Goal: Task Accomplishment & Management: Manage account settings

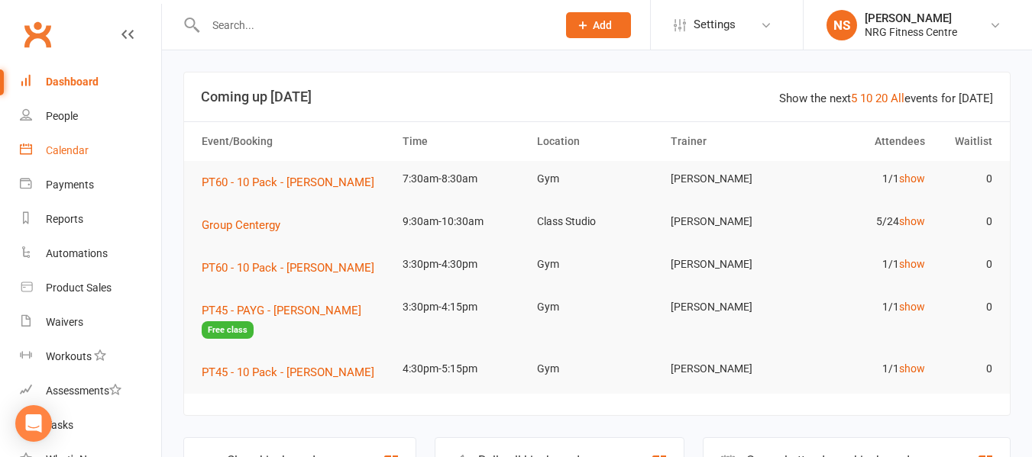
click at [76, 155] on div "Calendar" at bounding box center [67, 150] width 43 height 12
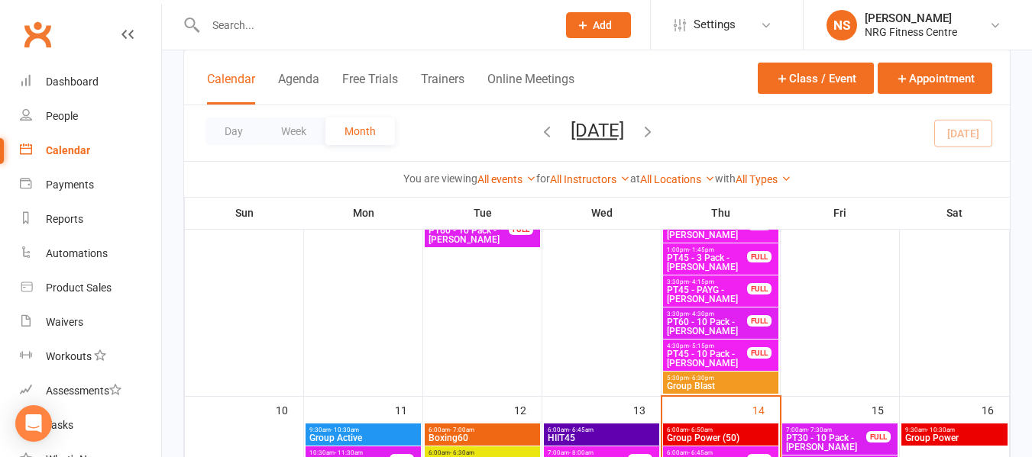
scroll to position [916, 0]
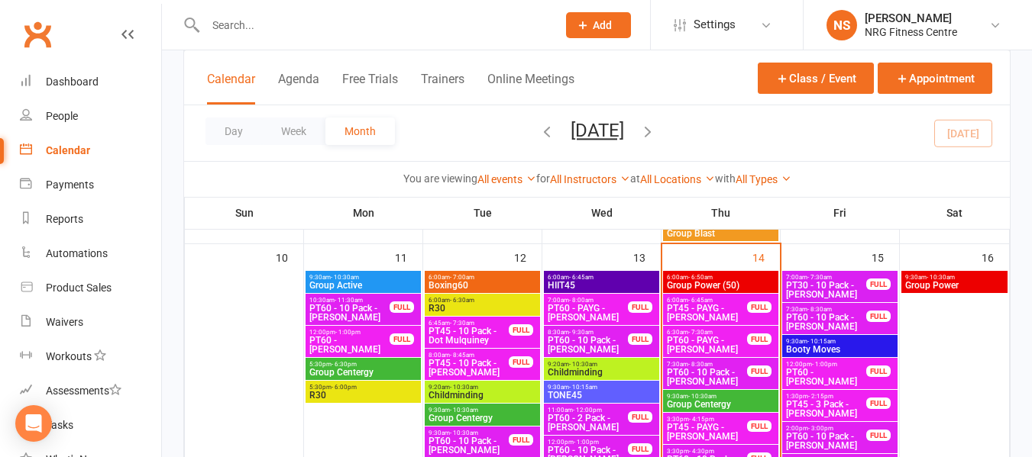
click at [719, 399] on span "9:30am - 10:30am" at bounding box center [720, 396] width 109 height 7
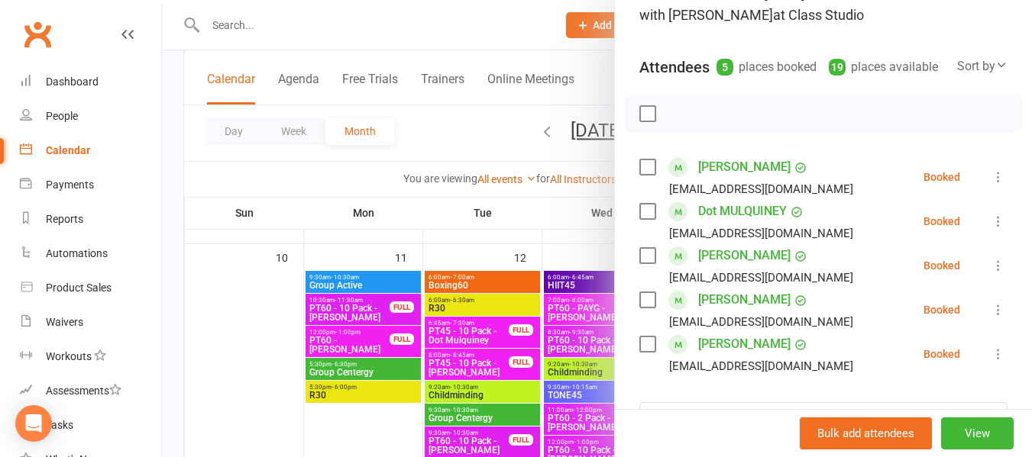
scroll to position [153, 0]
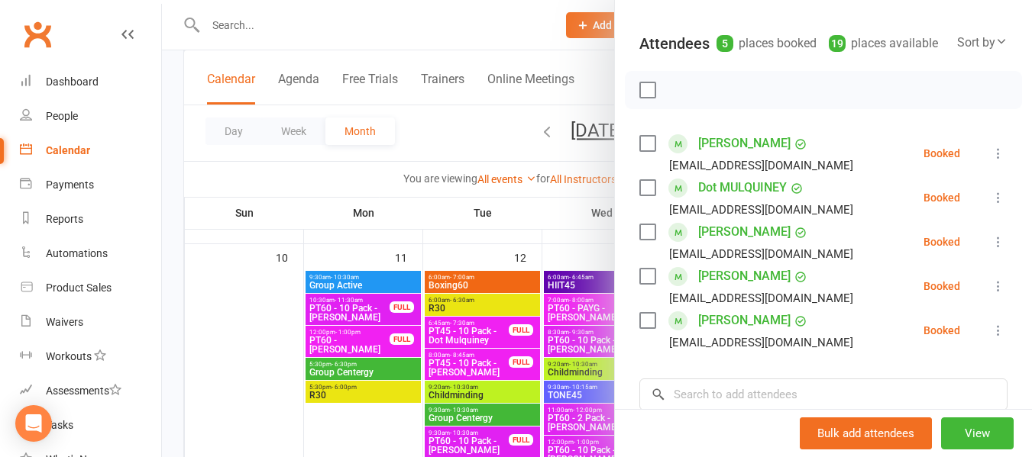
click at [434, 137] on div at bounding box center [597, 228] width 870 height 457
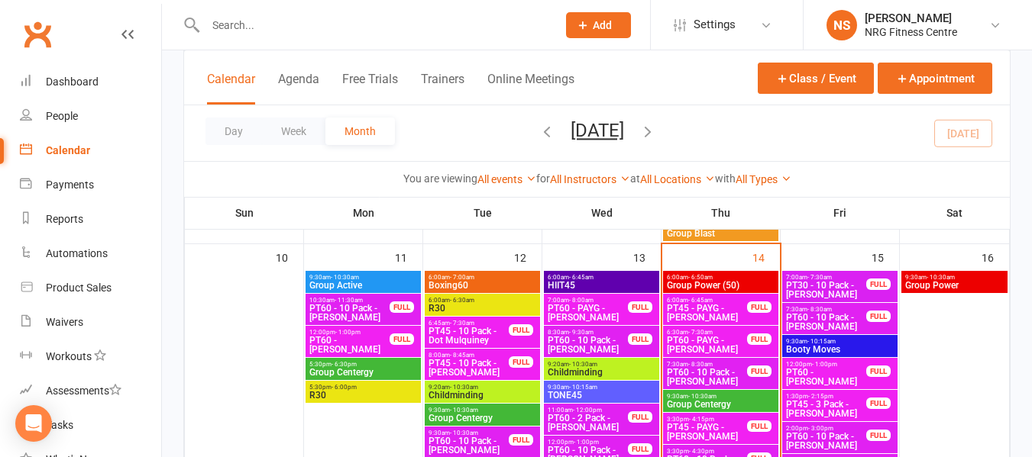
scroll to position [993, 0]
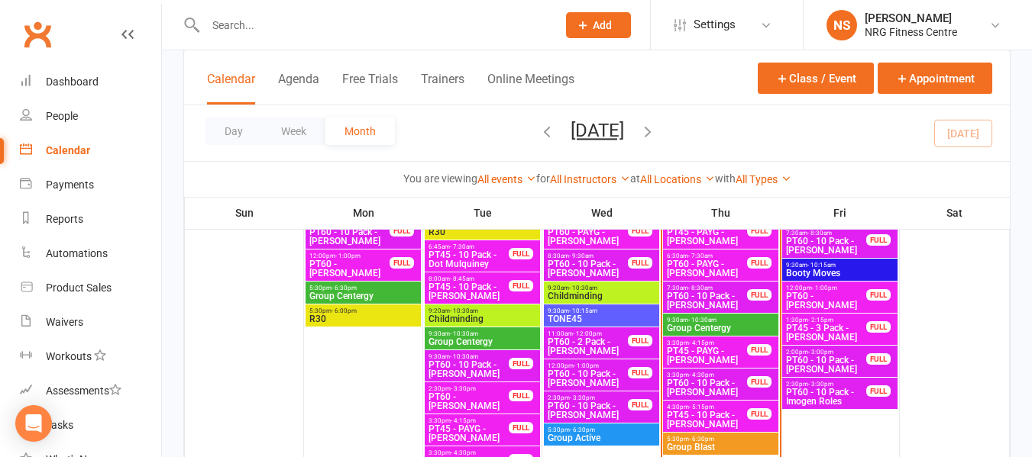
click at [247, 18] on input "text" at bounding box center [373, 25] width 345 height 21
paste input "[PERSON_NAME]"
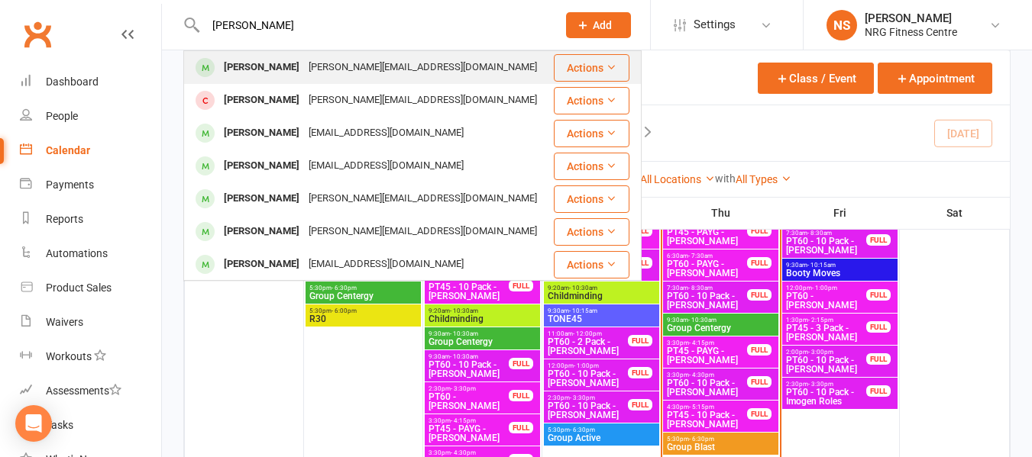
type input "Emily Madge"
click at [282, 71] on div "Emily Madge" at bounding box center [261, 68] width 85 height 22
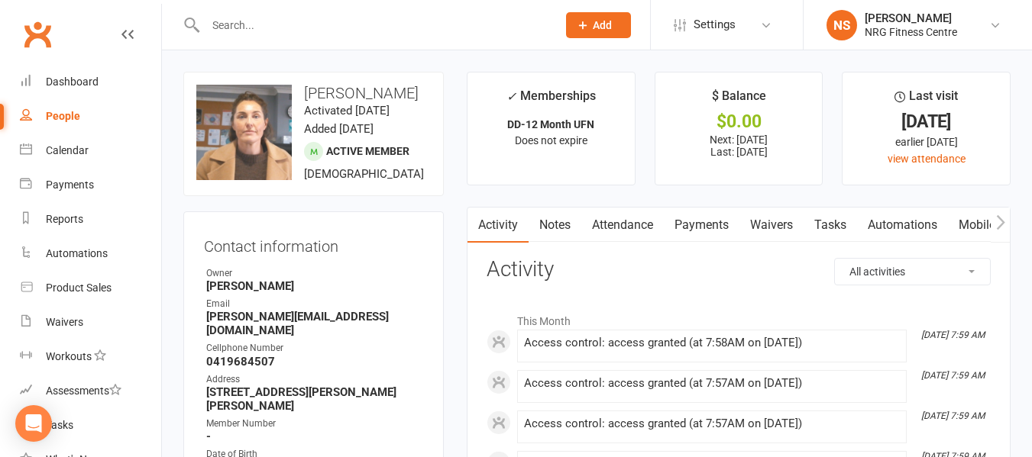
click at [37, 114] on link "People" at bounding box center [90, 116] width 141 height 34
select select "100"
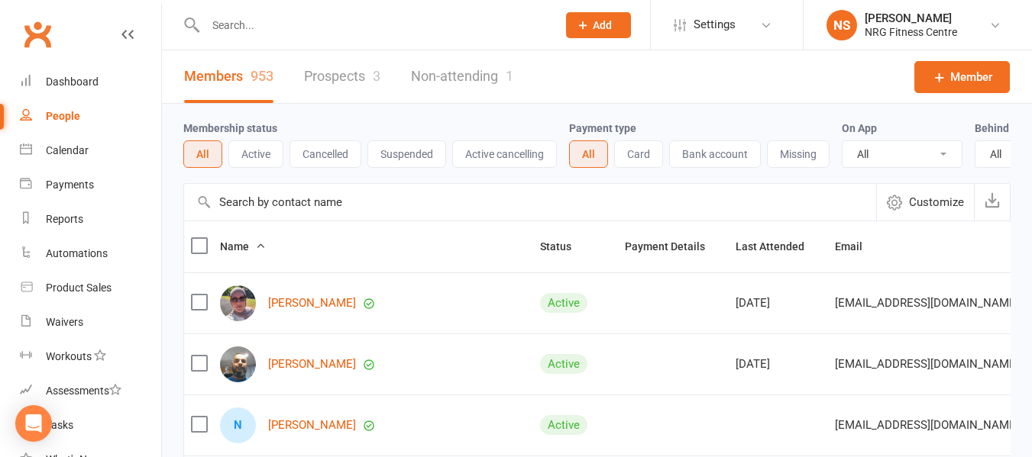
click at [239, 19] on input "text" at bounding box center [373, 25] width 345 height 21
paste input "Klariza Monterde"
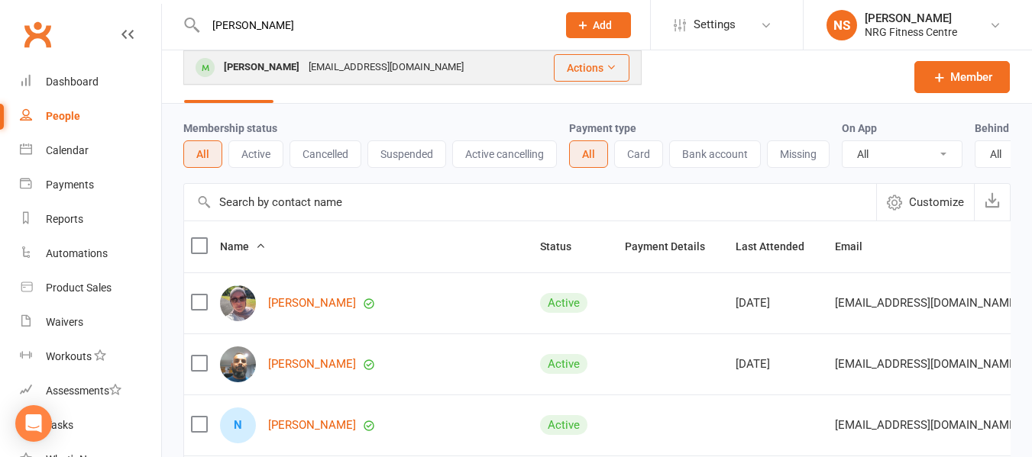
type input "Klariza Monterde"
click at [302, 65] on div "Klariza Monterde" at bounding box center [261, 68] width 85 height 22
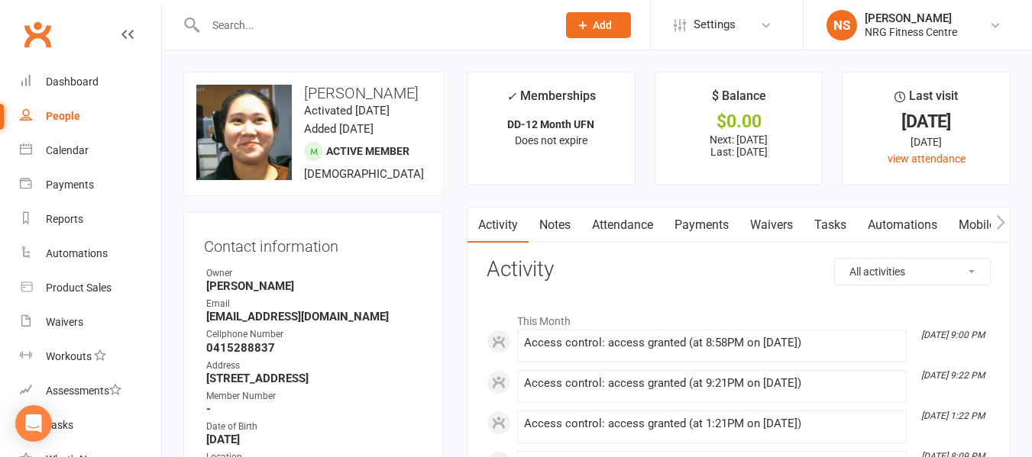
click at [81, 108] on link "People" at bounding box center [90, 116] width 141 height 34
select select "100"
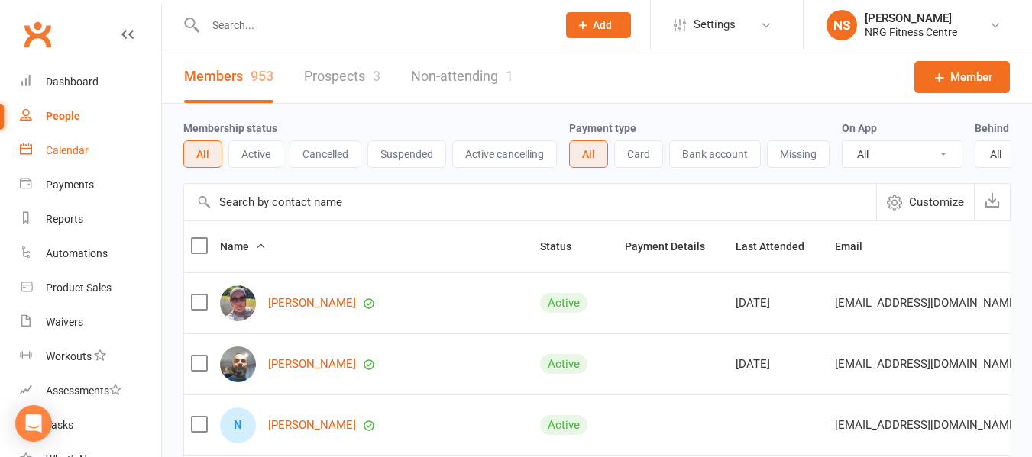
click at [108, 138] on link "Calendar" at bounding box center [90, 151] width 141 height 34
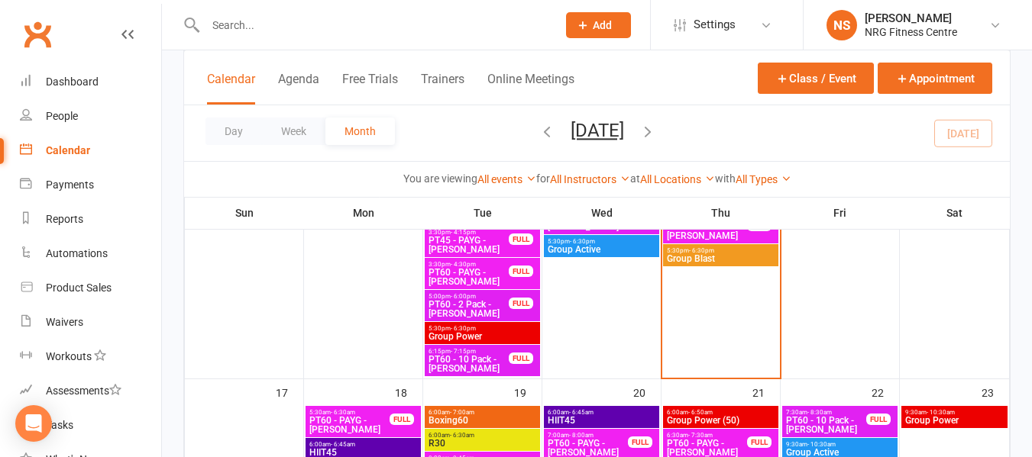
scroll to position [1145, 0]
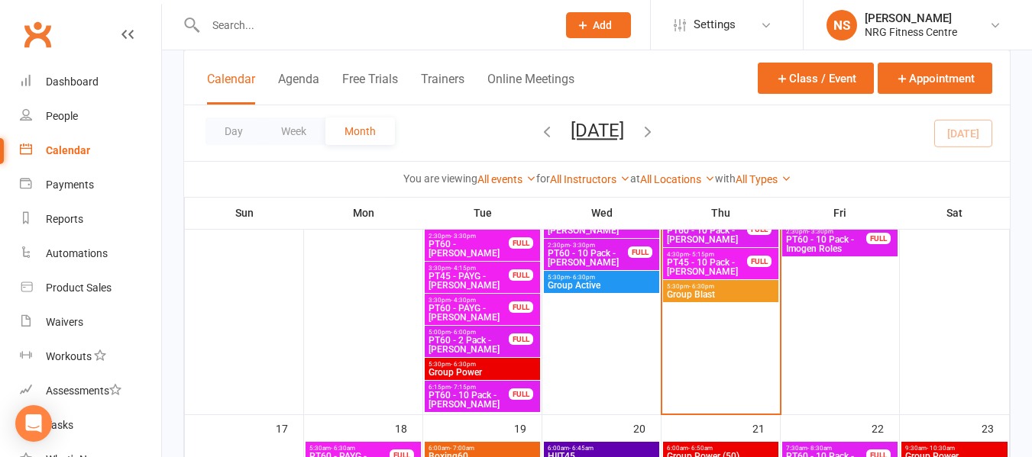
click at [96, 144] on link "Calendar" at bounding box center [90, 151] width 141 height 34
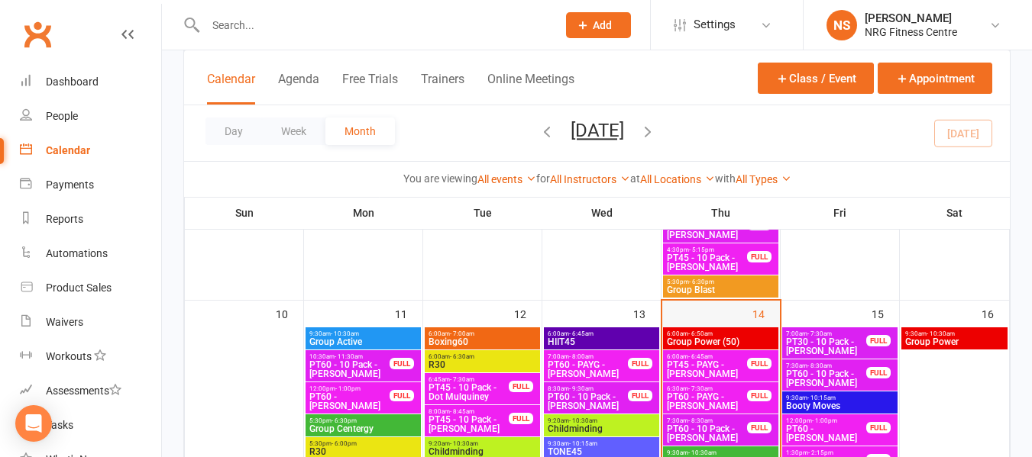
scroll to position [840, 0]
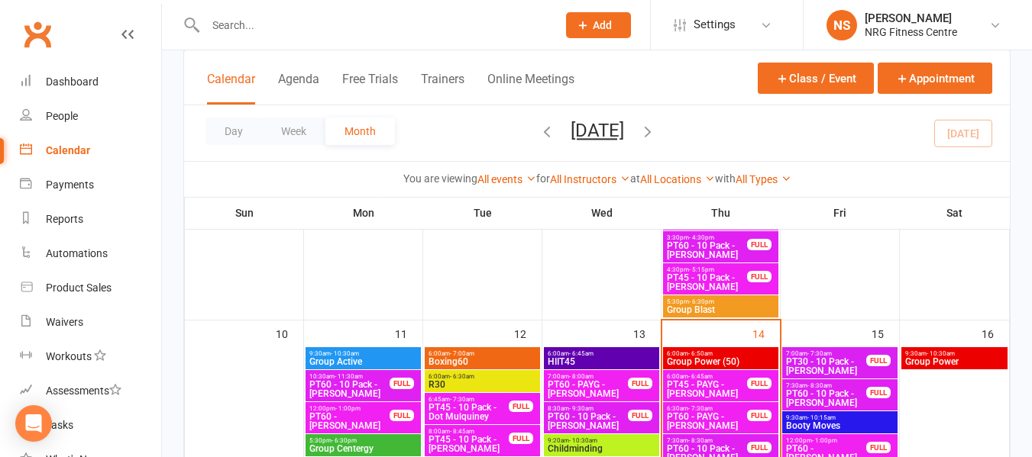
click at [720, 351] on span "6:00am - 6:50am" at bounding box center [720, 353] width 109 height 7
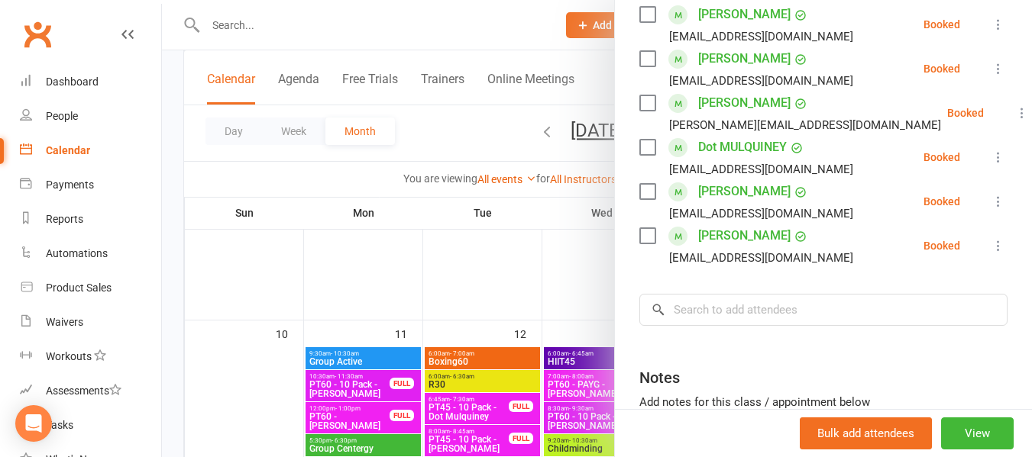
scroll to position [305, 0]
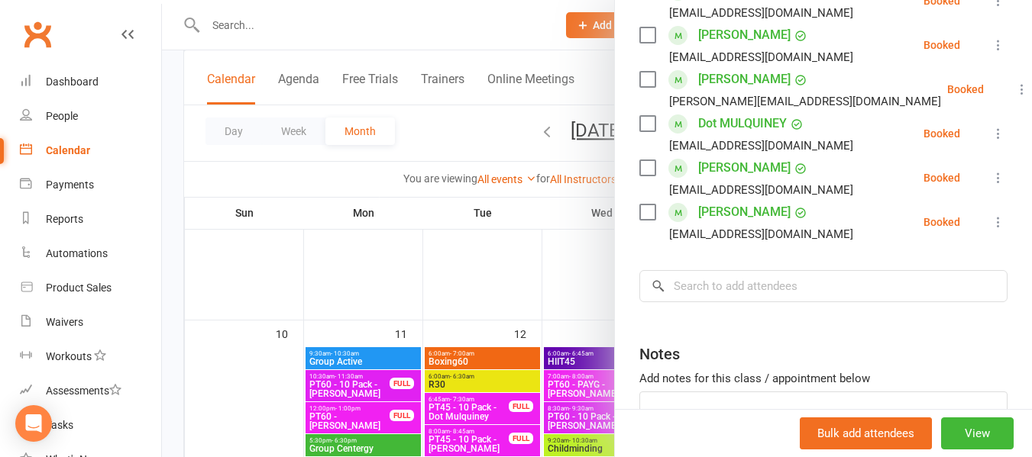
click at [444, 142] on div at bounding box center [597, 228] width 870 height 457
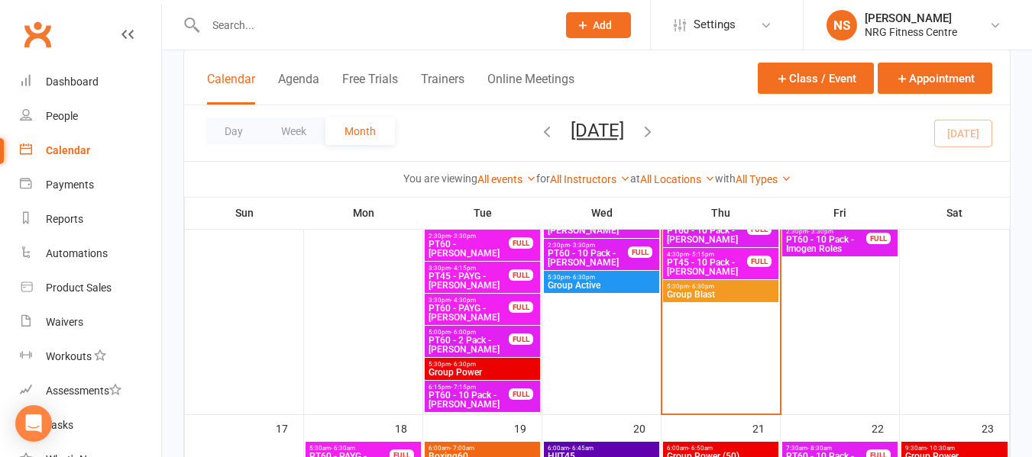
scroll to position [1298, 0]
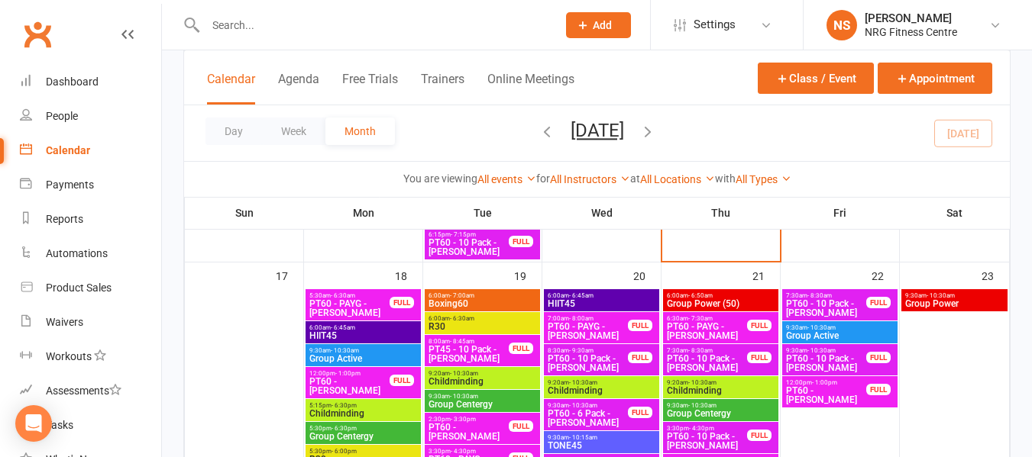
click at [473, 299] on span "- 7:00am" at bounding box center [462, 295] width 24 height 7
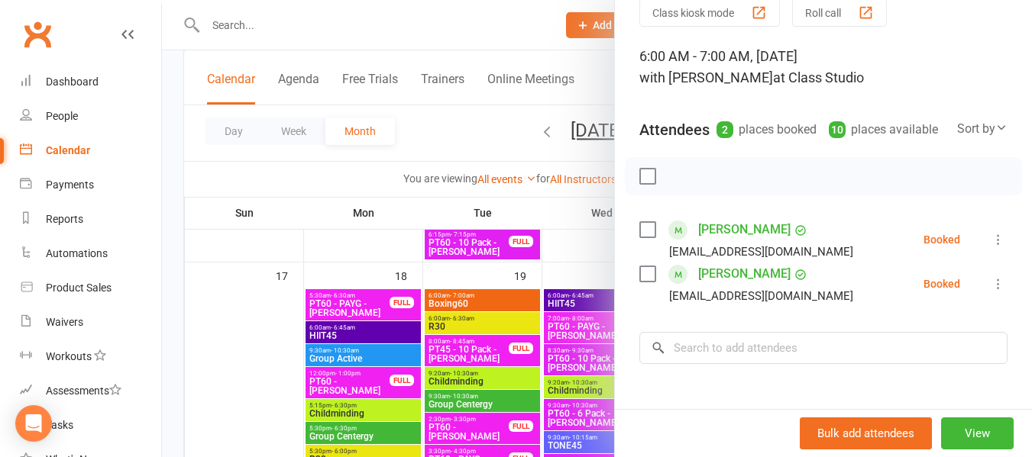
scroll to position [153, 0]
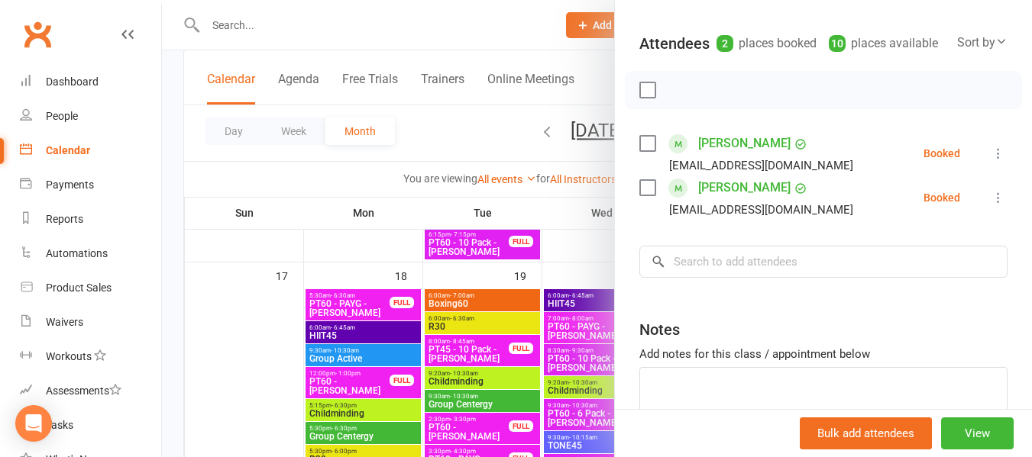
click at [455, 139] on div at bounding box center [597, 228] width 870 height 457
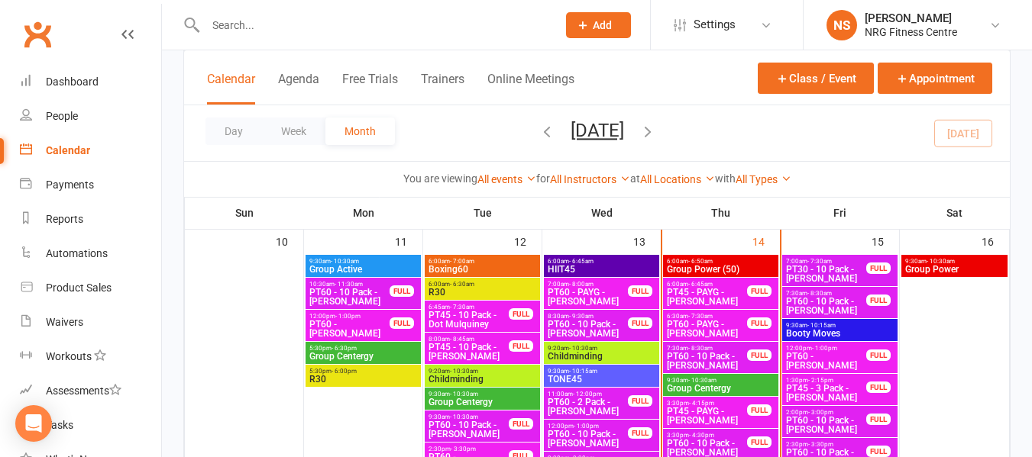
scroll to position [916, 0]
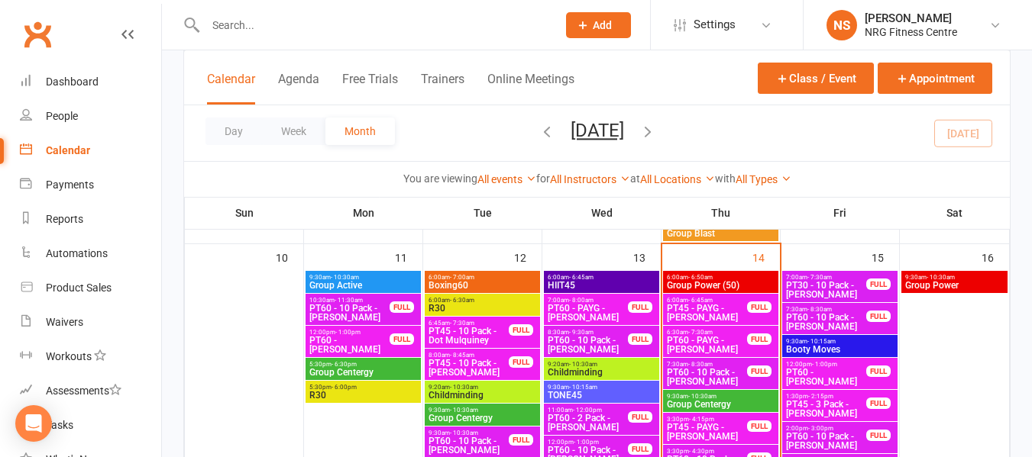
click at [478, 281] on span "Boxing60" at bounding box center [482, 285] width 109 height 9
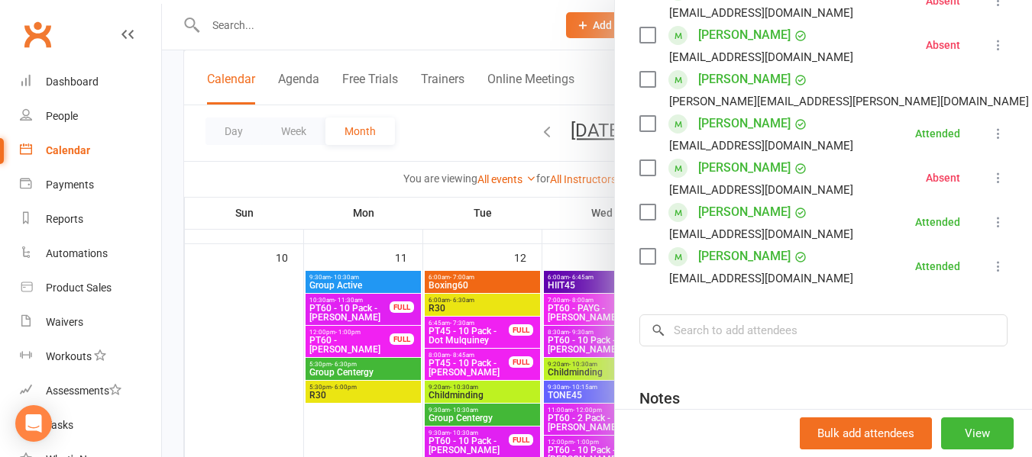
scroll to position [229, 0]
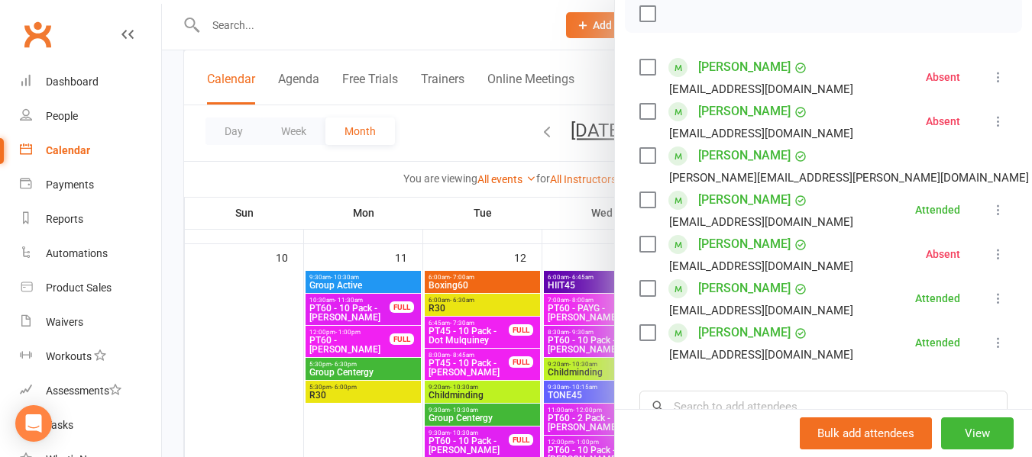
drag, startPoint x: 635, startPoint y: 91, endPoint x: 686, endPoint y: 145, distance: 74.5
click at [639, 75] on label at bounding box center [646, 67] width 15 height 15
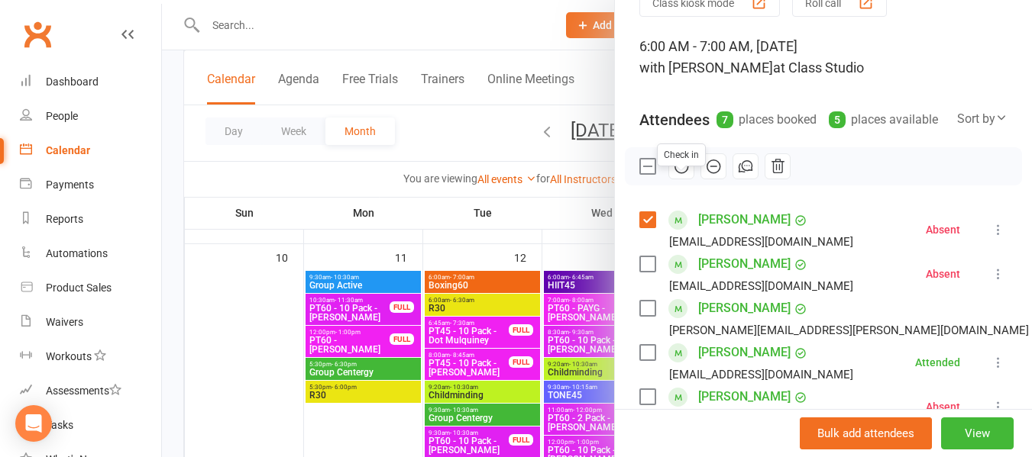
click at [677, 175] on icon "button" at bounding box center [681, 166] width 17 height 17
click at [471, 134] on div at bounding box center [597, 228] width 870 height 457
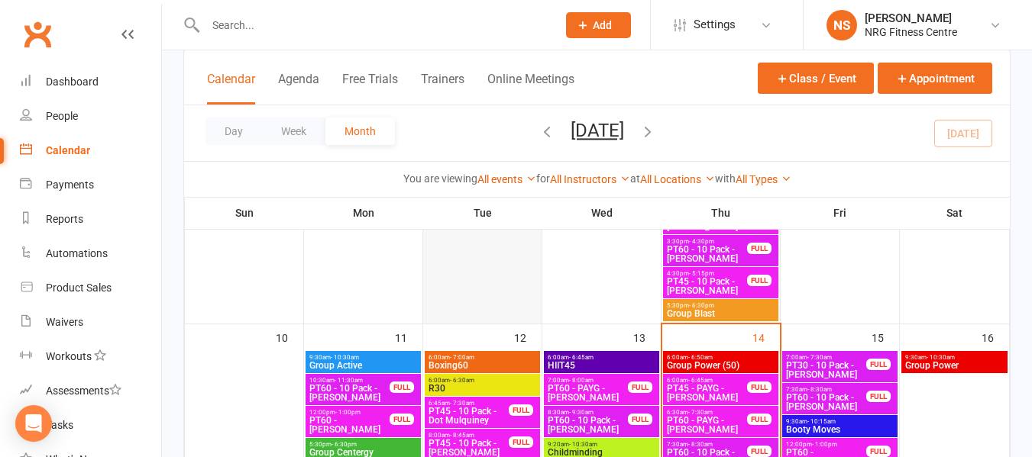
scroll to position [916, 0]
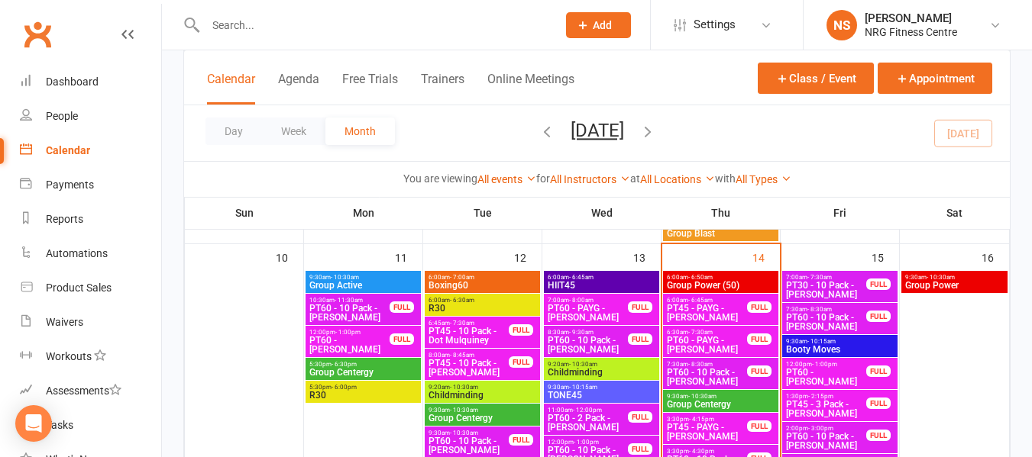
click at [496, 275] on span "6:00am - 7:00am" at bounding box center [482, 277] width 109 height 7
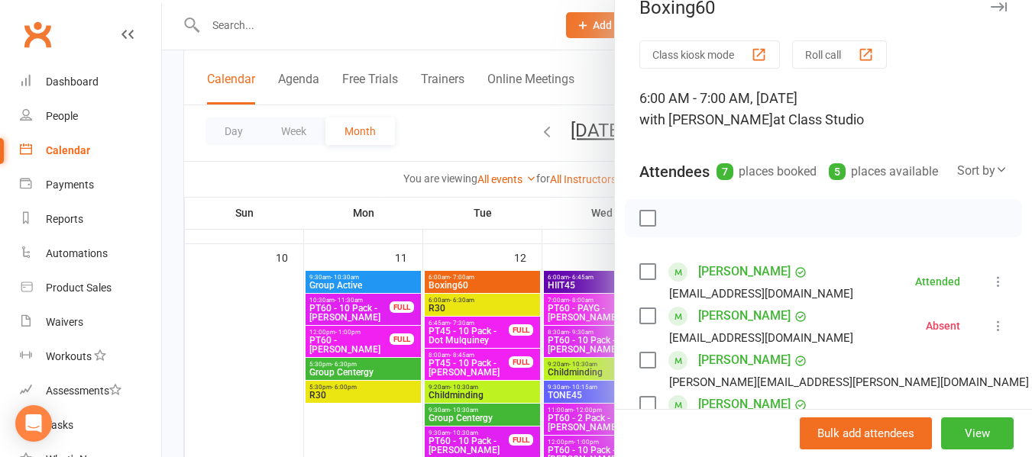
scroll to position [0, 0]
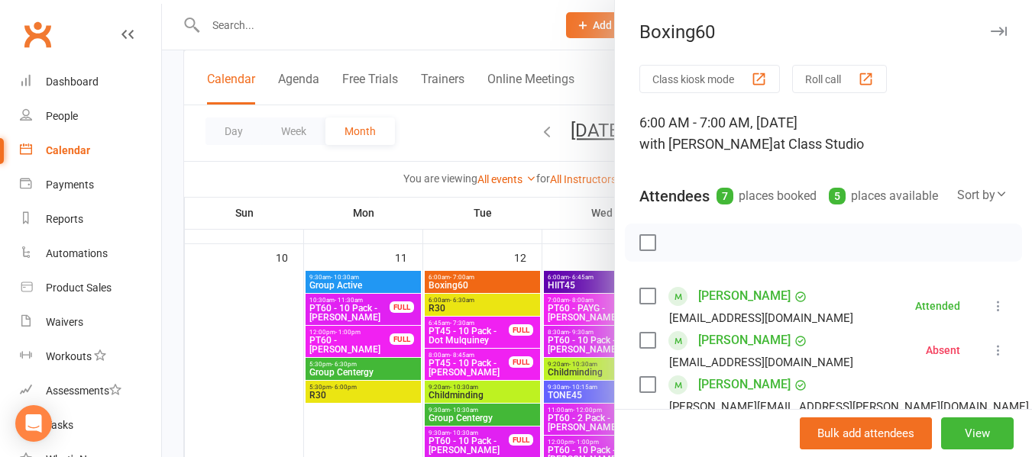
click at [374, 188] on div at bounding box center [597, 228] width 870 height 457
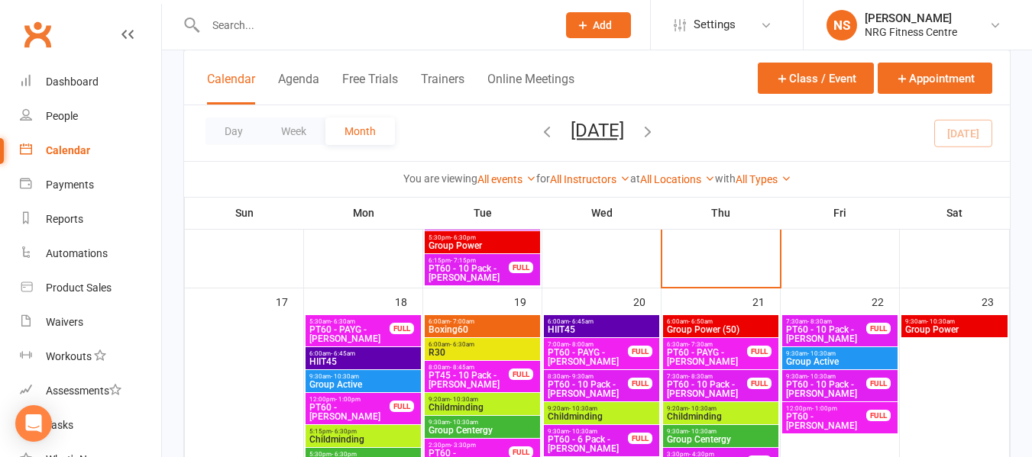
scroll to position [1298, 0]
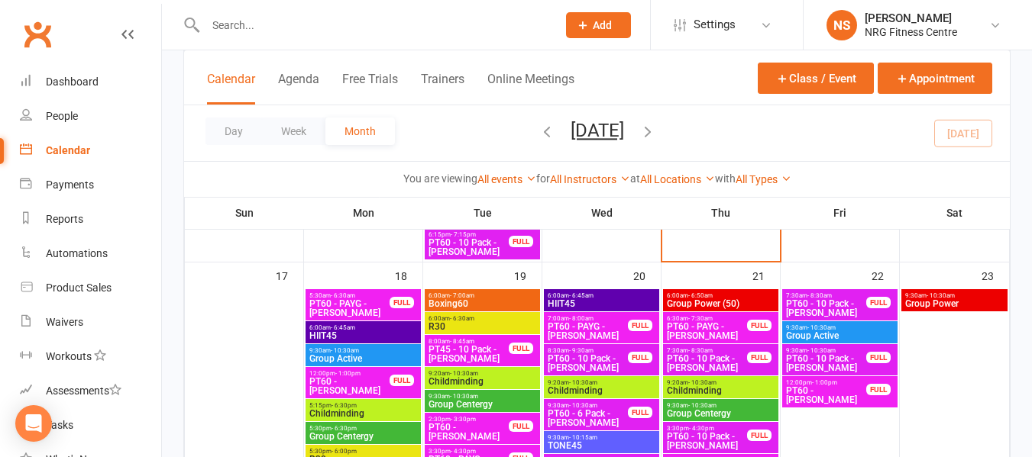
click at [356, 304] on span "PT60 - PAYG - [PERSON_NAME]" at bounding box center [349, 308] width 82 height 18
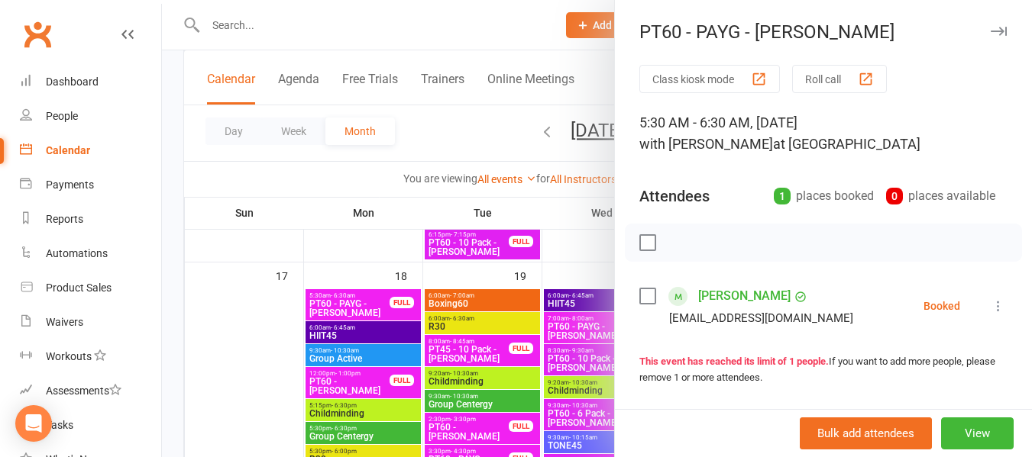
click at [327, 182] on div at bounding box center [597, 228] width 870 height 457
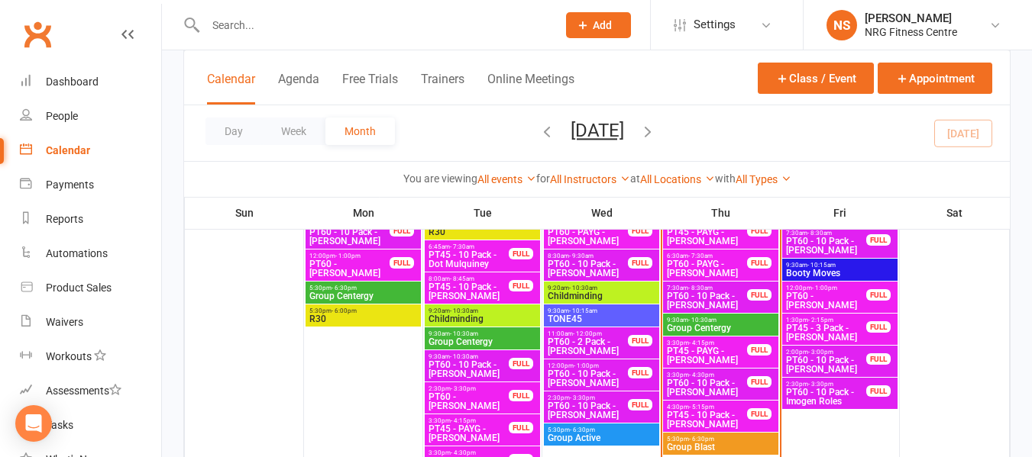
scroll to position [1069, 0]
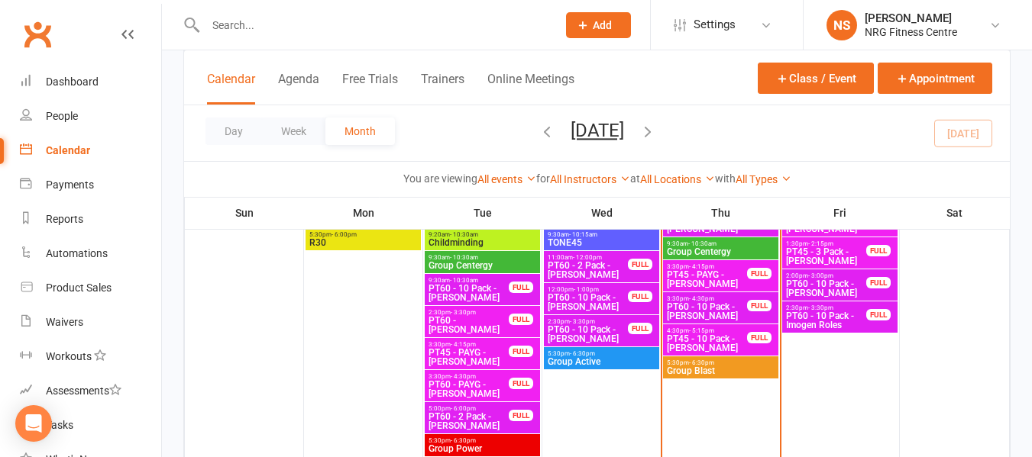
click at [739, 241] on span "9:30am - 10:30am" at bounding box center [720, 244] width 109 height 7
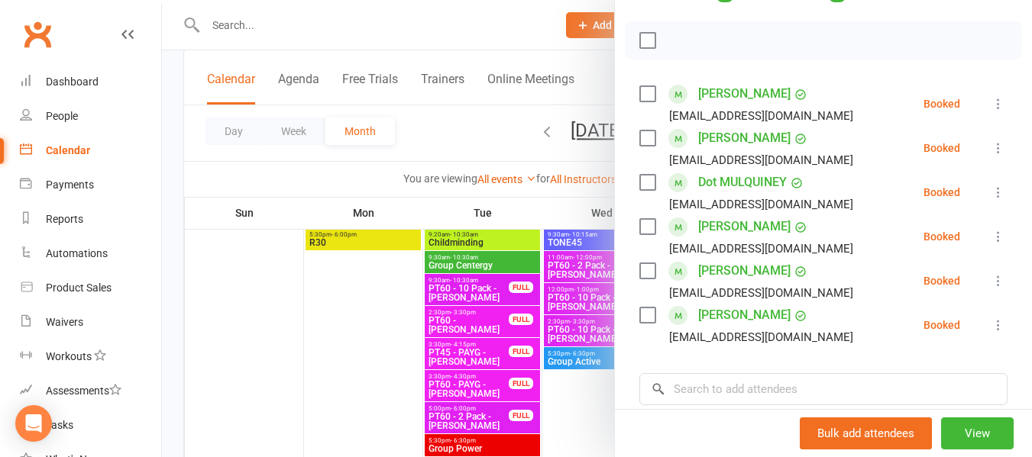
scroll to position [229, 0]
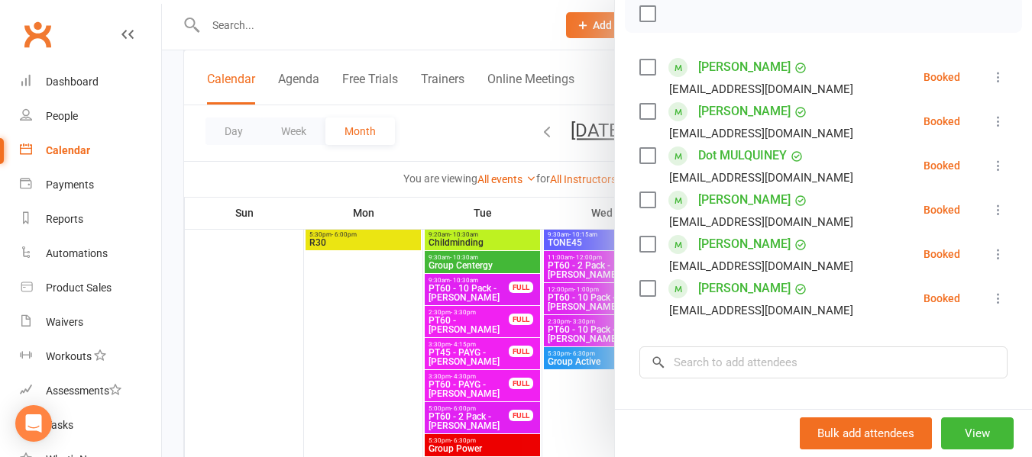
click at [470, 137] on div at bounding box center [597, 228] width 870 height 457
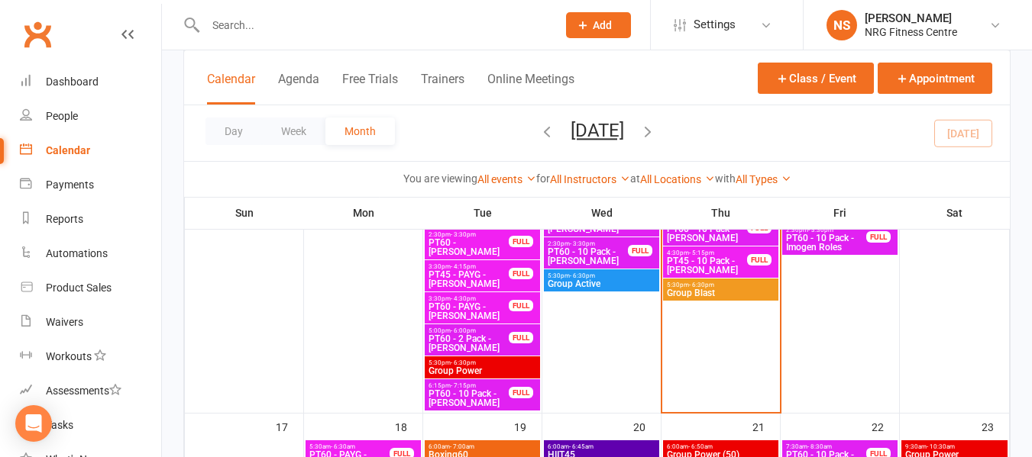
scroll to position [1145, 0]
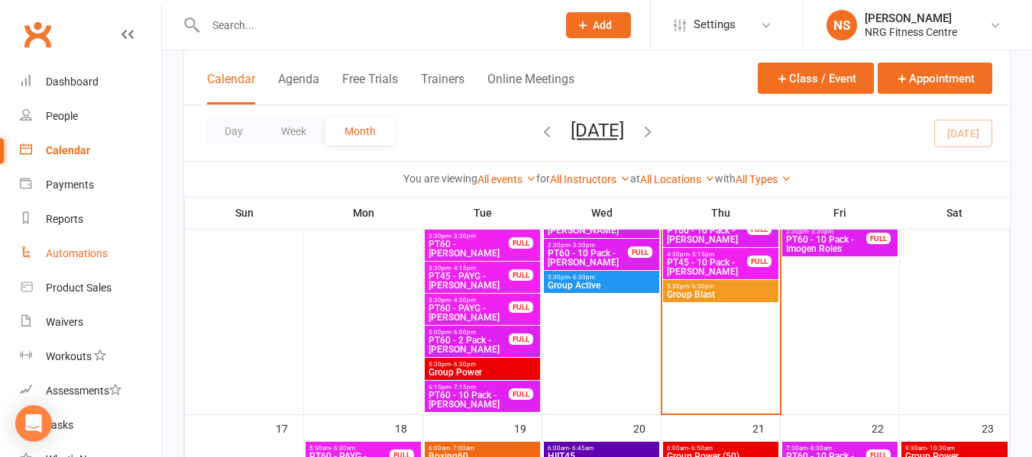
click at [99, 249] on div "Automations" at bounding box center [77, 253] width 62 height 12
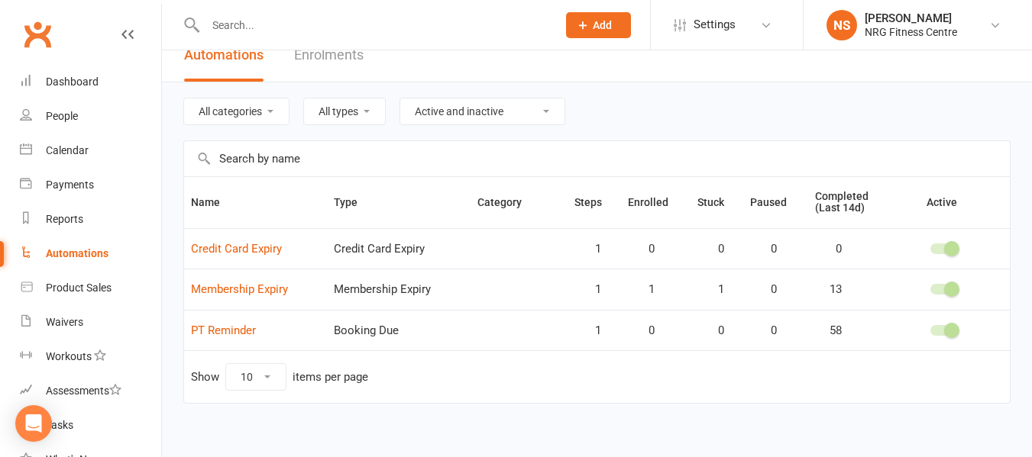
scroll to position [33, 0]
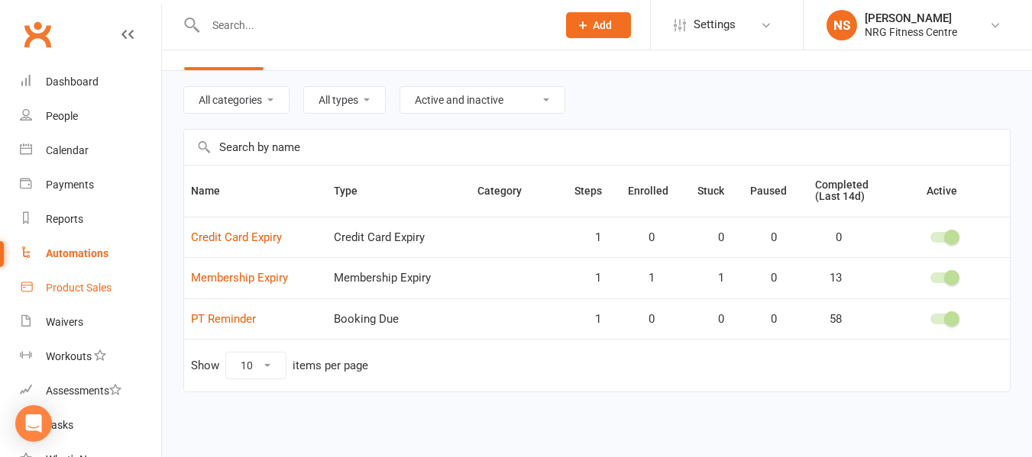
click at [114, 276] on link "Product Sales" at bounding box center [90, 288] width 141 height 34
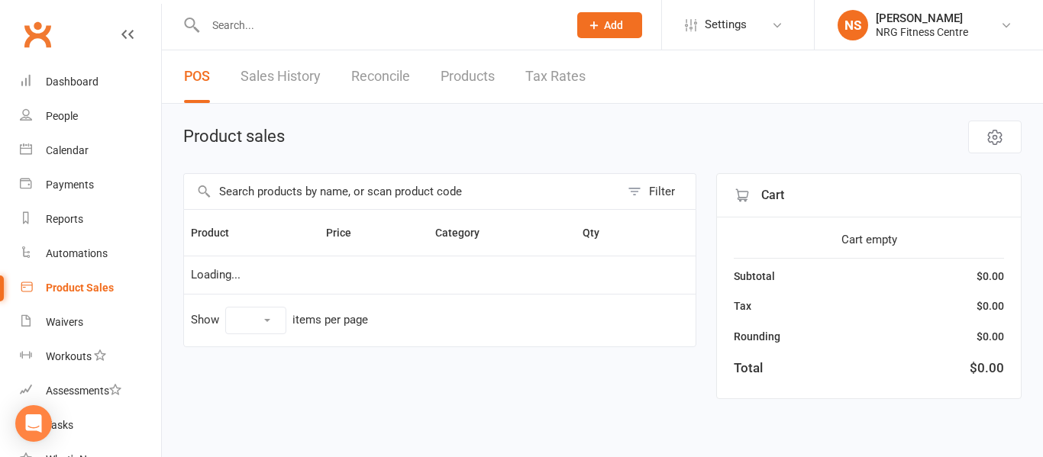
select select "10"
click at [84, 336] on link "Waivers" at bounding box center [90, 322] width 141 height 34
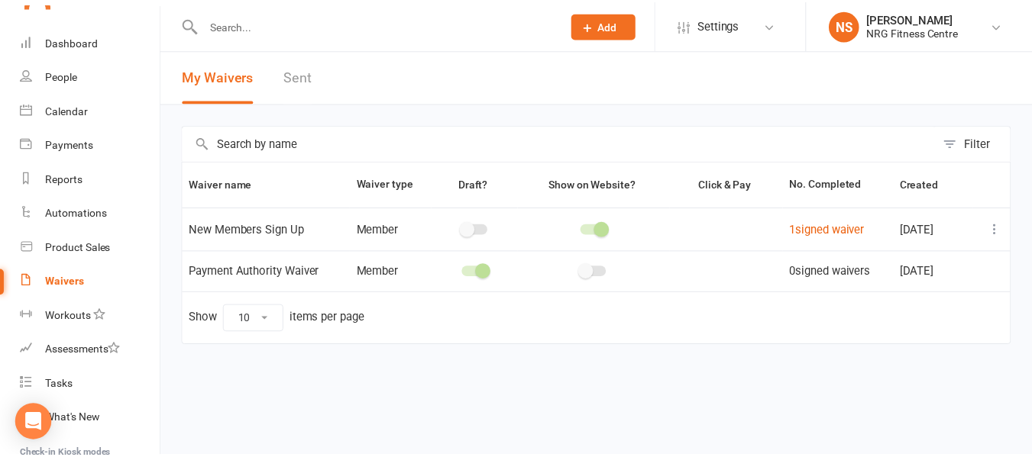
scroll to position [76, 0]
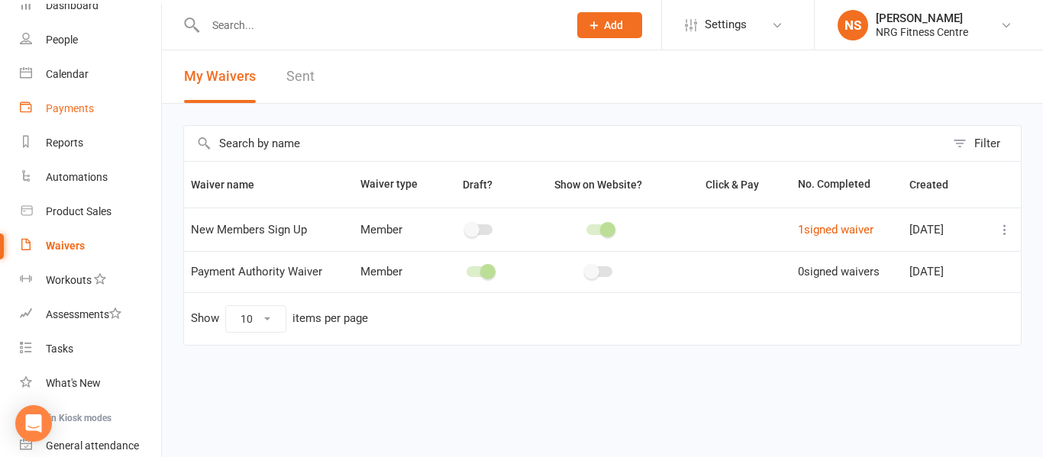
click at [114, 102] on link "Payments" at bounding box center [90, 109] width 141 height 34
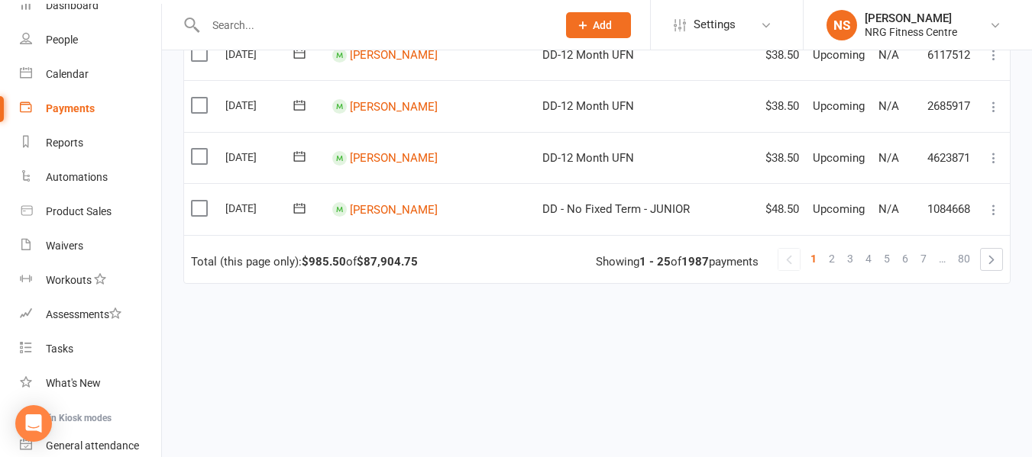
scroll to position [1345, 0]
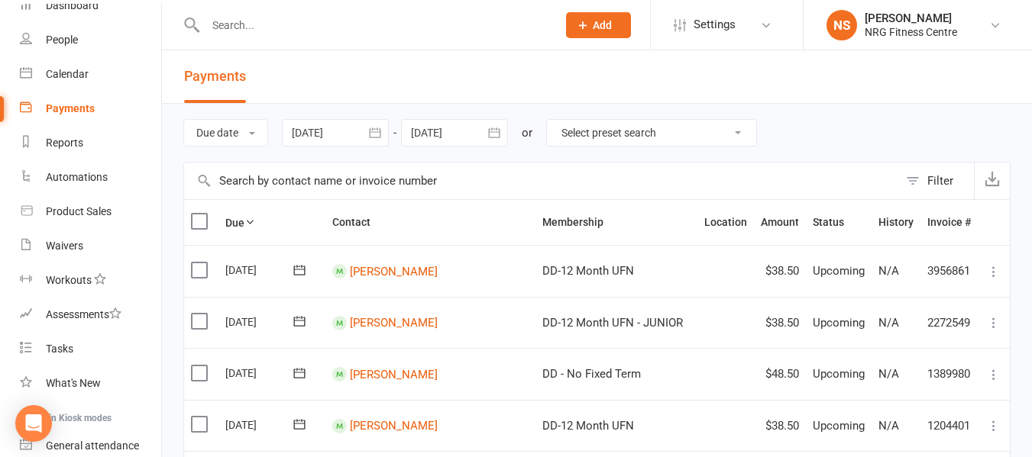
scroll to position [0, 0]
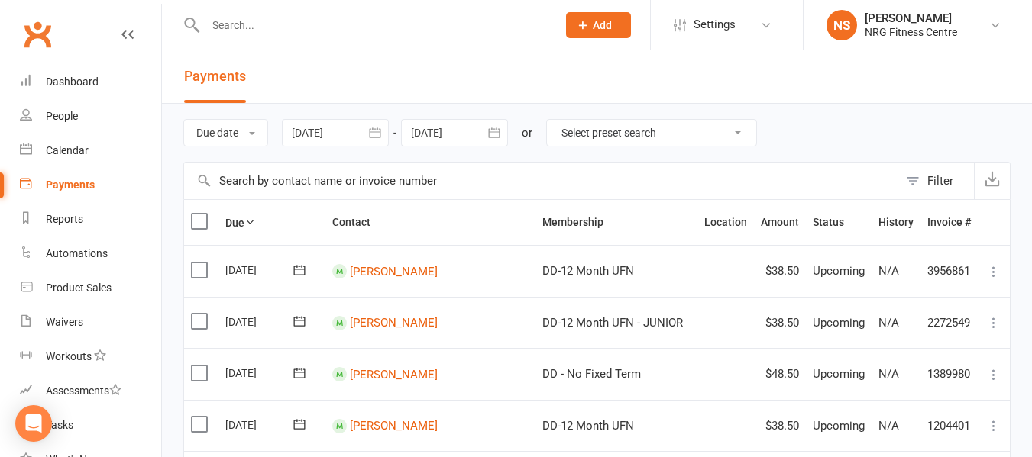
click at [267, 16] on input "text" at bounding box center [373, 25] width 345 height 21
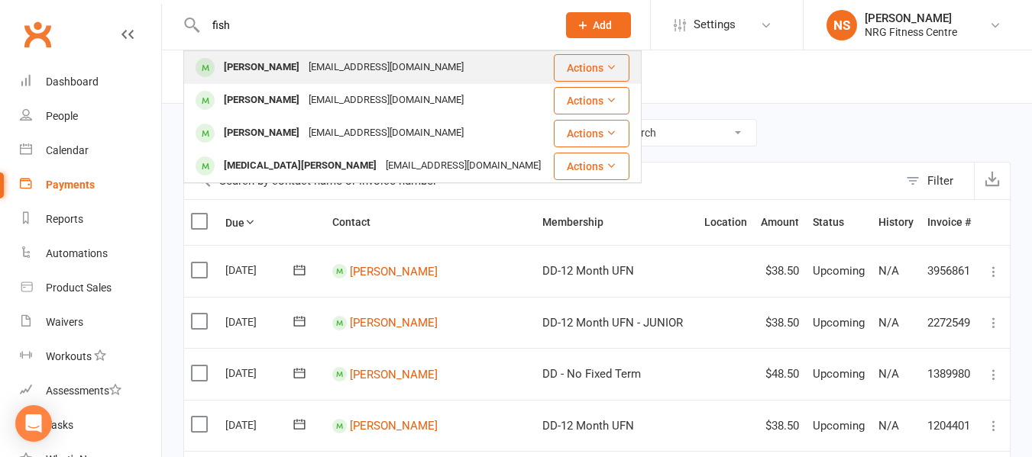
type input "fish"
click at [258, 68] on div "Emma Fisher" at bounding box center [261, 68] width 85 height 22
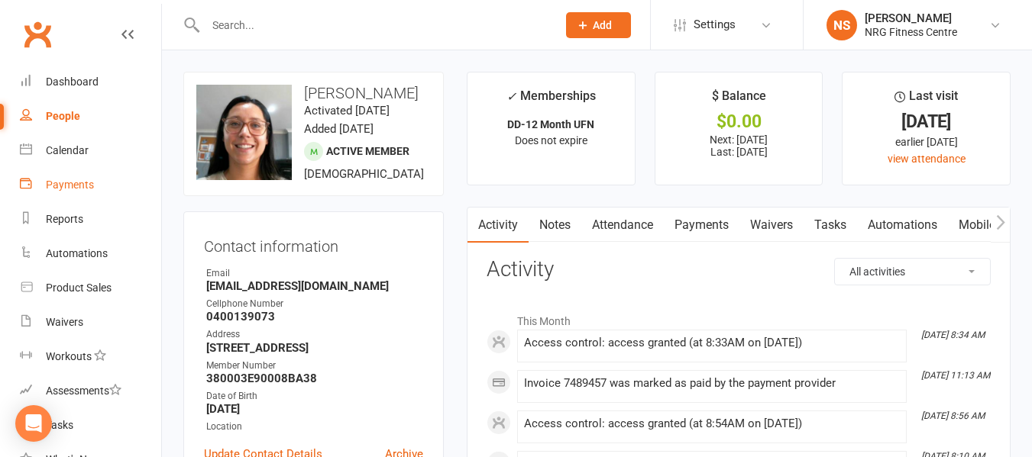
click at [91, 184] on div "Payments" at bounding box center [70, 185] width 48 height 12
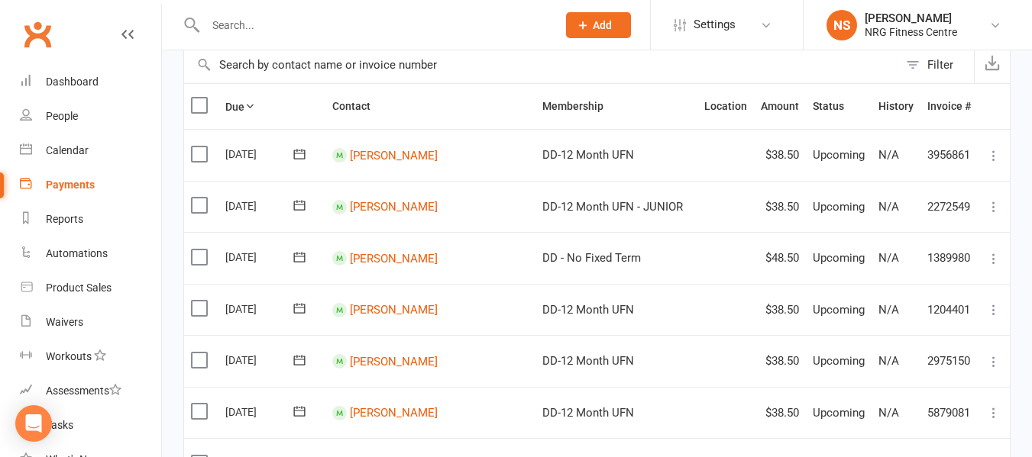
scroll to position [153, 0]
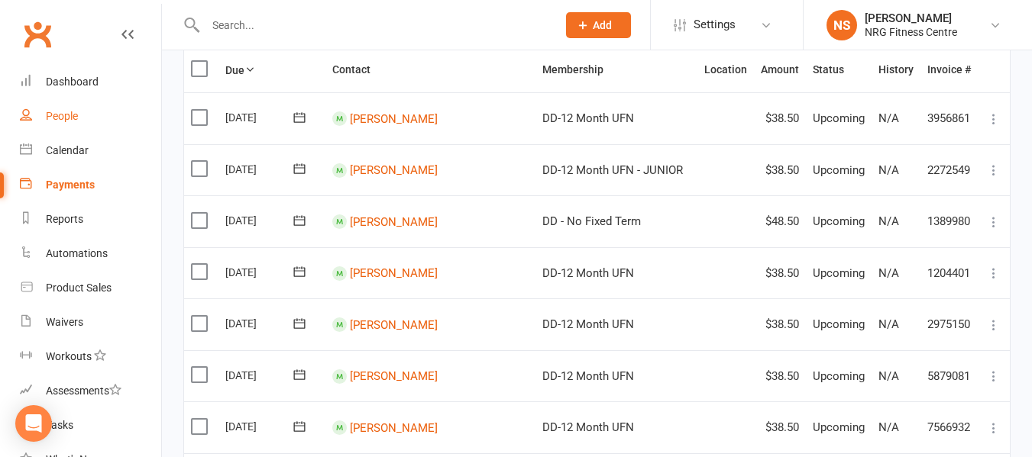
click at [97, 99] on link "People" at bounding box center [90, 116] width 141 height 34
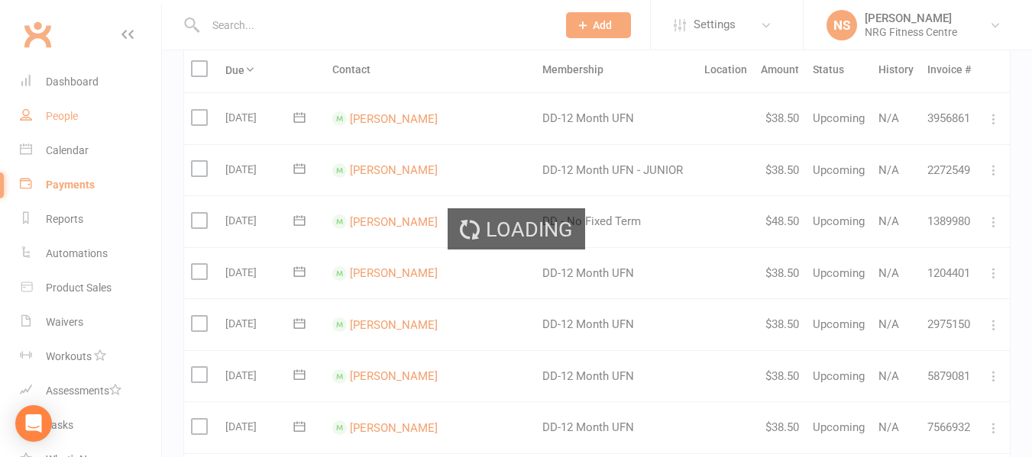
select select "100"
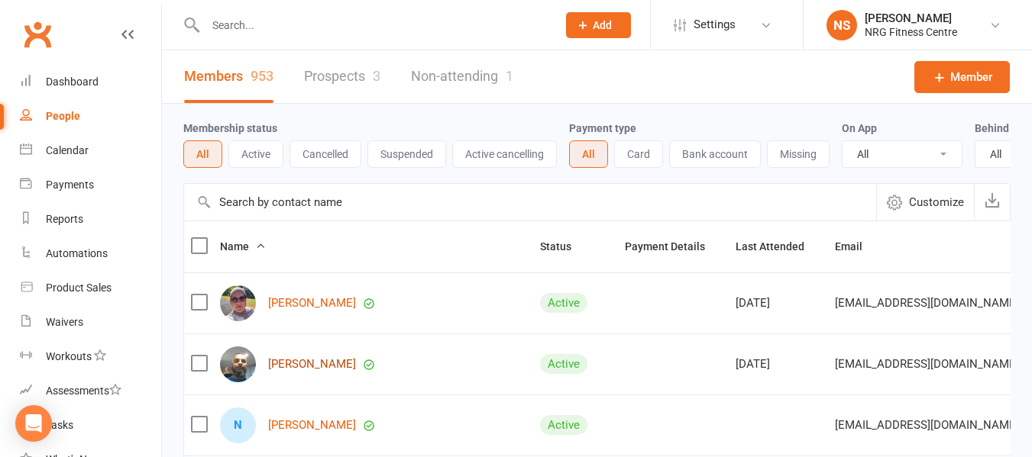
click at [289, 371] on link "Fadi Abdelwahed" at bounding box center [312, 364] width 88 height 13
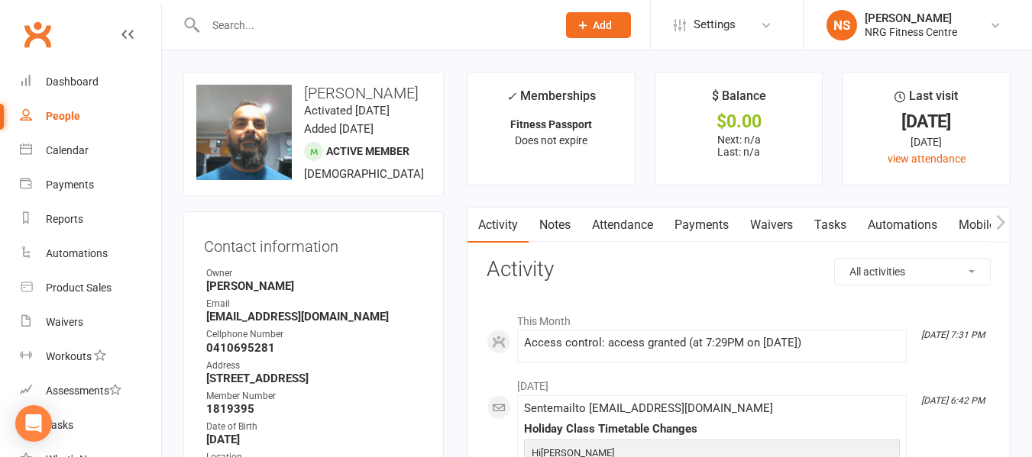
click at [586, 231] on link "Attendance" at bounding box center [622, 225] width 82 height 35
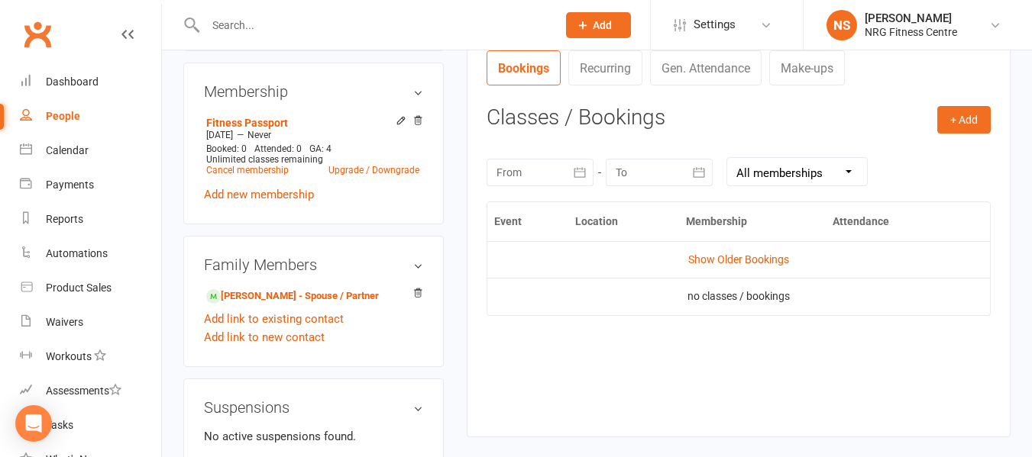
scroll to position [611, 0]
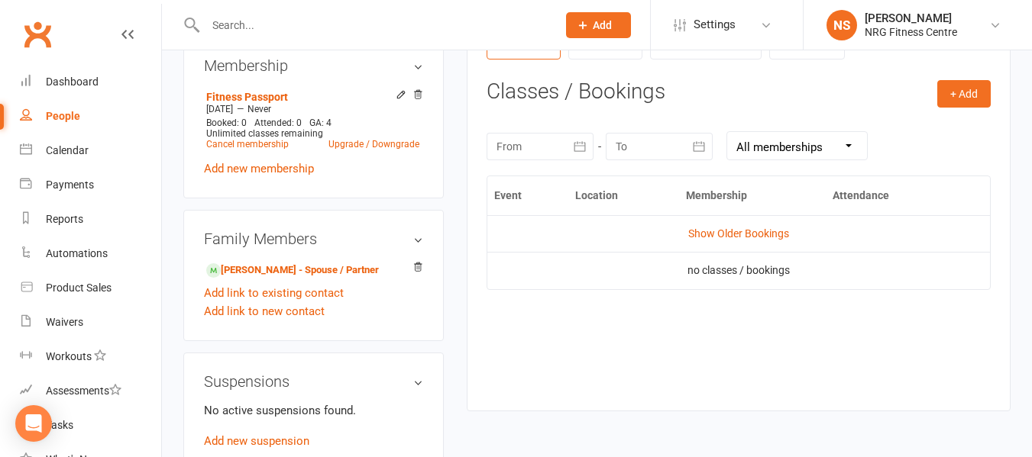
click at [109, 115] on link "People" at bounding box center [90, 116] width 141 height 34
select select "100"
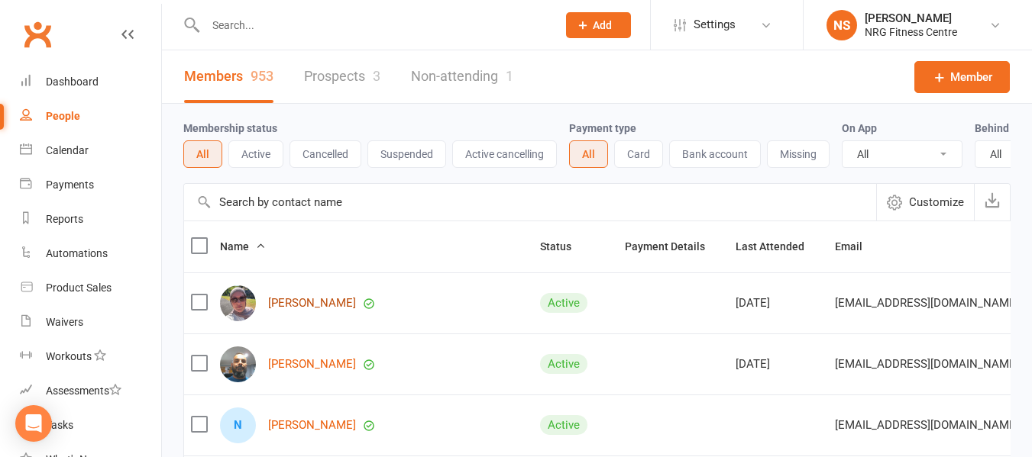
click at [299, 310] on link "[PERSON_NAME]" at bounding box center [312, 303] width 88 height 13
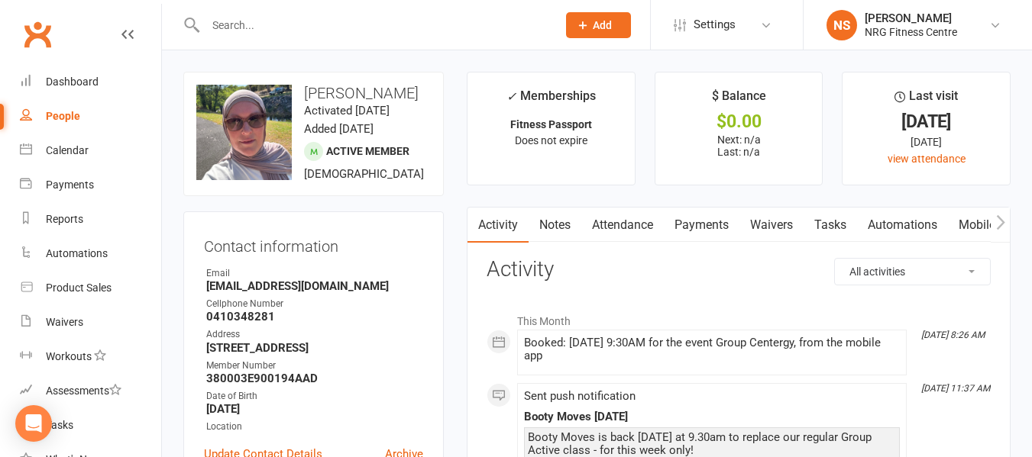
click at [69, 113] on div "People" at bounding box center [63, 116] width 34 height 12
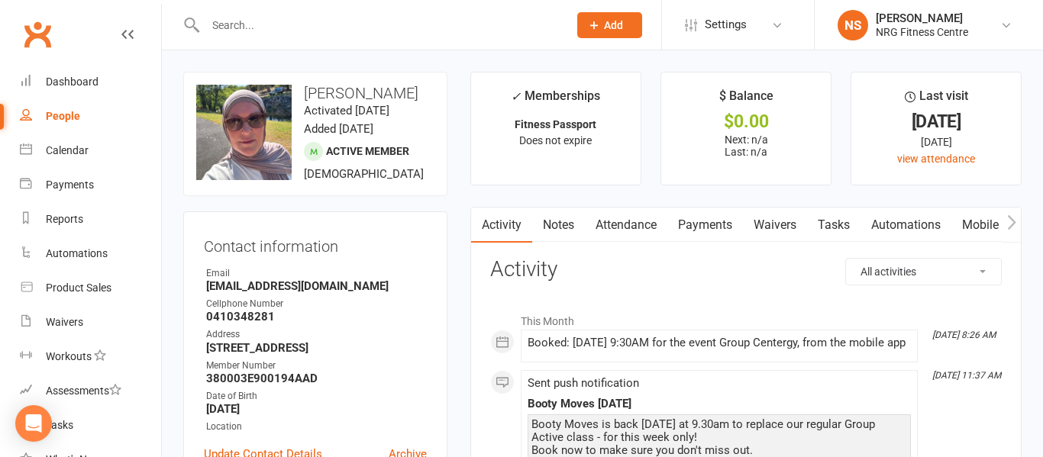
select select "100"
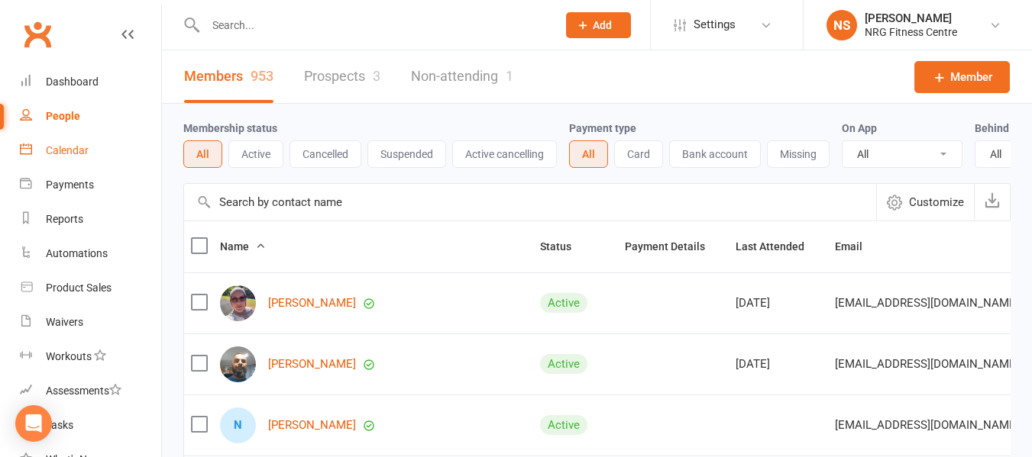
click at [73, 146] on div "Calendar" at bounding box center [67, 150] width 43 height 12
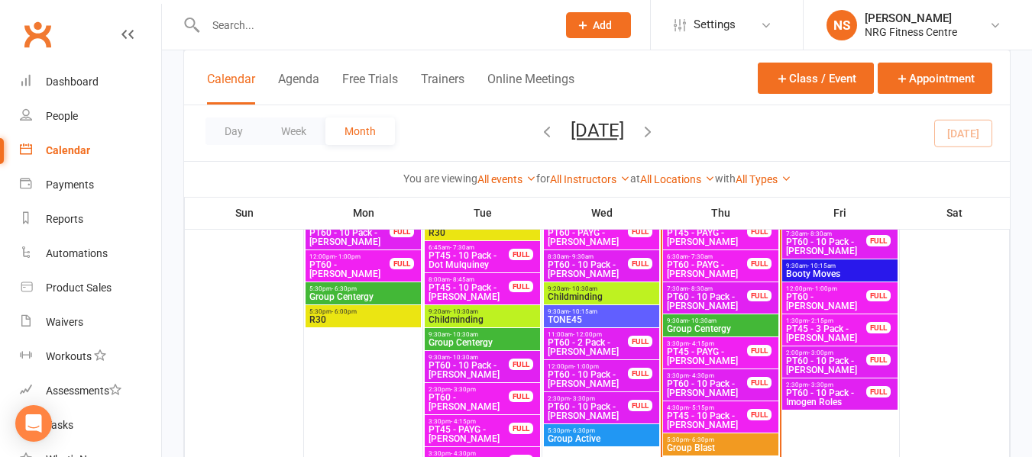
scroll to position [993, 0]
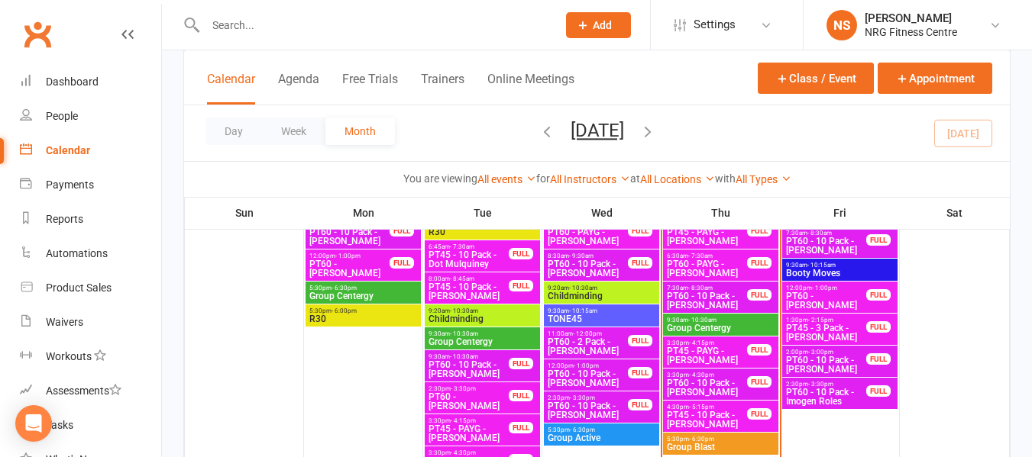
click at [715, 327] on span "Group Centergy" at bounding box center [720, 328] width 109 height 9
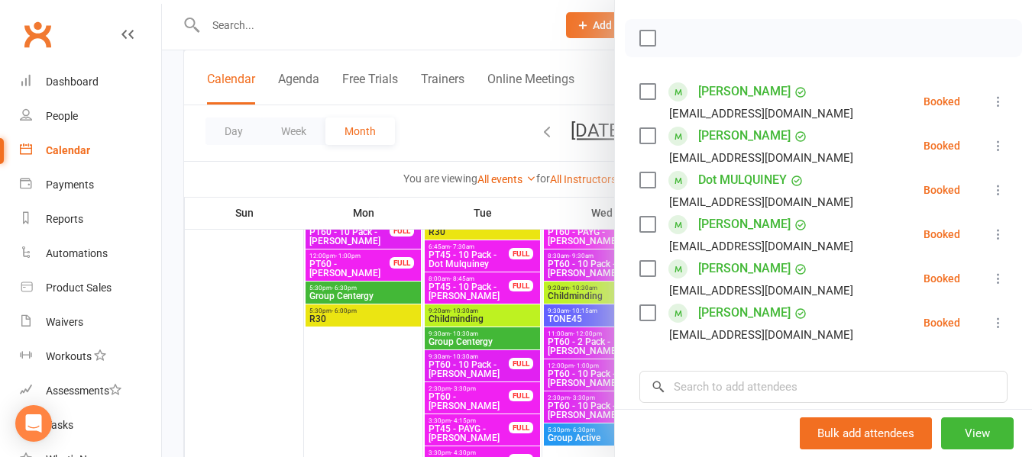
scroll to position [229, 0]
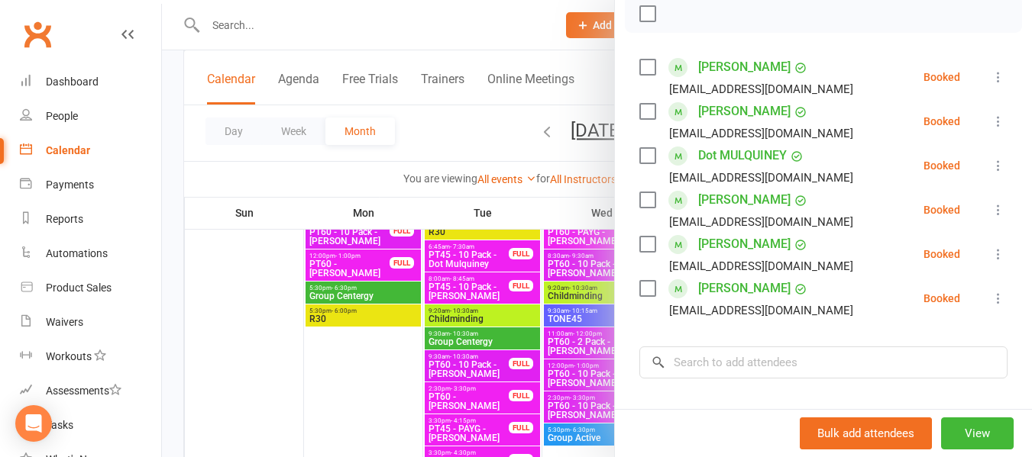
click at [308, 194] on div at bounding box center [597, 228] width 870 height 457
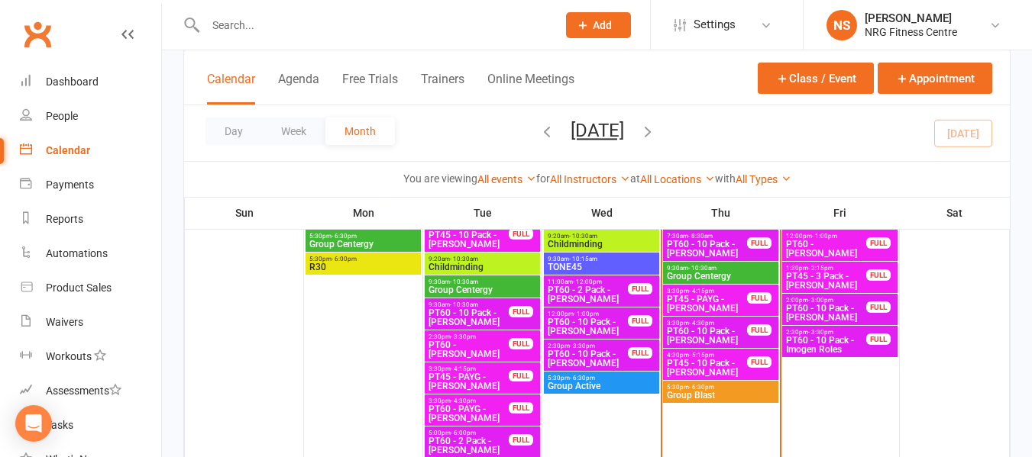
scroll to position [1069, 0]
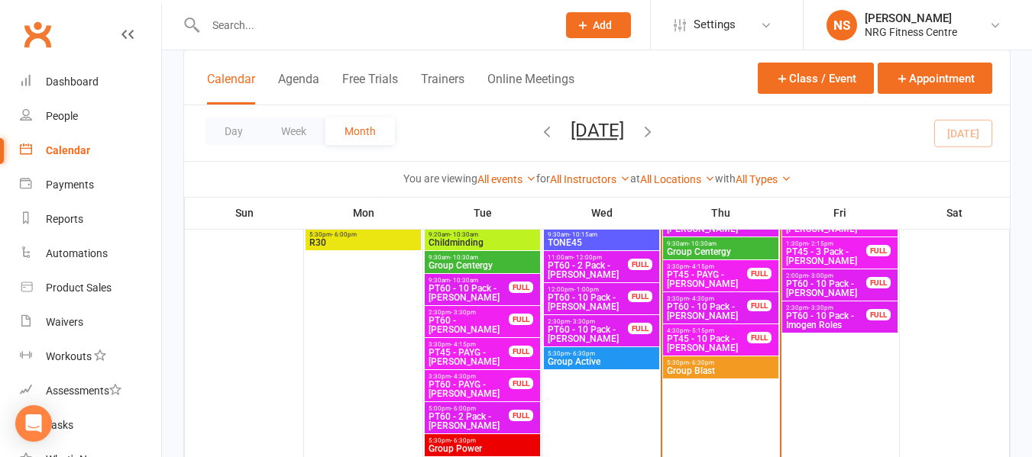
click at [94, 149] on link "Calendar" at bounding box center [90, 151] width 141 height 34
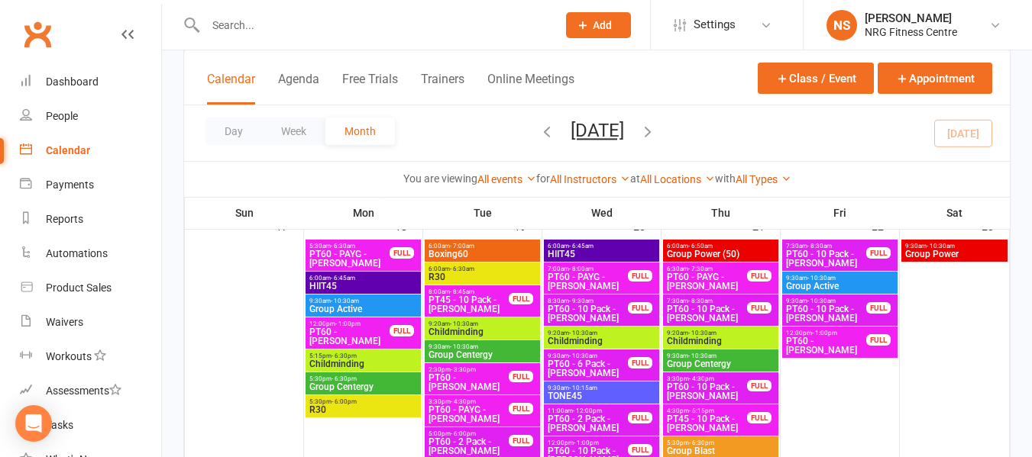
scroll to position [1374, 0]
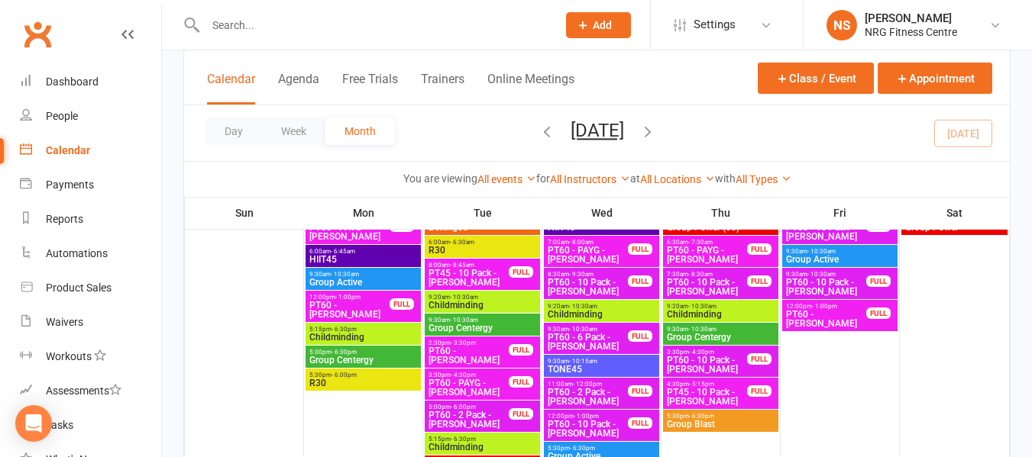
click at [735, 319] on div "9:20am - 10:30am Childminding" at bounding box center [720, 311] width 115 height 22
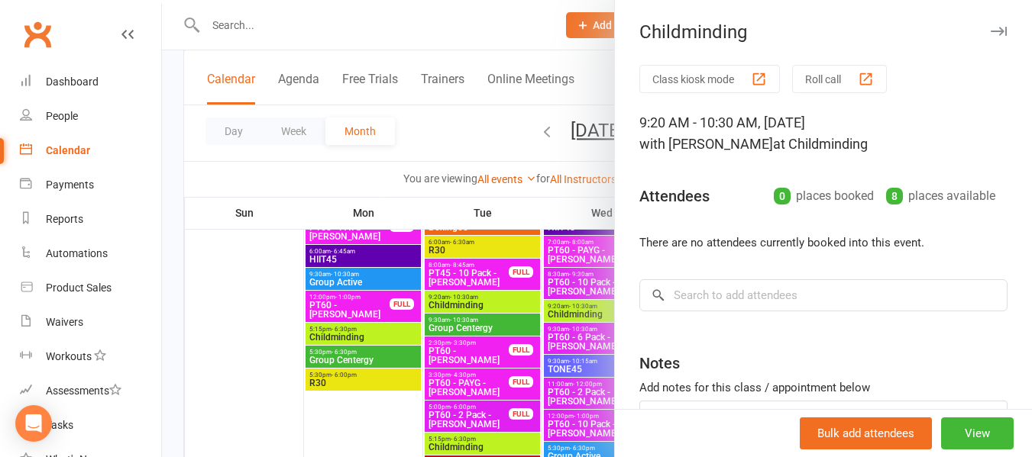
click at [460, 124] on div at bounding box center [597, 228] width 870 height 457
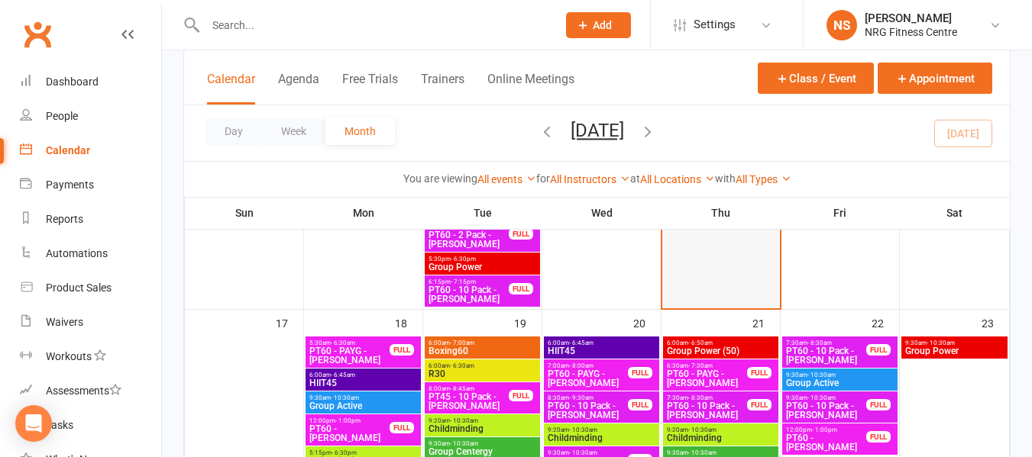
scroll to position [1298, 0]
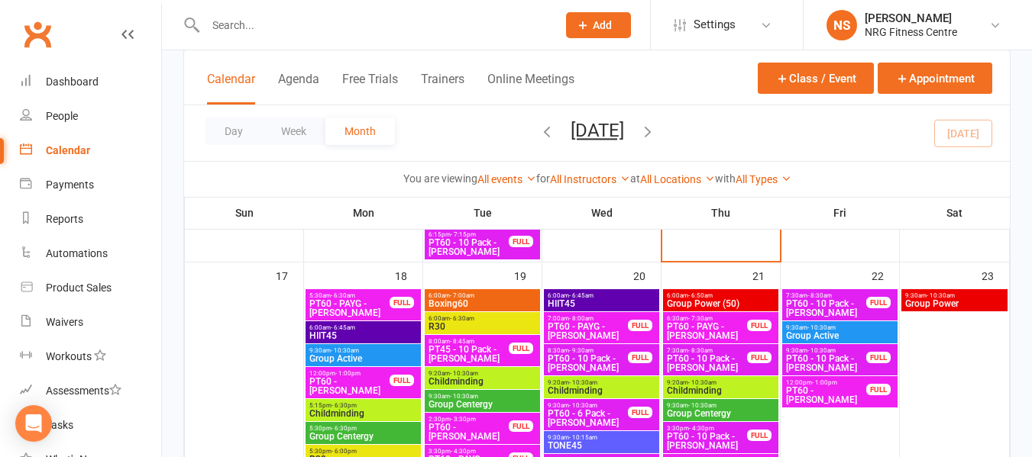
click at [474, 380] on span "Childminding" at bounding box center [482, 381] width 109 height 9
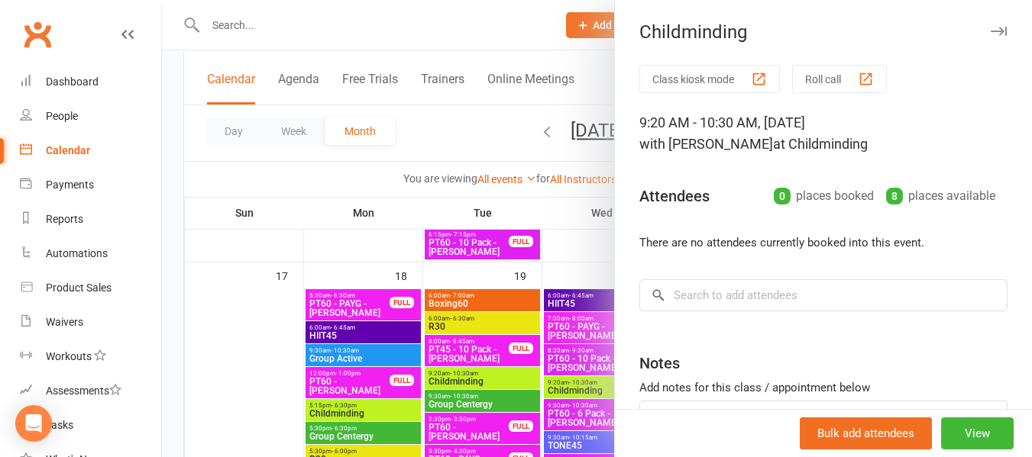
click at [425, 117] on div at bounding box center [597, 228] width 870 height 457
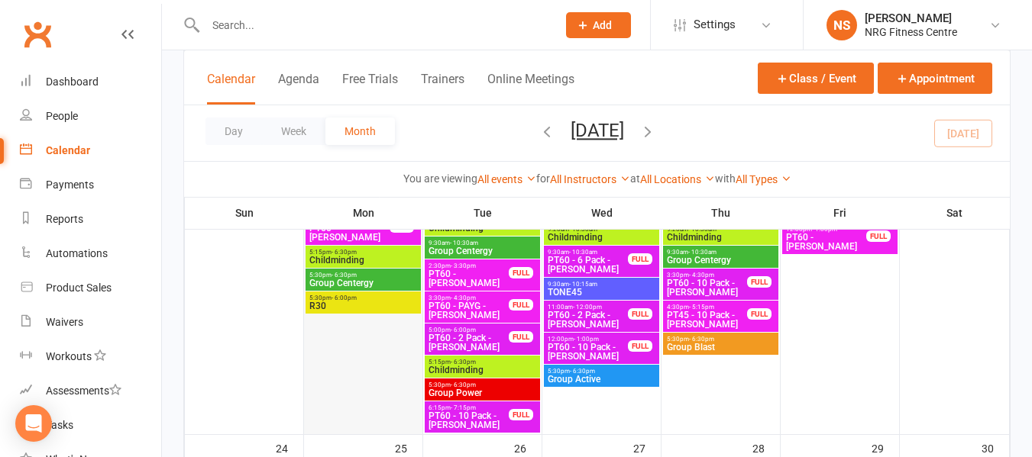
scroll to position [1451, 0]
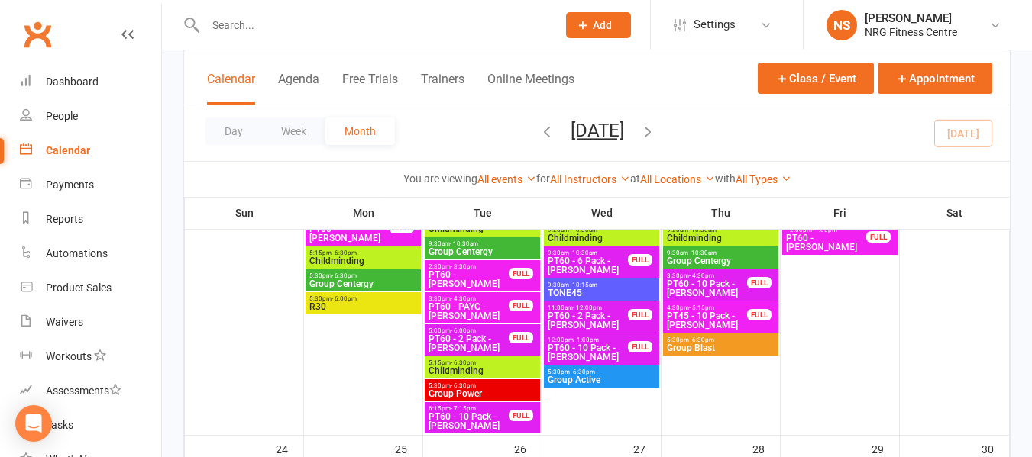
click at [376, 260] on span "Childminding" at bounding box center [362, 261] width 109 height 9
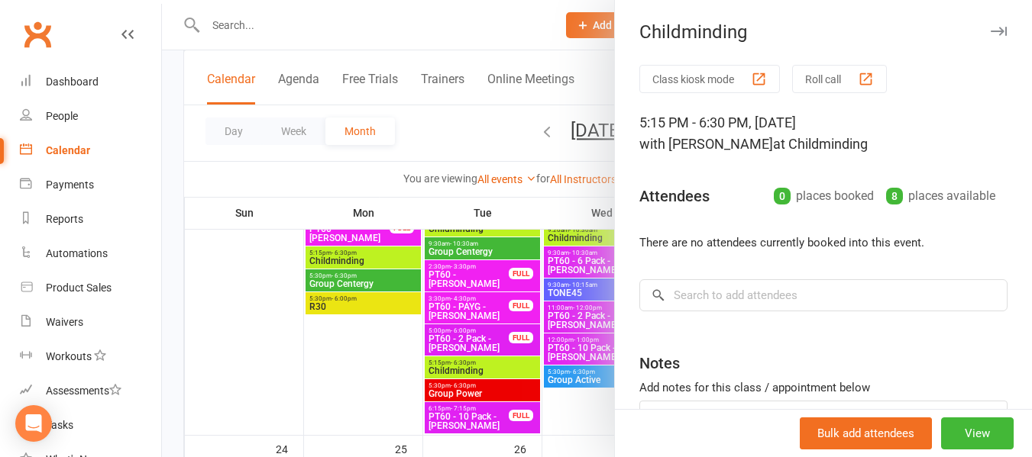
click at [458, 128] on div at bounding box center [597, 228] width 870 height 457
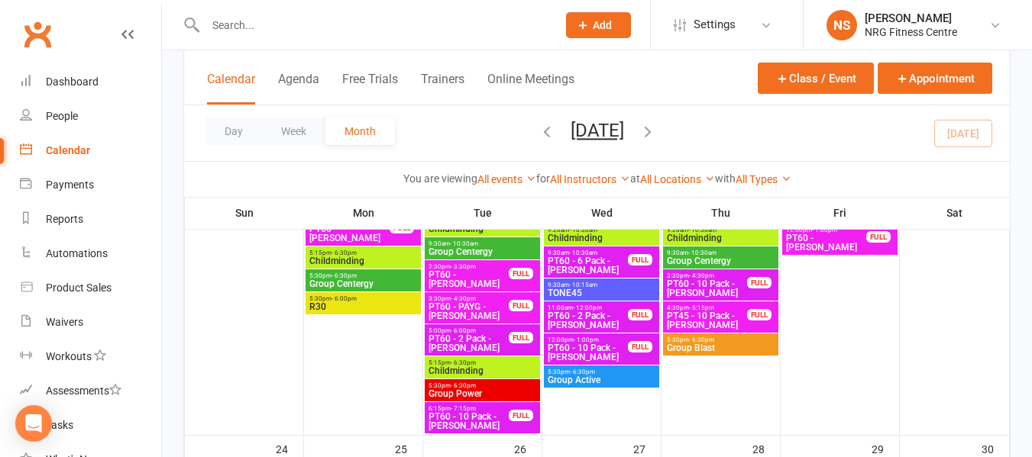
click at [499, 361] on span "5:15pm - 6:30pm" at bounding box center [482, 363] width 109 height 7
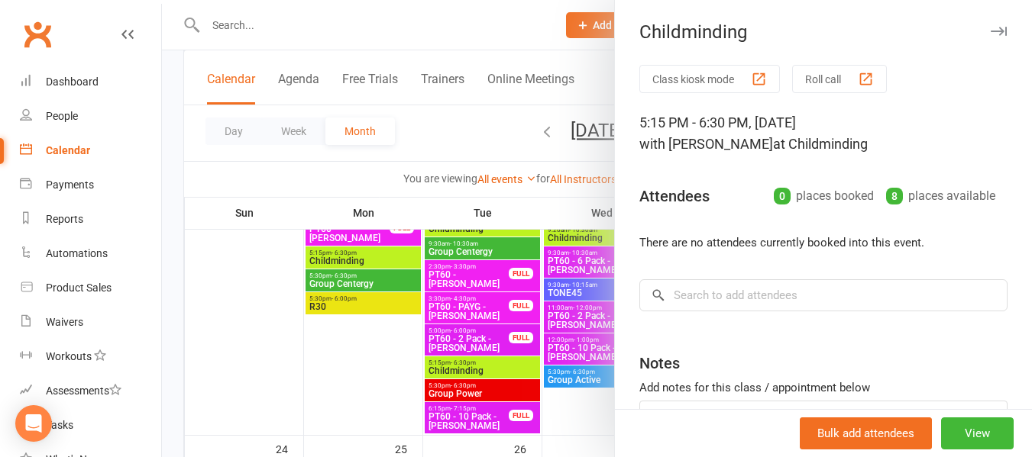
click at [486, 138] on div at bounding box center [597, 228] width 870 height 457
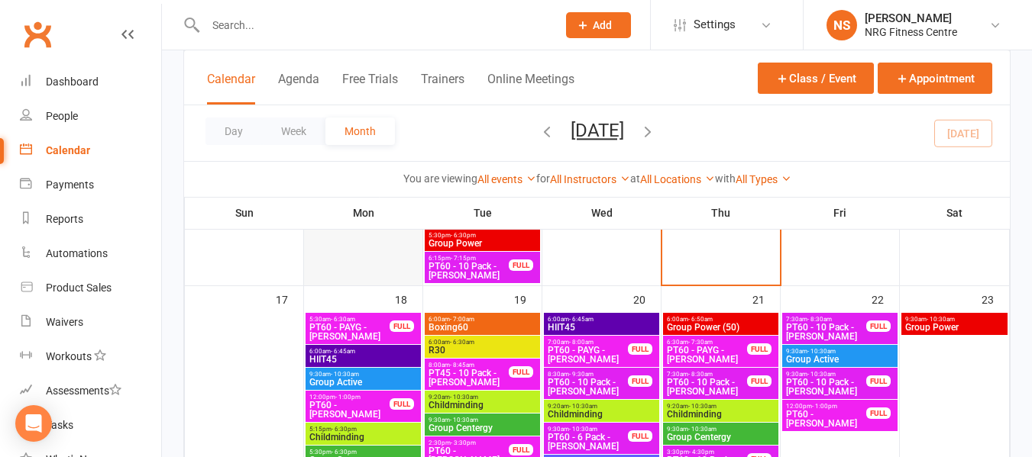
scroll to position [1374, 0]
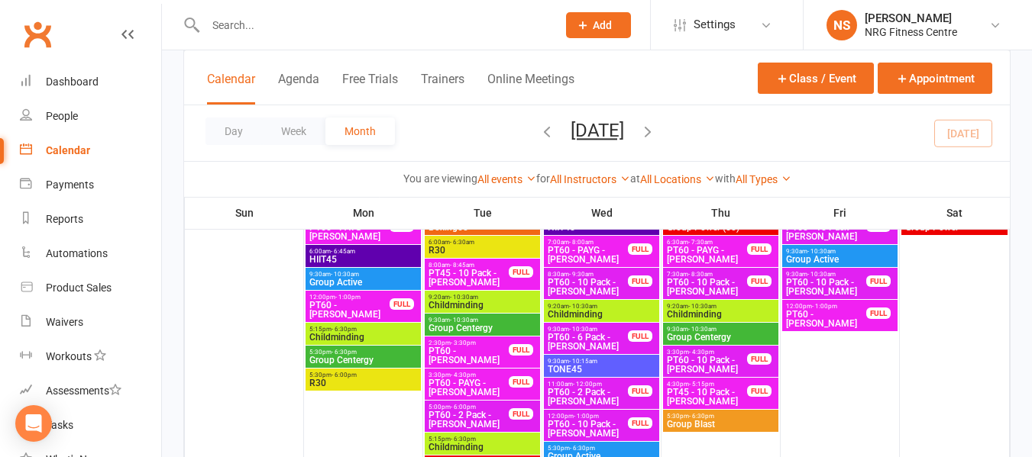
click at [376, 356] on span "Group Centergy" at bounding box center [362, 360] width 109 height 9
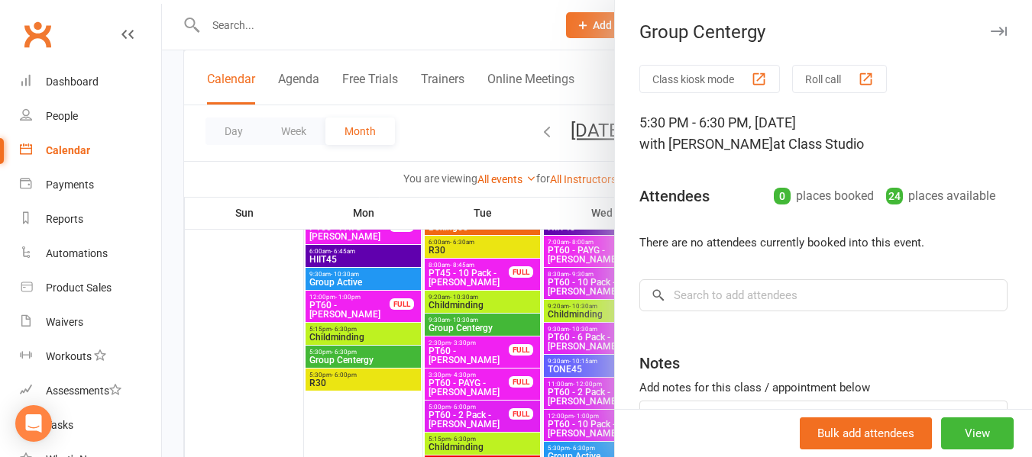
click at [428, 140] on div at bounding box center [597, 228] width 870 height 457
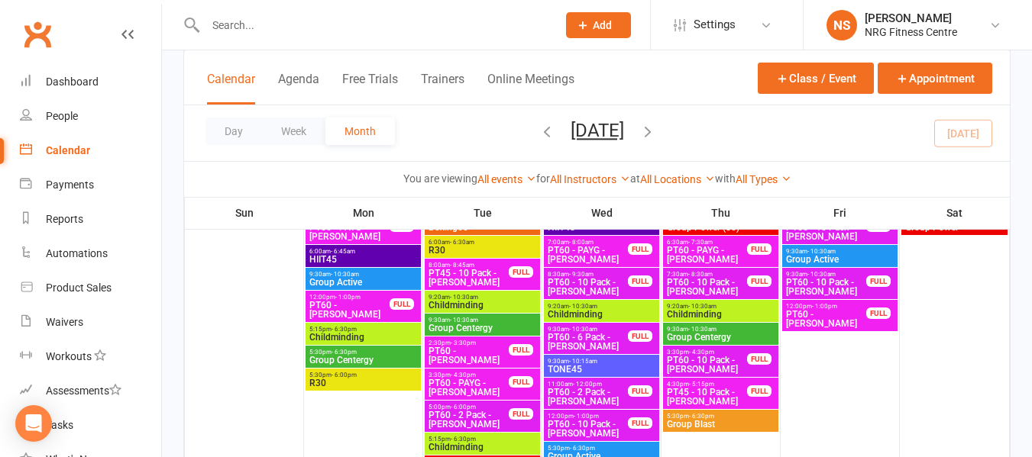
click at [389, 255] on span "HIIT45" at bounding box center [362, 259] width 109 height 9
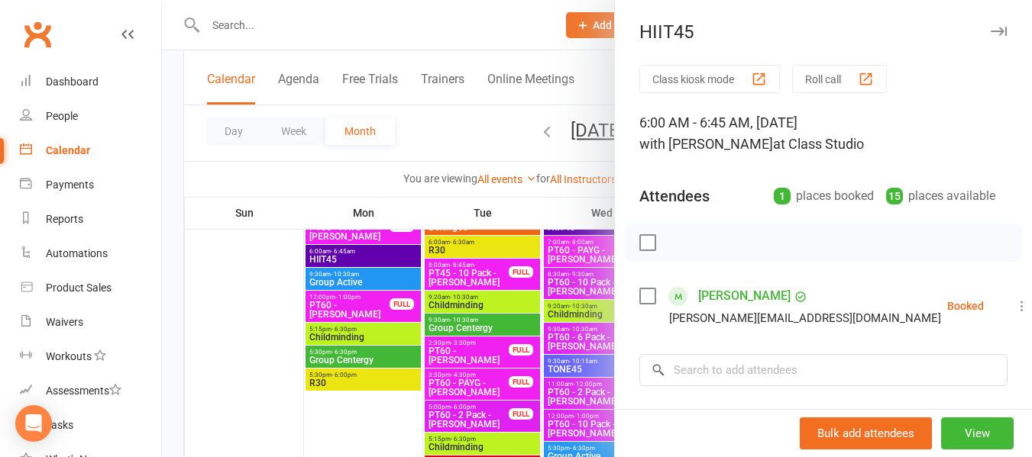
click at [460, 133] on div at bounding box center [597, 228] width 870 height 457
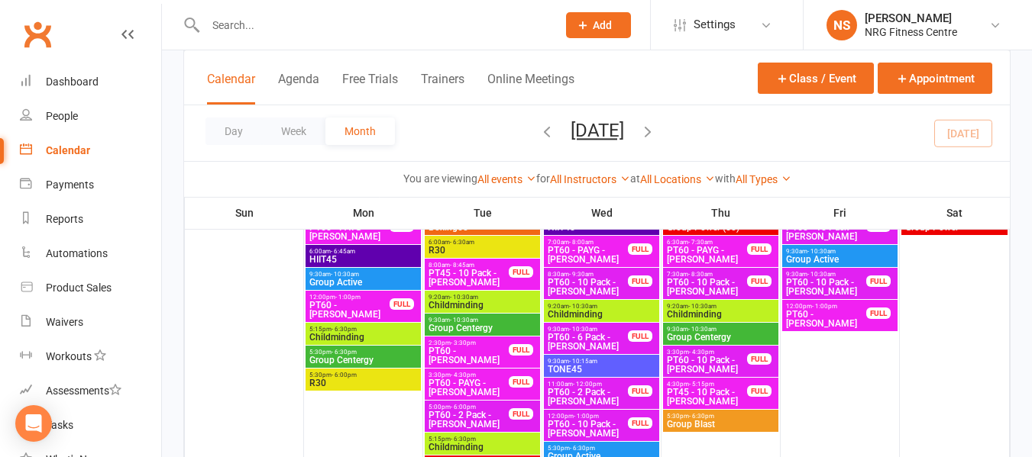
scroll to position [1298, 0]
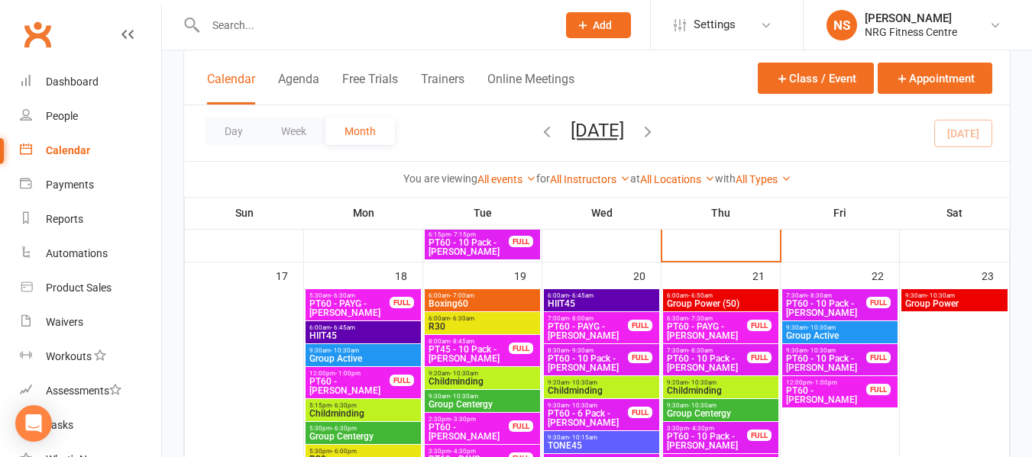
click at [474, 295] on span "6:00am - 7:00am" at bounding box center [482, 295] width 109 height 7
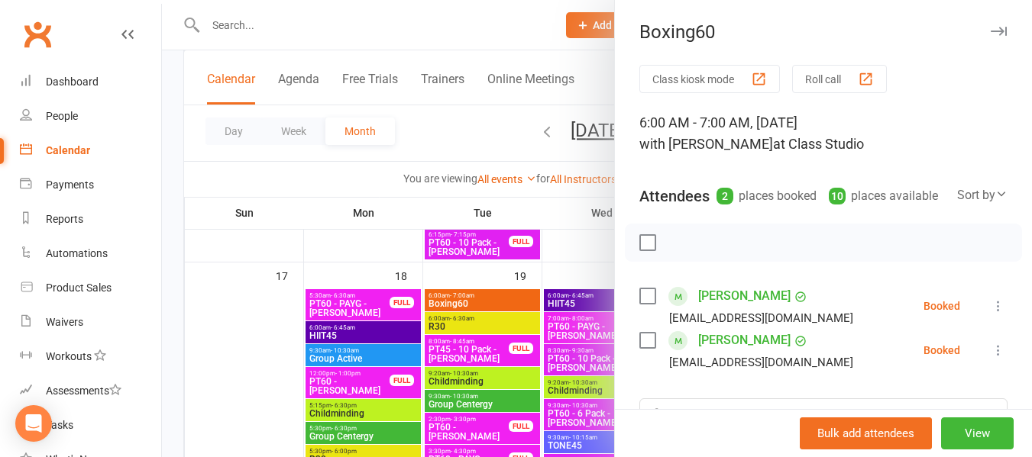
click at [463, 146] on div at bounding box center [597, 228] width 870 height 457
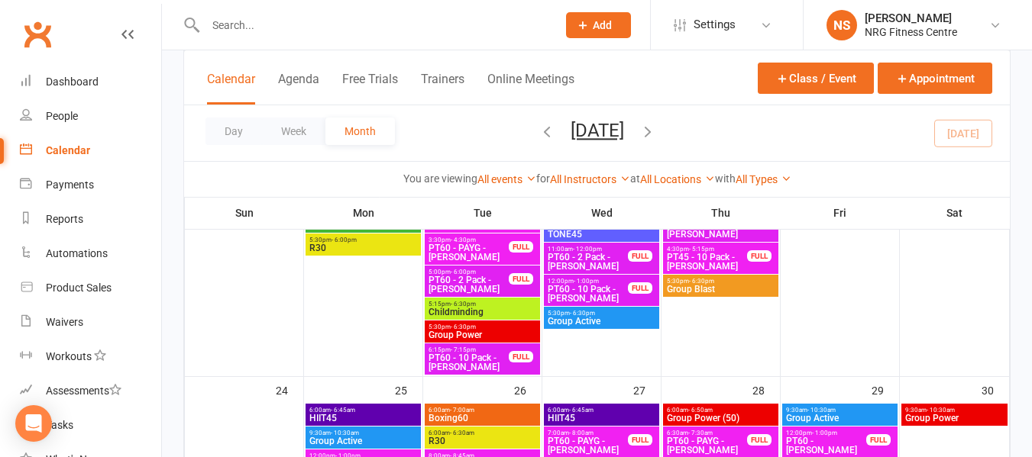
scroll to position [1603, 0]
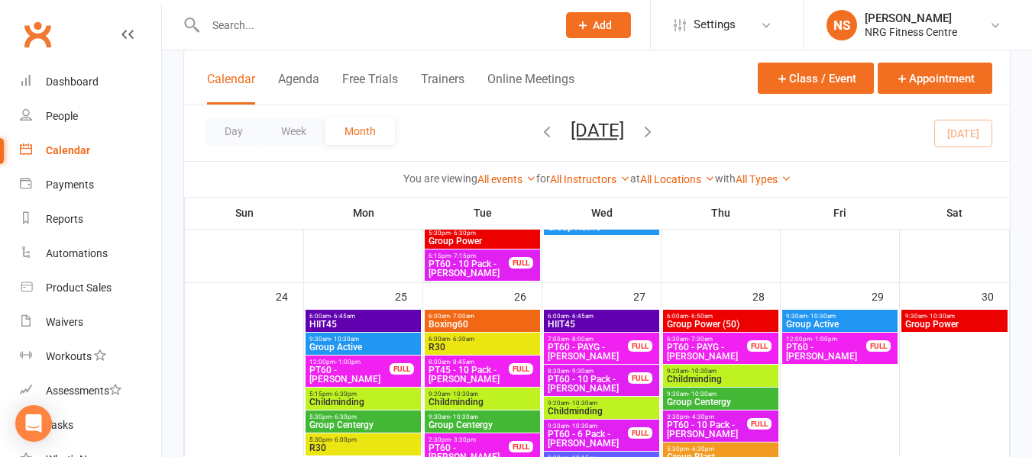
click at [489, 320] on span "Boxing60" at bounding box center [482, 324] width 109 height 9
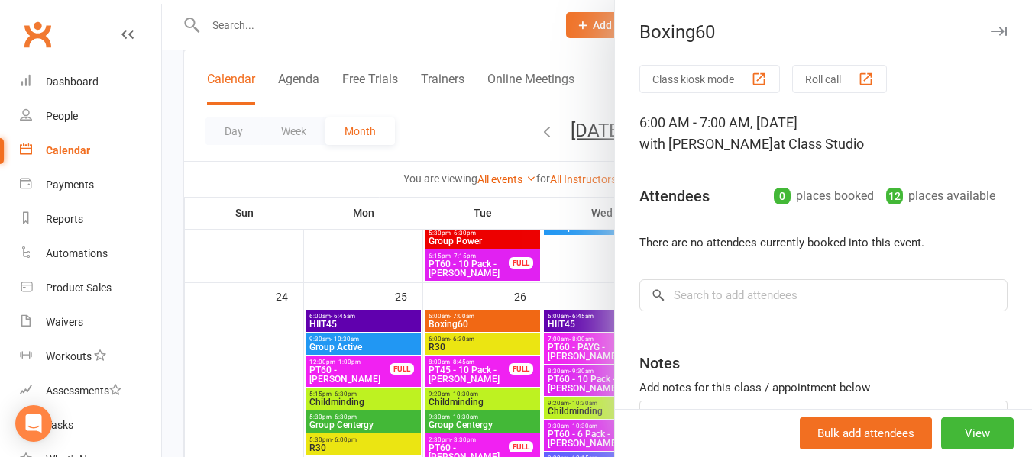
click at [457, 135] on div at bounding box center [597, 228] width 870 height 457
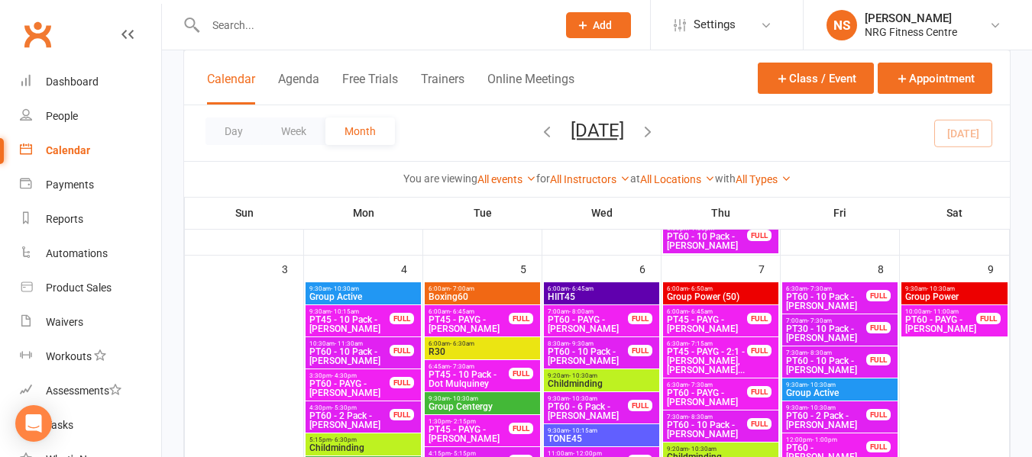
scroll to position [426, 0]
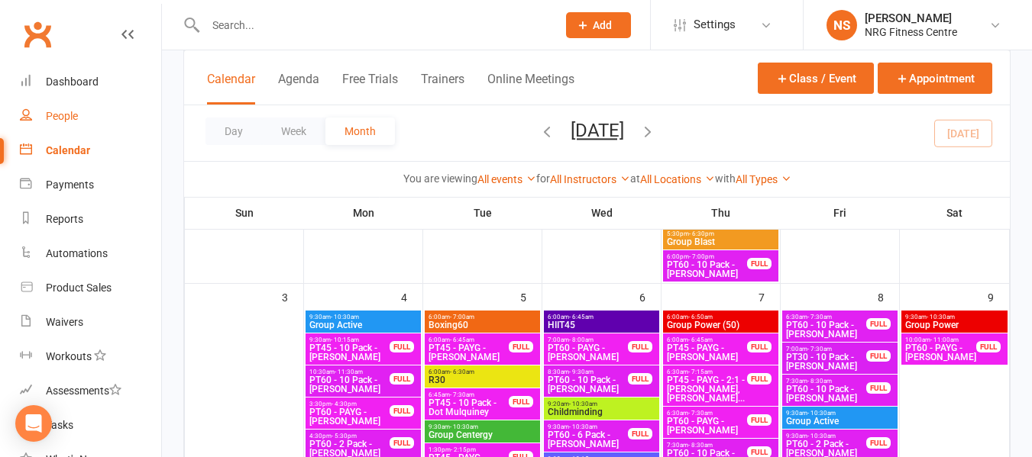
click at [126, 124] on link "People" at bounding box center [90, 116] width 141 height 34
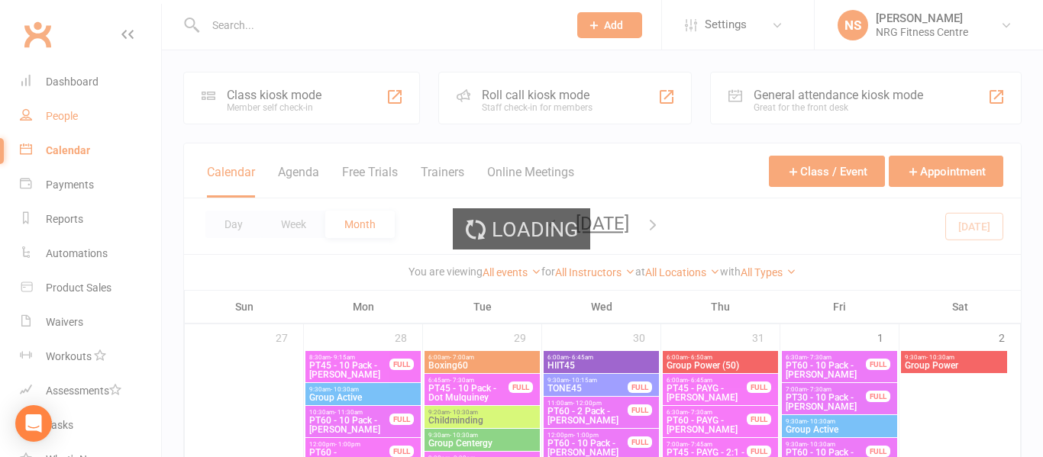
select select "100"
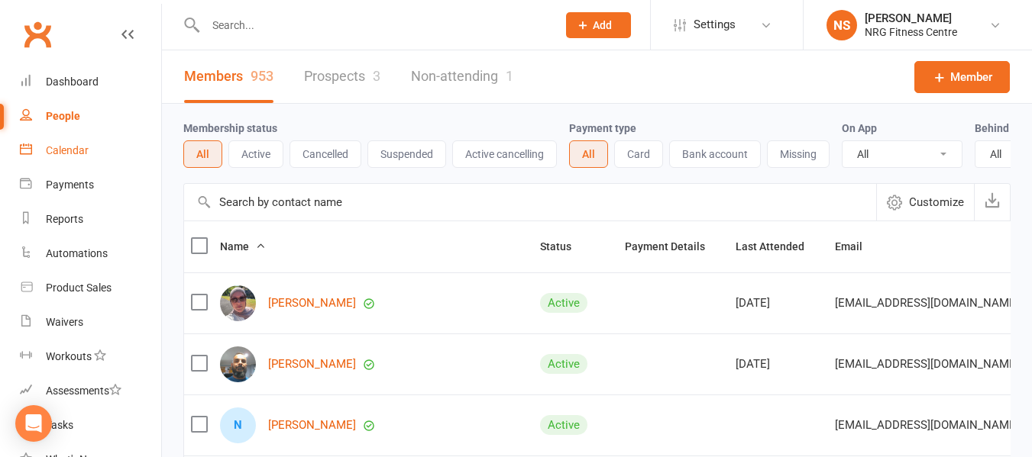
click at [73, 156] on div "Calendar" at bounding box center [67, 150] width 43 height 12
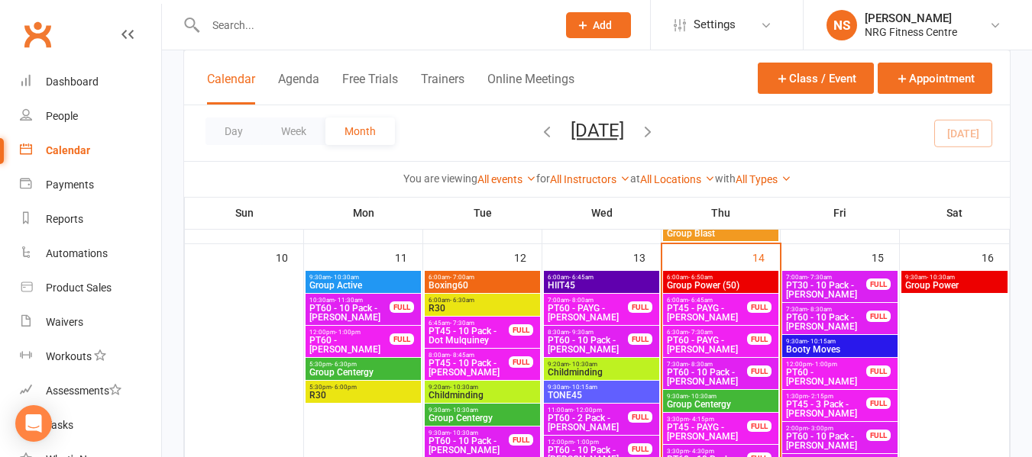
scroll to position [1069, 0]
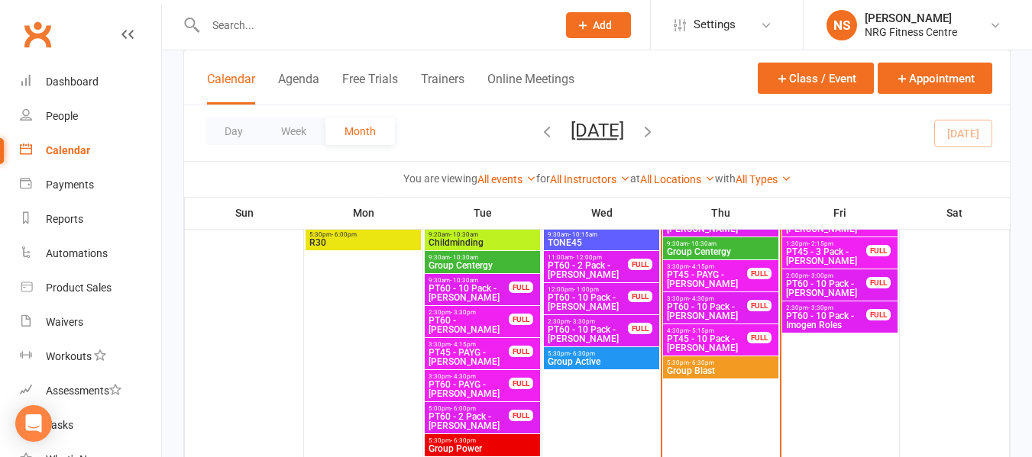
click at [243, 18] on input "text" at bounding box center [373, 25] width 345 height 21
paste input "Warren Rhodes"
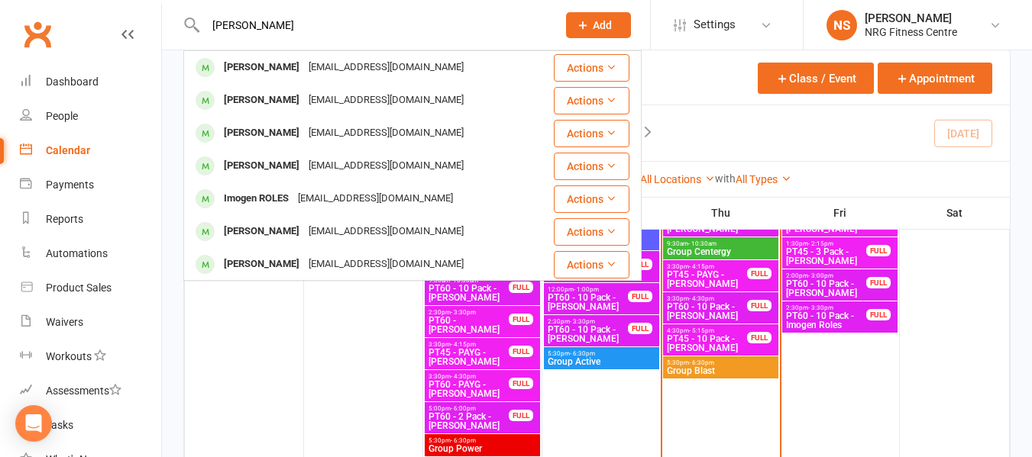
type input "Warren Rhodes"
click at [282, 71] on div "Warren Rhodes" at bounding box center [261, 68] width 85 height 22
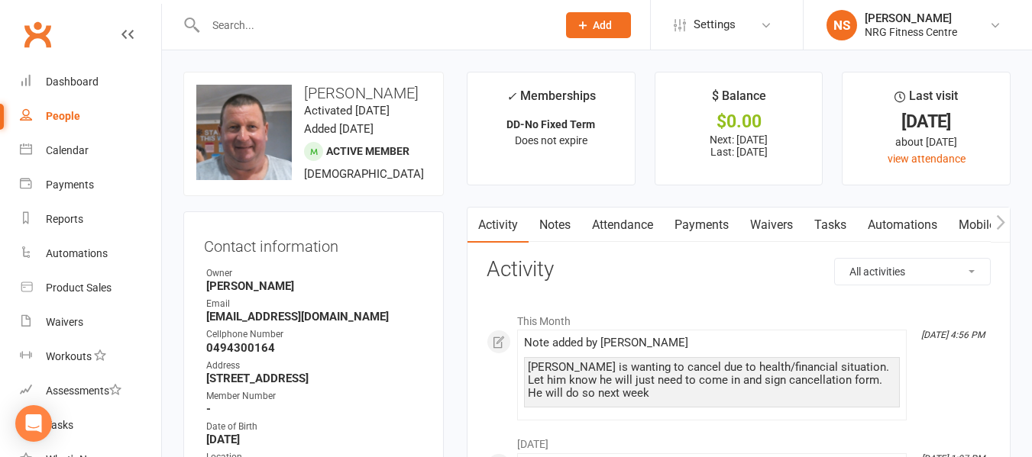
click at [689, 220] on link "Payments" at bounding box center [702, 225] width 76 height 35
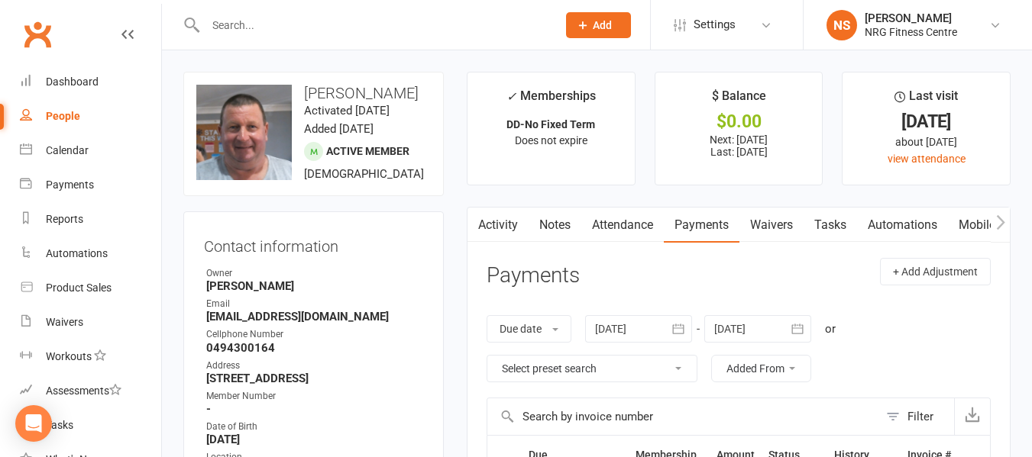
click at [999, 234] on button "button" at bounding box center [999, 225] width 19 height 34
click at [876, 221] on link "Access Control" at bounding box center [860, 225] width 102 height 35
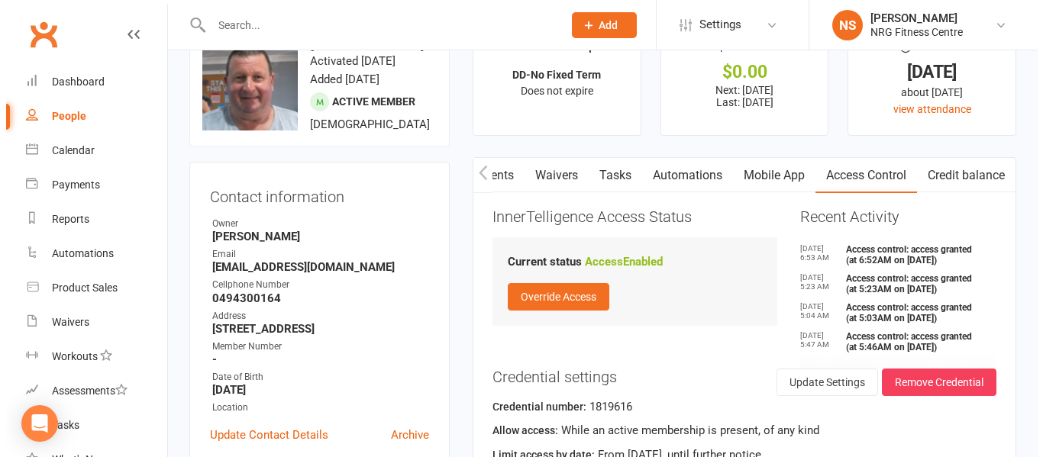
scroll to position [76, 0]
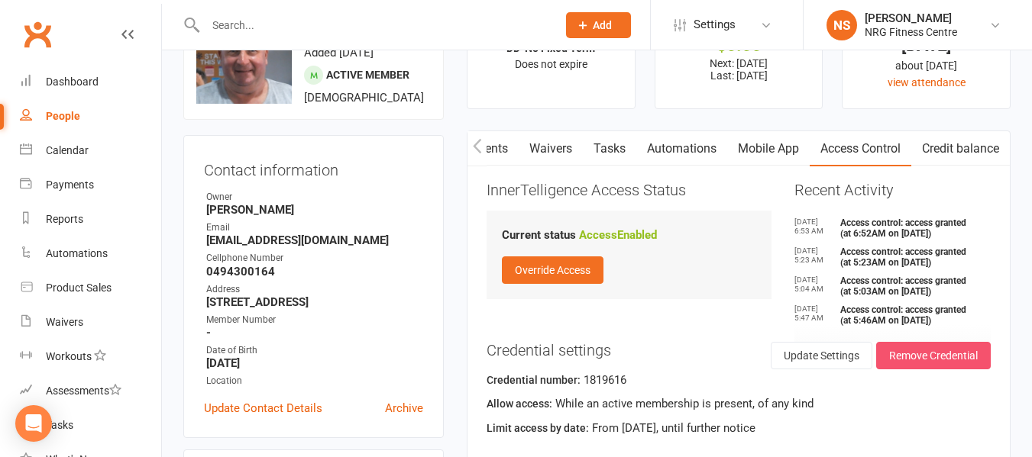
click at [948, 347] on button "Remove Credential" at bounding box center [933, 355] width 115 height 27
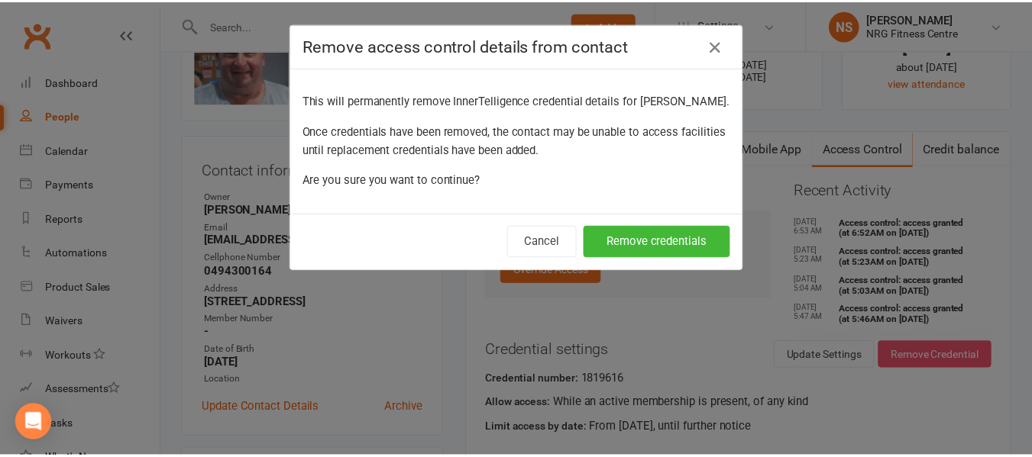
scroll to position [0, 220]
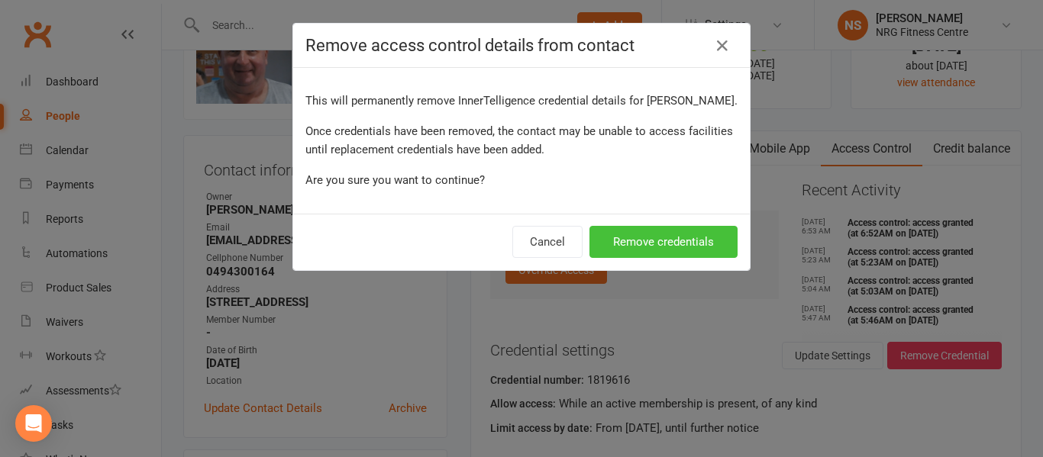
click at [670, 241] on button "Remove credentials" at bounding box center [663, 242] width 148 height 32
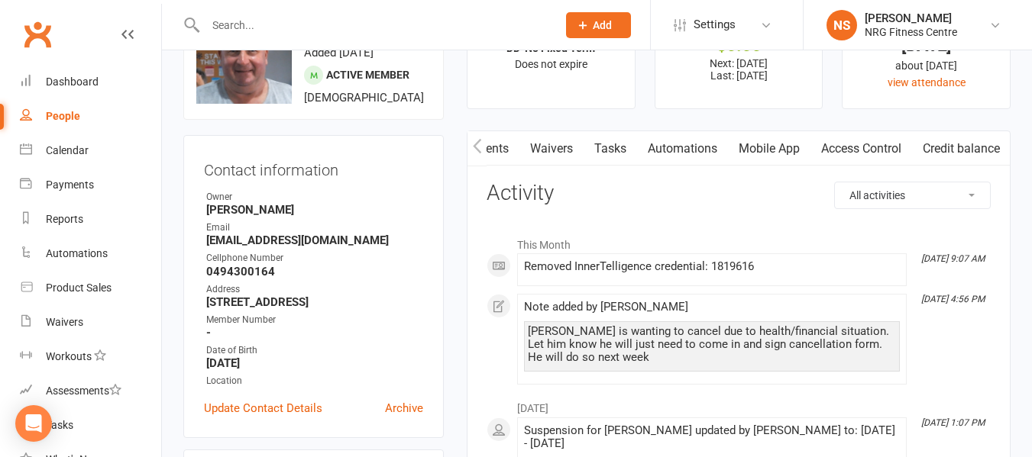
click at [473, 146] on icon "button" at bounding box center [477, 145] width 8 height 15
click at [694, 153] on link "Payments" at bounding box center [702, 148] width 76 height 35
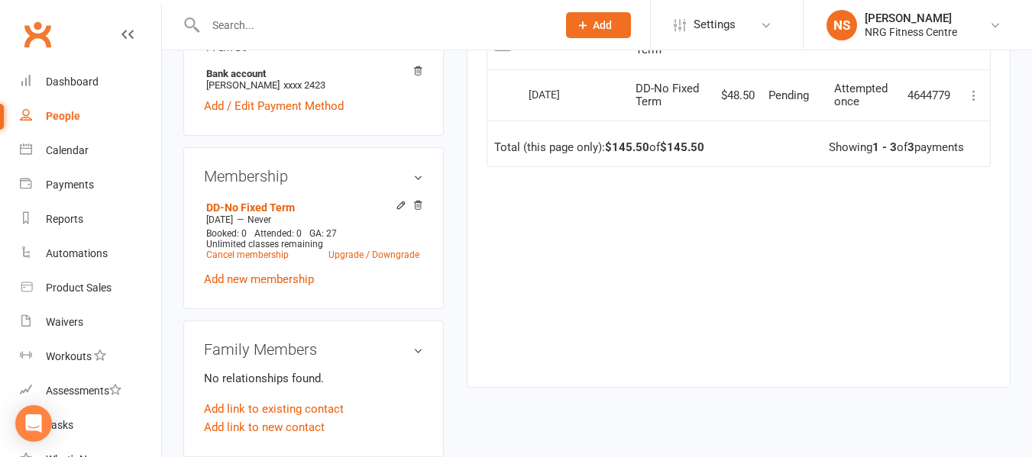
scroll to position [458, 0]
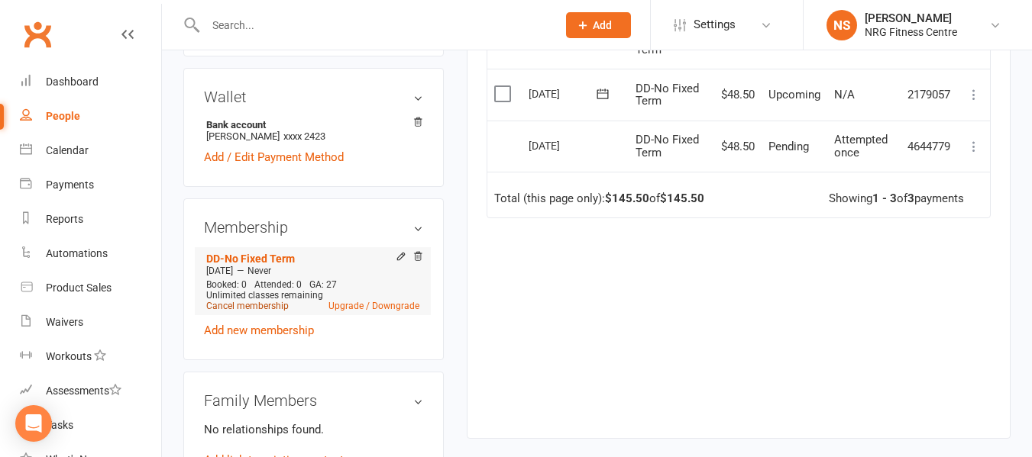
click at [260, 302] on link "Cancel membership" at bounding box center [247, 306] width 82 height 11
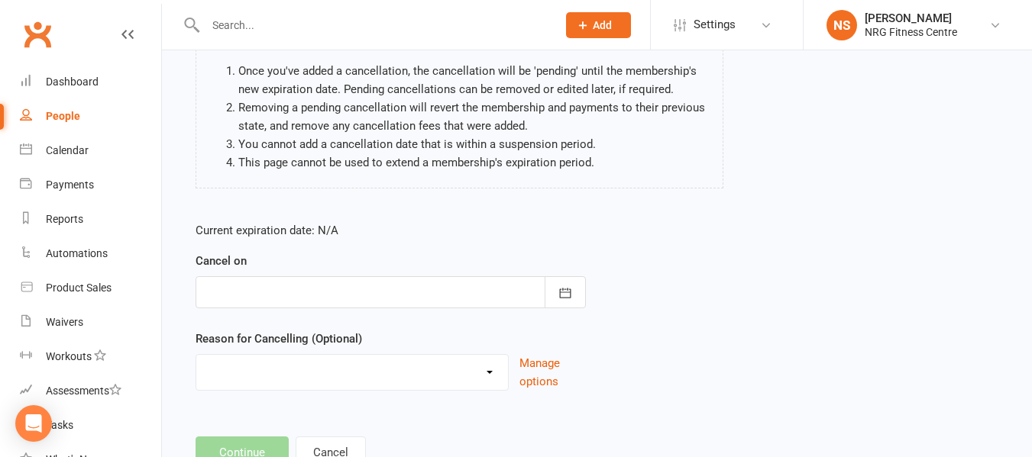
scroll to position [153, 0]
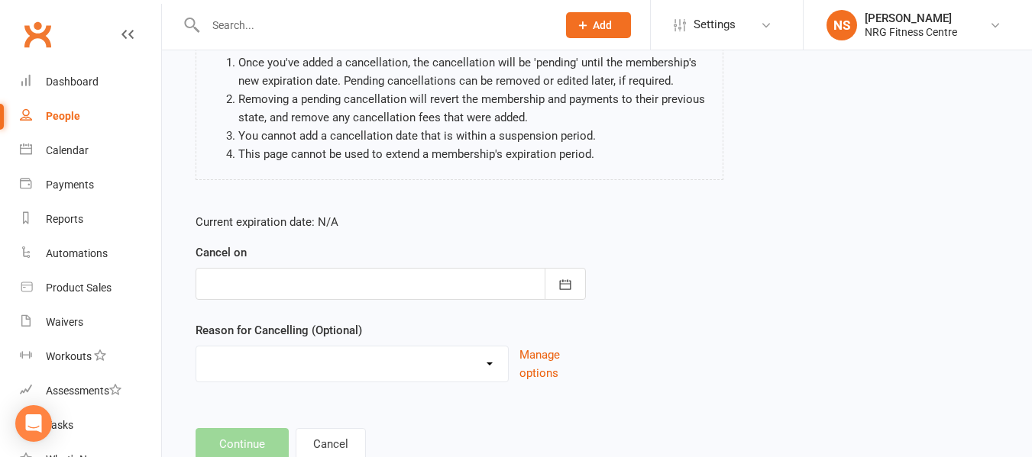
click at [387, 289] on div at bounding box center [390, 284] width 390 height 32
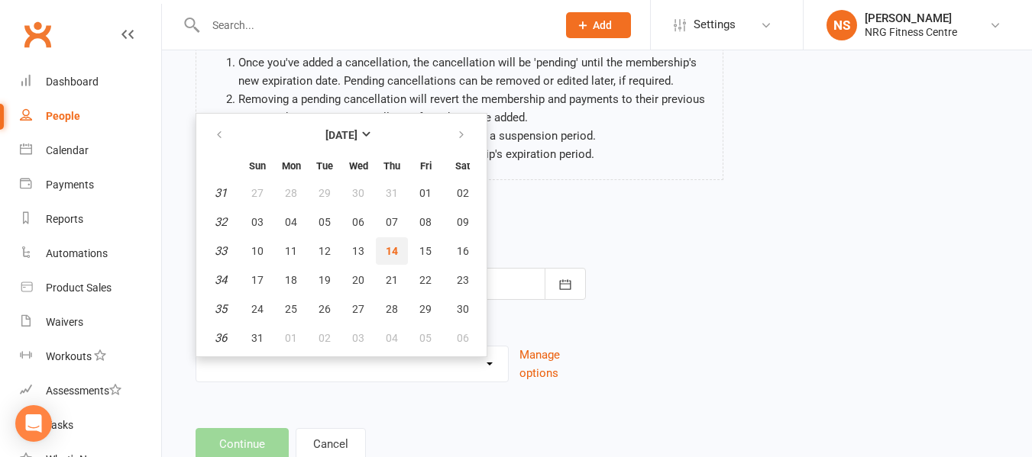
click at [389, 250] on span "14" at bounding box center [392, 251] width 12 height 12
type input "14 Aug 2025"
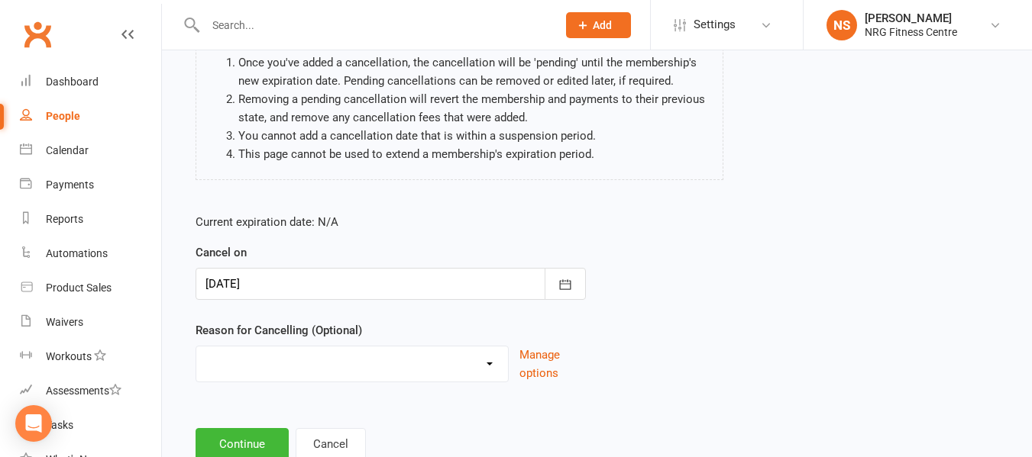
click at [354, 360] on select "Excessive failed payments Holiday Injury Medical Moving Other reason" at bounding box center [352, 362] width 312 height 31
click at [196, 347] on select "Excessive failed payments Holiday Injury Medical Moving Other reason" at bounding box center [352, 362] width 312 height 31
click at [297, 351] on select "Excessive failed payments Holiday Injury Medical Moving Other reason" at bounding box center [352, 362] width 312 height 31
select select "5"
click at [196, 347] on select "Excessive failed payments Holiday Injury Medical Moving Other reason" at bounding box center [352, 362] width 312 height 31
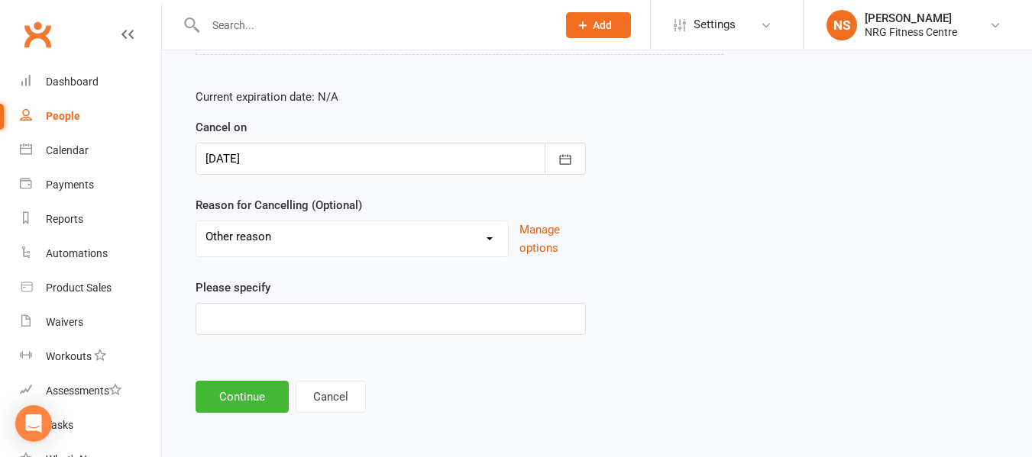
scroll to position [280, 0]
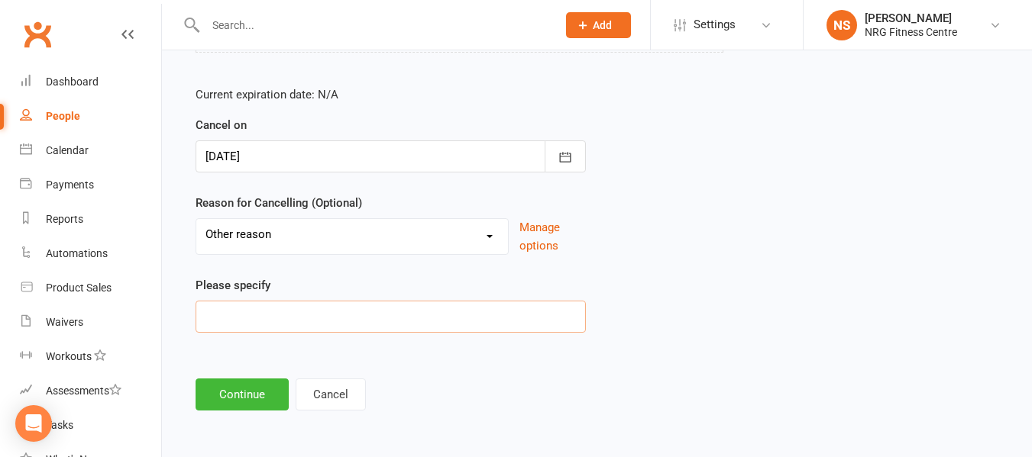
click at [295, 315] on input at bounding box center [390, 317] width 390 height 32
type input "no time"
click at [244, 389] on button "Continue" at bounding box center [241, 395] width 93 height 32
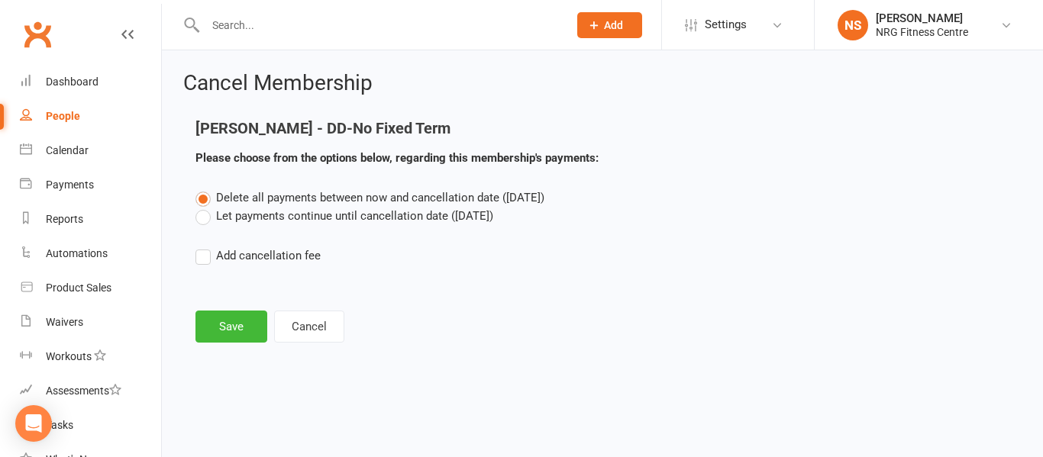
click at [202, 214] on label "Let payments continue until cancellation date (Aug 14, 2025)" at bounding box center [344, 216] width 298 height 18
click at [202, 207] on input "Let payments continue until cancellation date (Aug 14, 2025)" at bounding box center [200, 207] width 10 height 0
click at [221, 328] on button "Save" at bounding box center [231, 327] width 72 height 32
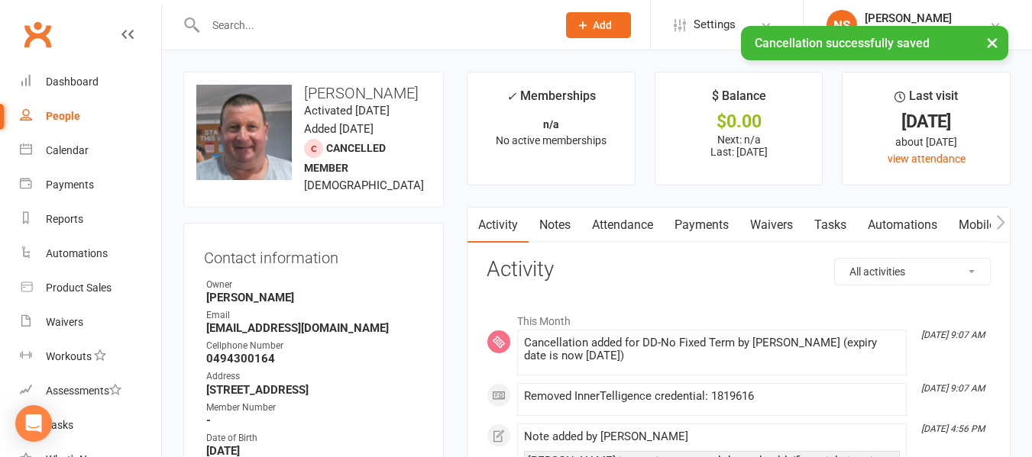
click at [683, 225] on link "Payments" at bounding box center [702, 225] width 76 height 35
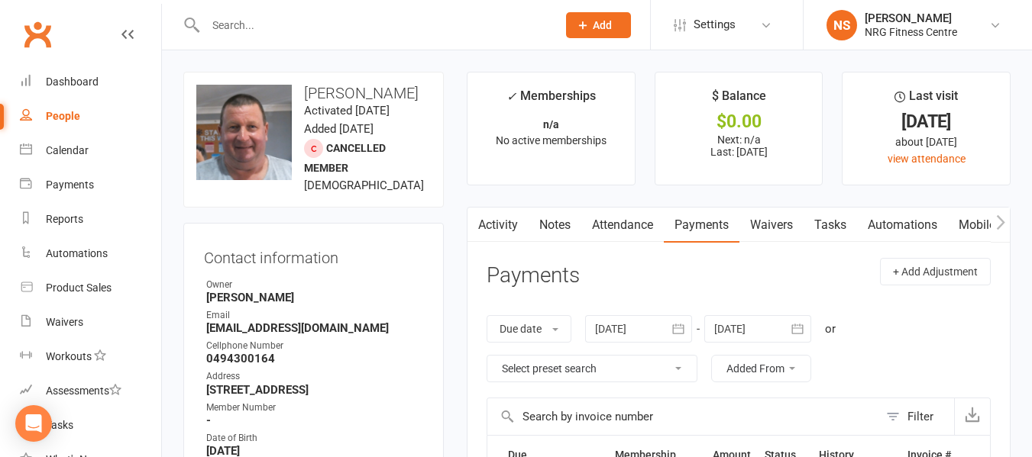
click at [62, 110] on link "People" at bounding box center [90, 116] width 141 height 34
select select "100"
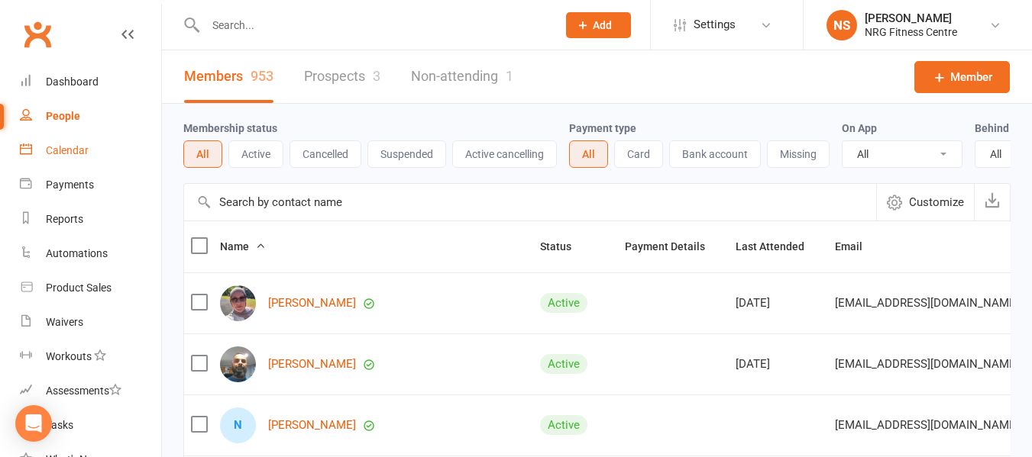
click at [34, 157] on link "Calendar" at bounding box center [90, 151] width 141 height 34
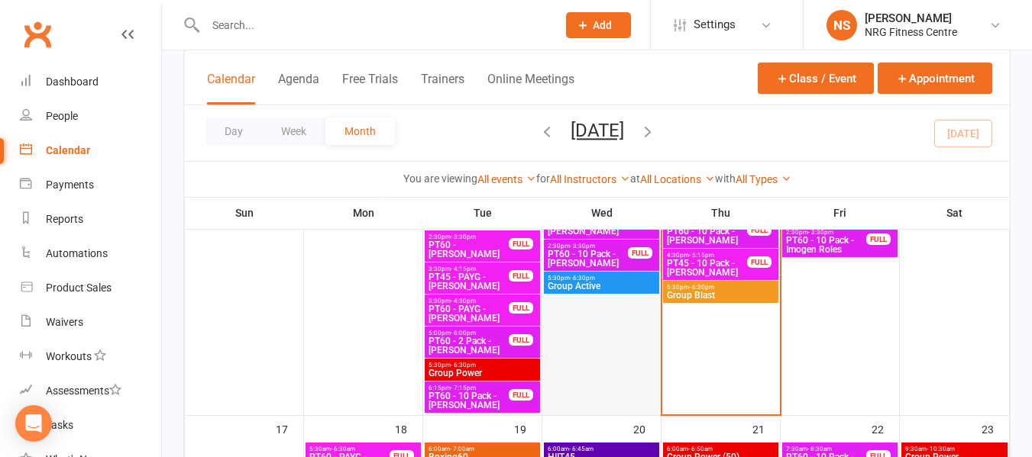
scroll to position [993, 0]
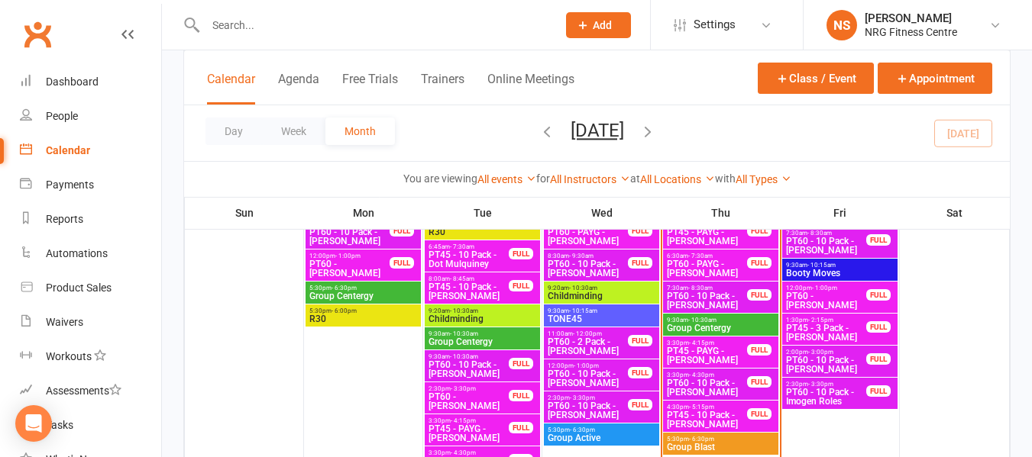
click at [733, 324] on span "Group Centergy" at bounding box center [720, 328] width 109 height 9
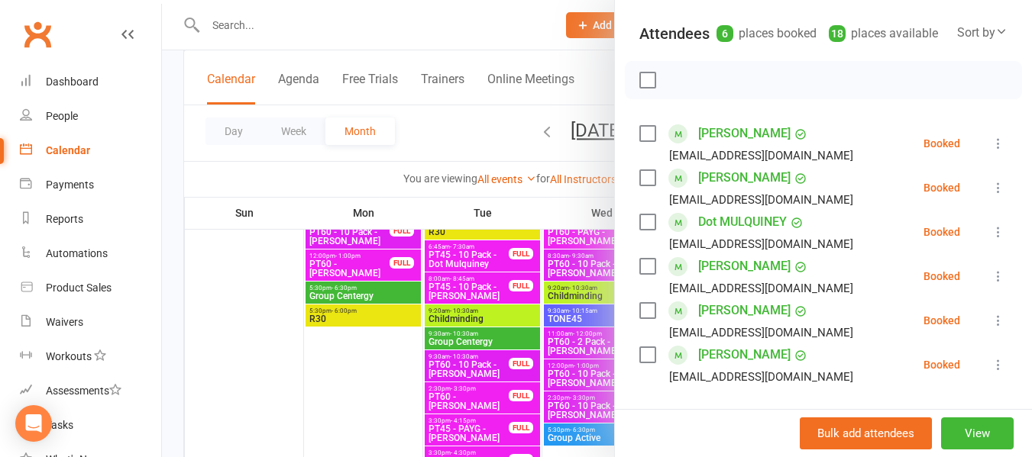
scroll to position [229, 0]
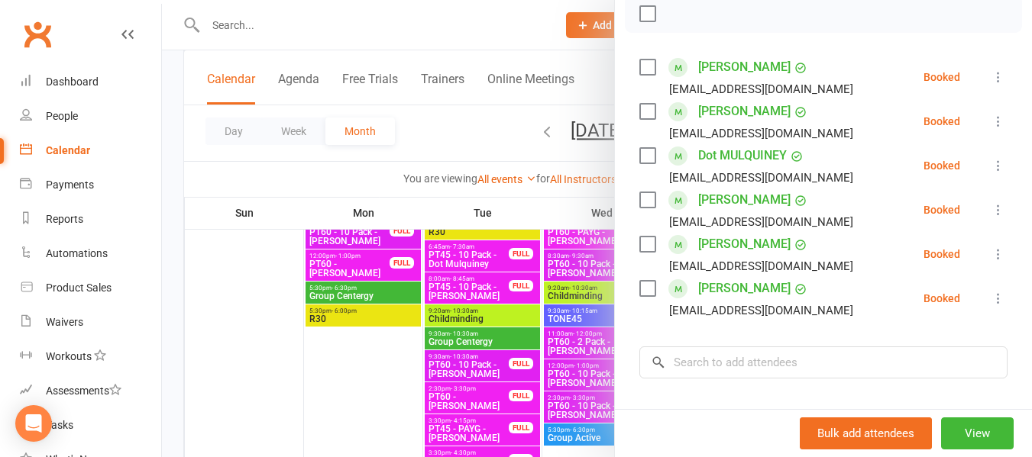
click at [441, 151] on div at bounding box center [597, 228] width 870 height 457
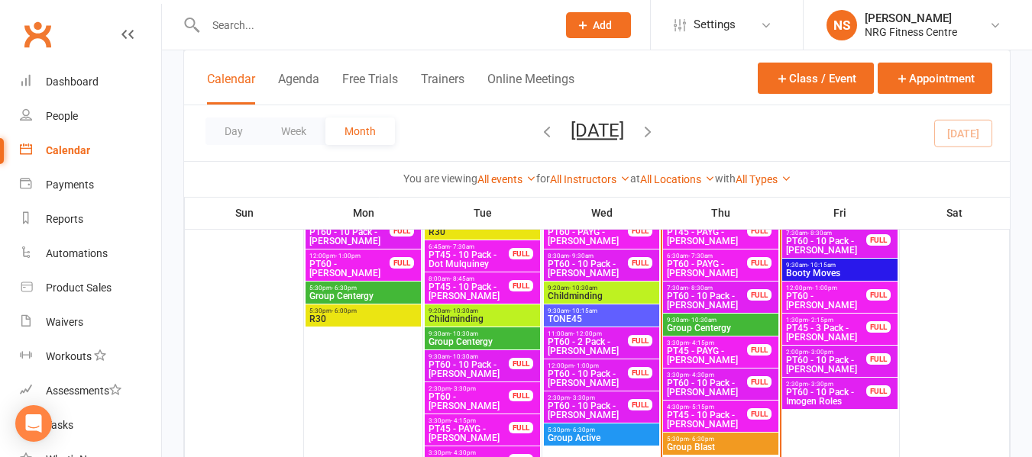
click at [735, 326] on span "Group Centergy" at bounding box center [720, 328] width 109 height 9
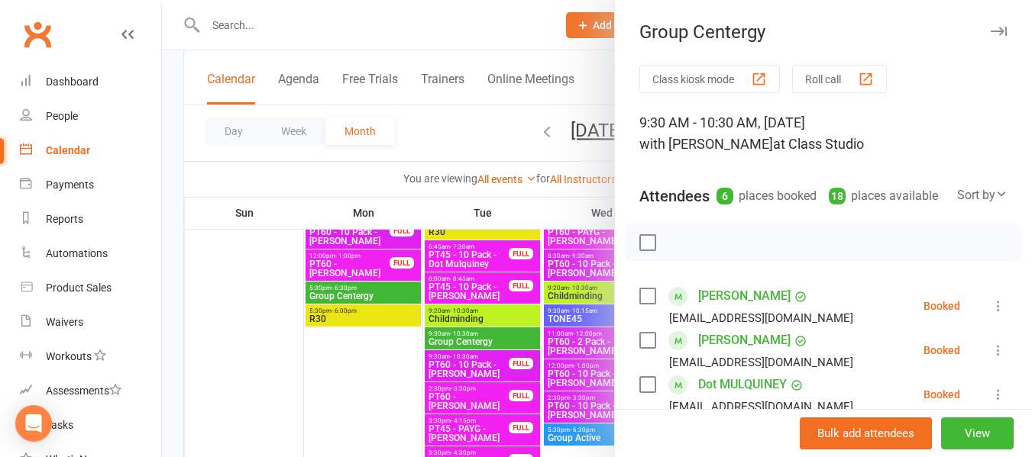
click at [421, 137] on div at bounding box center [597, 228] width 870 height 457
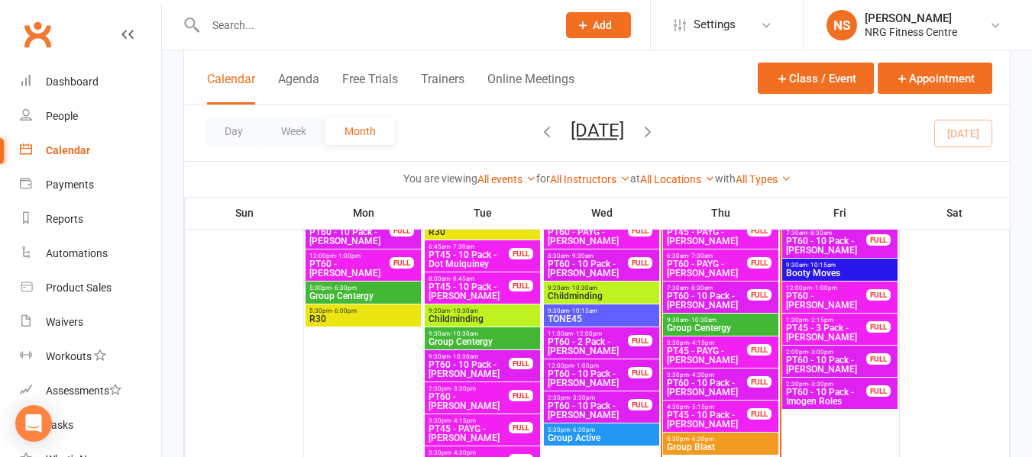
click at [749, 324] on span "Group Centergy" at bounding box center [720, 328] width 109 height 9
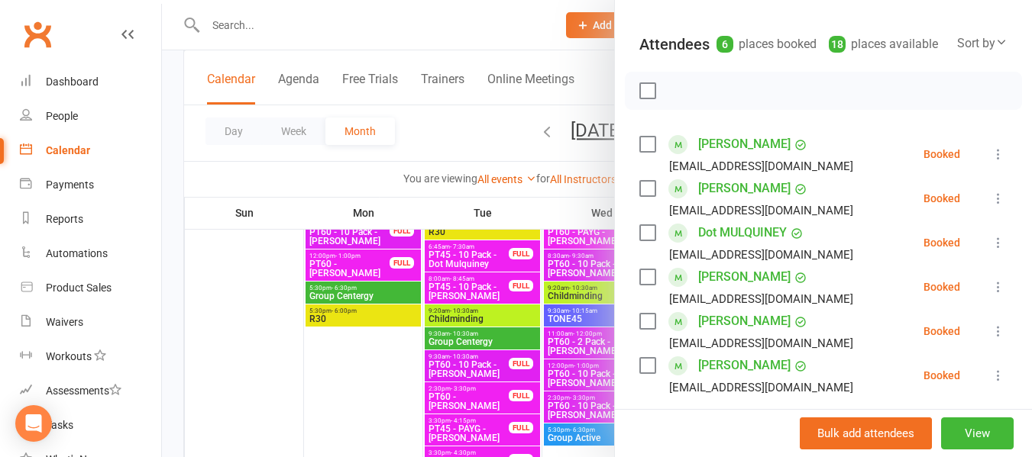
scroll to position [153, 0]
click at [703, 244] on link "Dot MULQUINEY" at bounding box center [742, 232] width 89 height 24
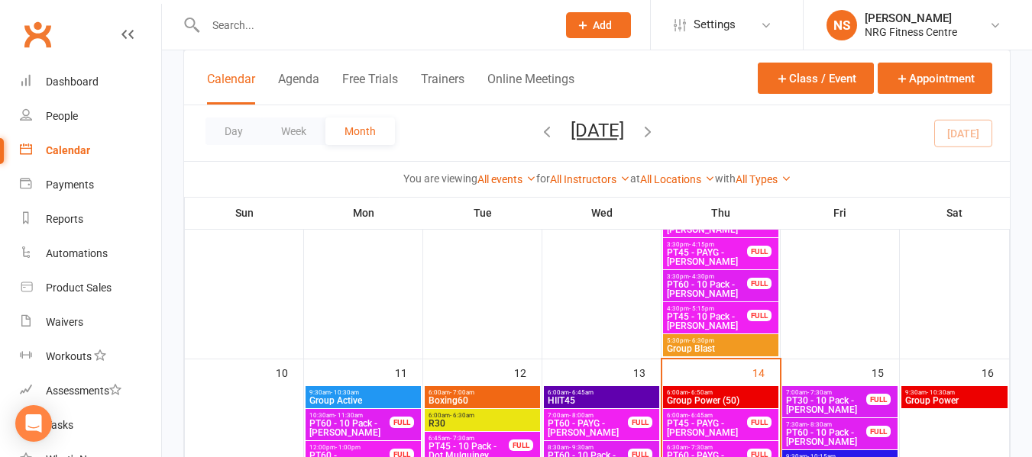
scroll to position [993, 0]
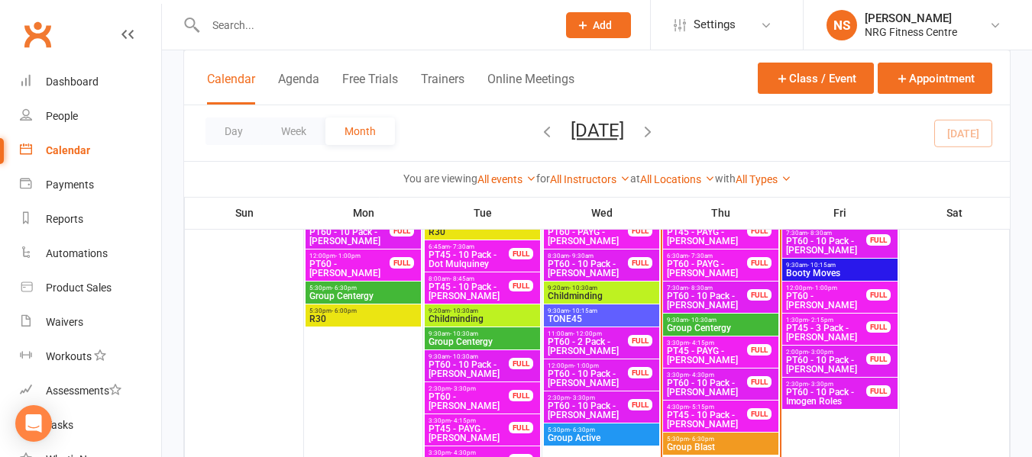
click at [710, 324] on span "Group Centergy" at bounding box center [720, 328] width 109 height 9
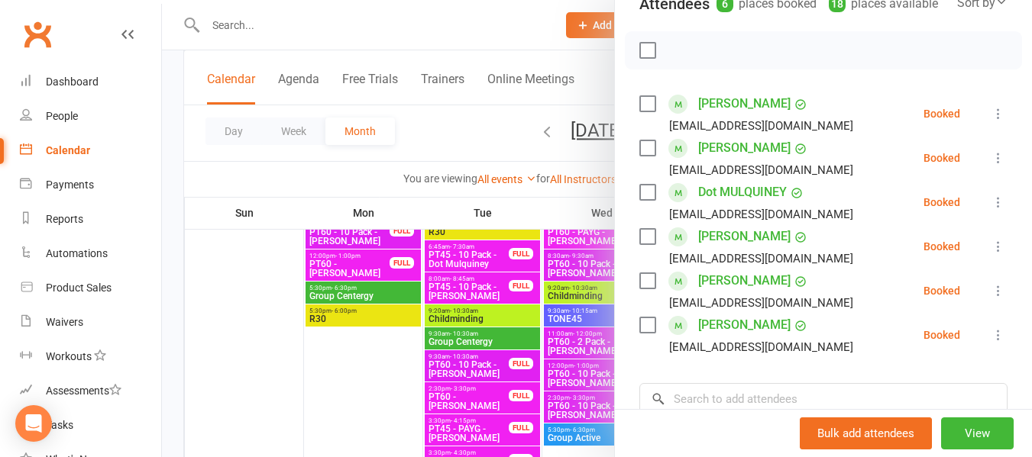
scroll to position [229, 0]
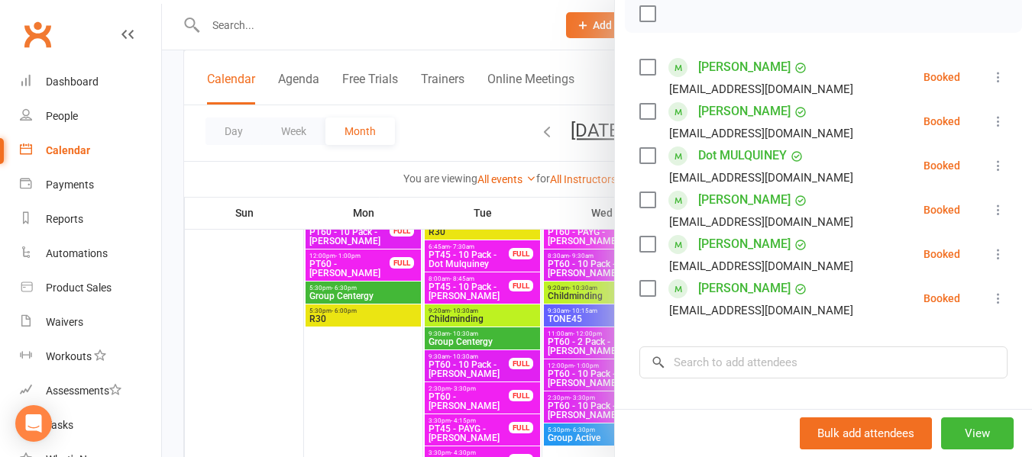
click at [639, 163] on label at bounding box center [646, 155] width 15 height 15
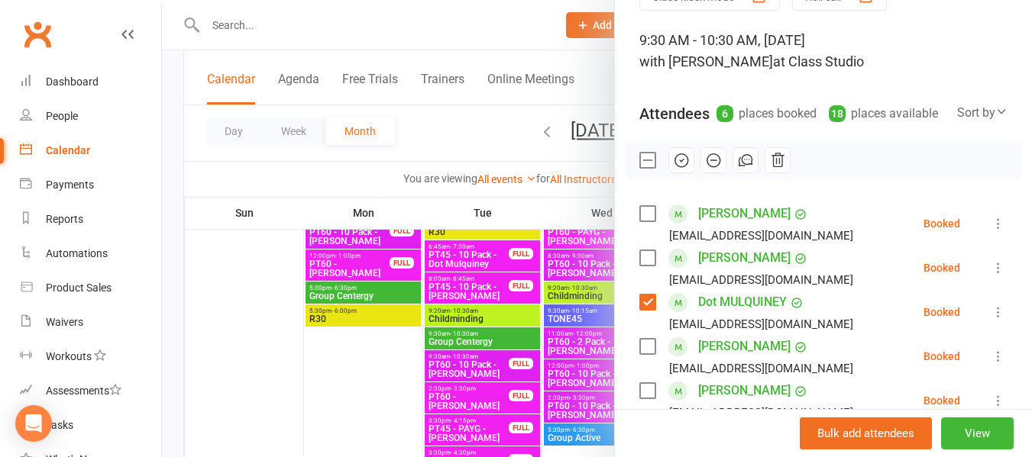
scroll to position [76, 0]
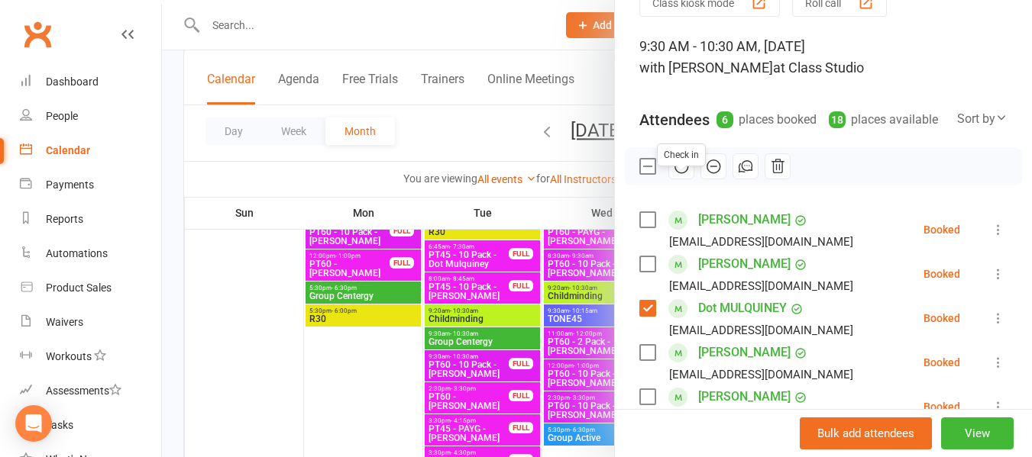
click at [677, 173] on icon "button" at bounding box center [681, 166] width 13 height 13
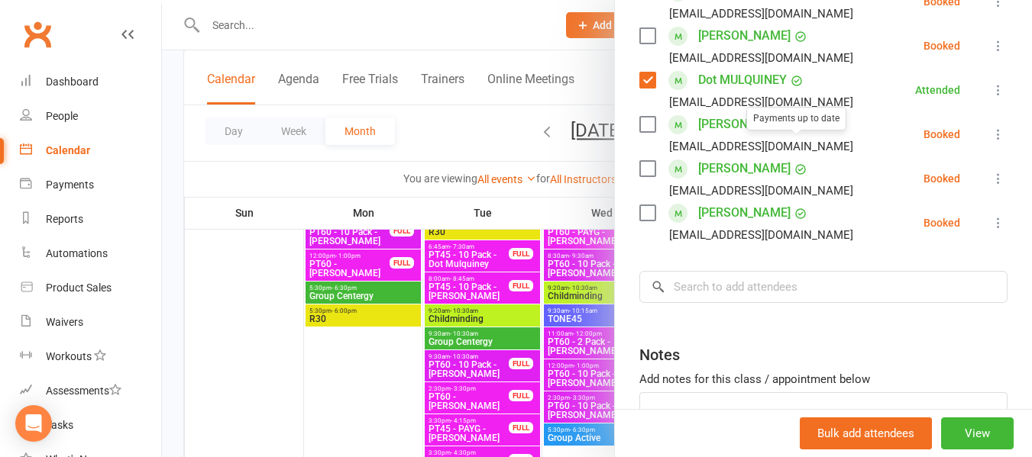
scroll to position [305, 0]
click at [644, 176] on label at bounding box center [646, 167] width 15 height 15
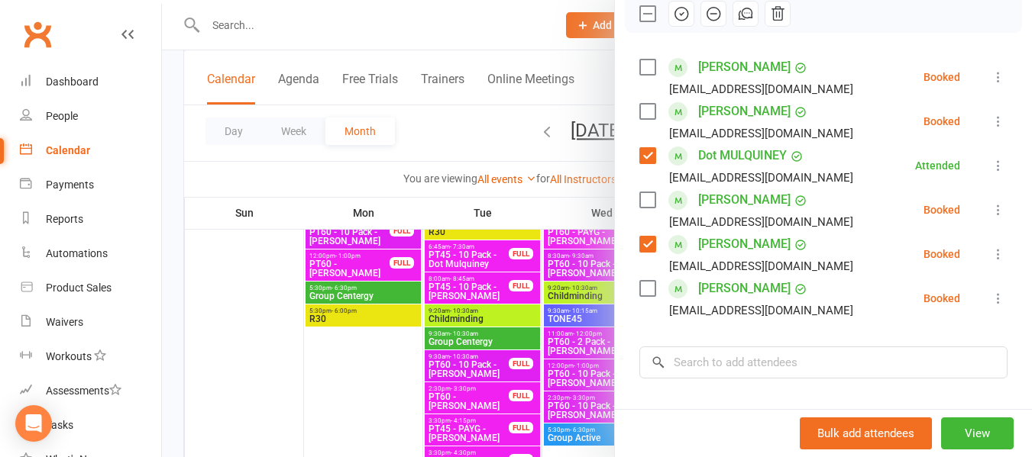
click at [639, 119] on label at bounding box center [646, 111] width 15 height 15
click at [680, 22] on icon "button" at bounding box center [681, 13] width 17 height 17
click at [452, 136] on div at bounding box center [597, 228] width 870 height 457
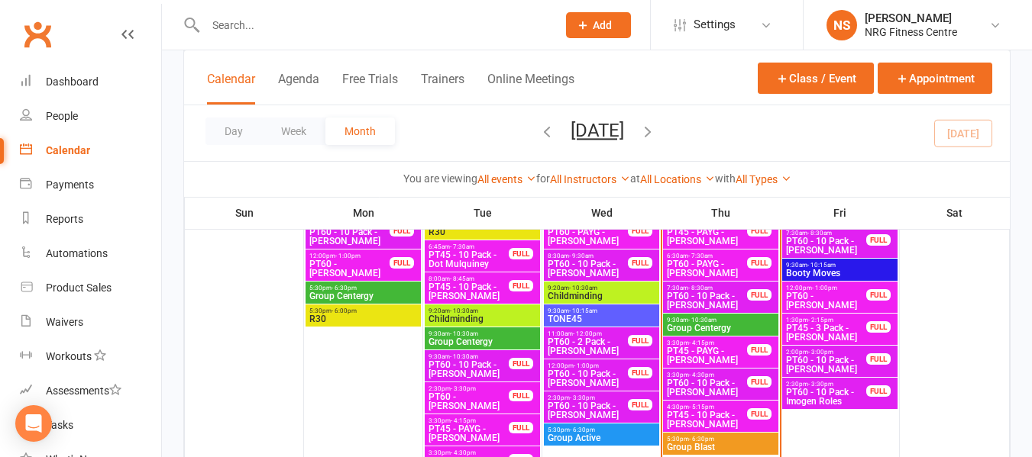
click at [266, 25] on input "text" at bounding box center [373, 25] width 345 height 21
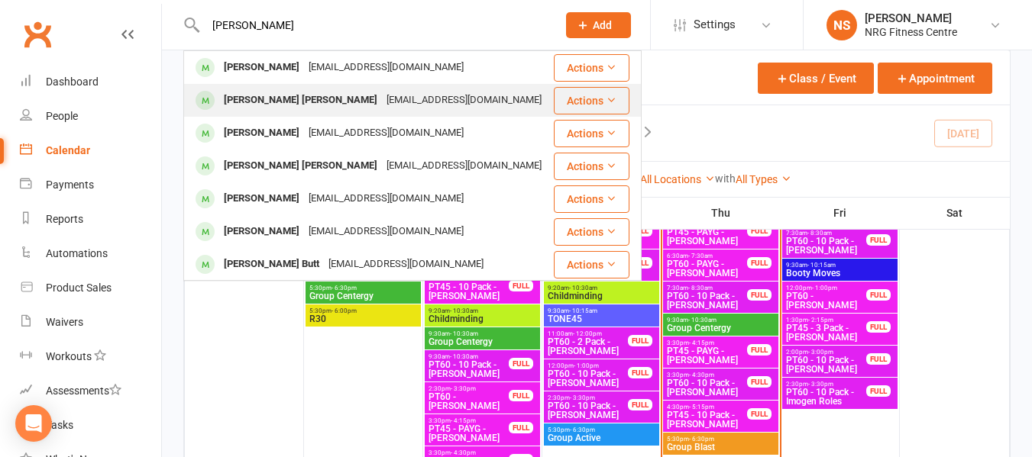
type input "jackson"
click at [278, 102] on div "Jackson Hines" at bounding box center [300, 100] width 163 height 22
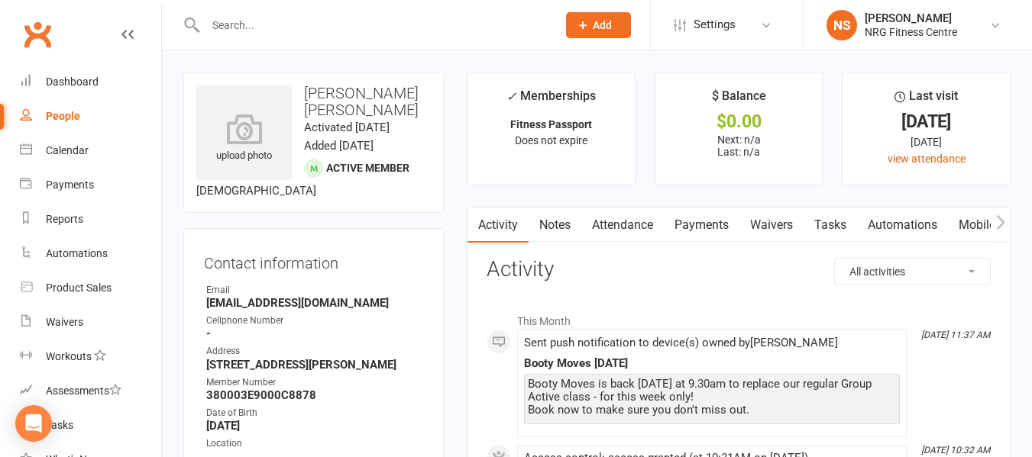
click at [229, 28] on input "text" at bounding box center [373, 25] width 345 height 21
paste input "Gracie TYRRELL"
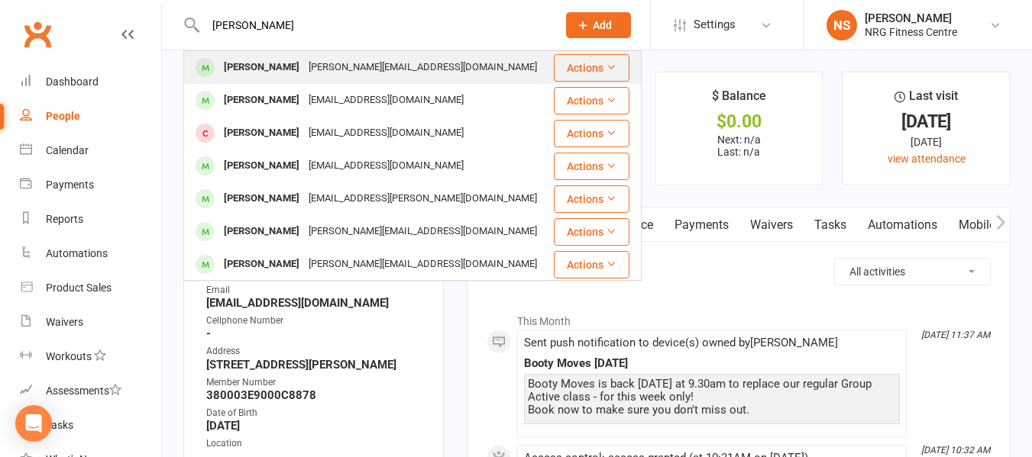
type input "Gracie TYRRELL"
click at [310, 61] on div "gracie.tyrrell96@outlook.com" at bounding box center [422, 68] width 237 height 22
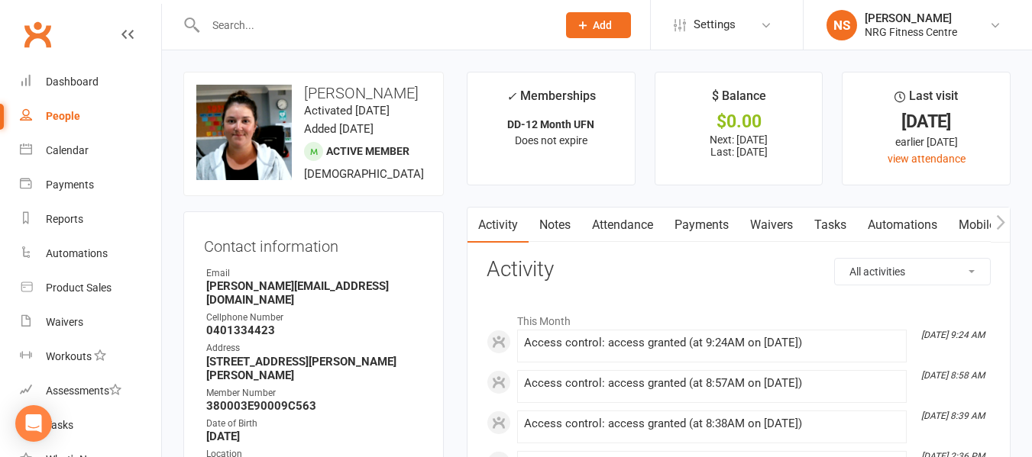
click at [82, 121] on link "People" at bounding box center [90, 116] width 141 height 34
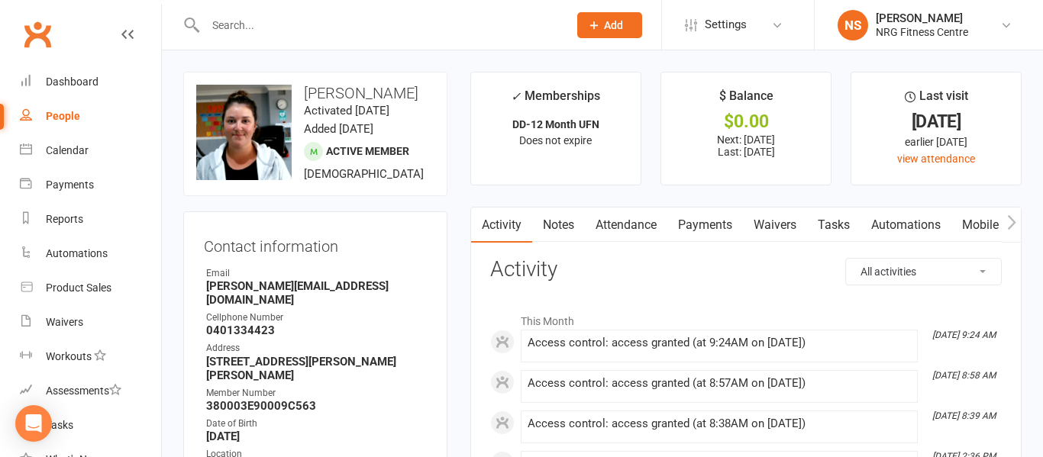
select select "100"
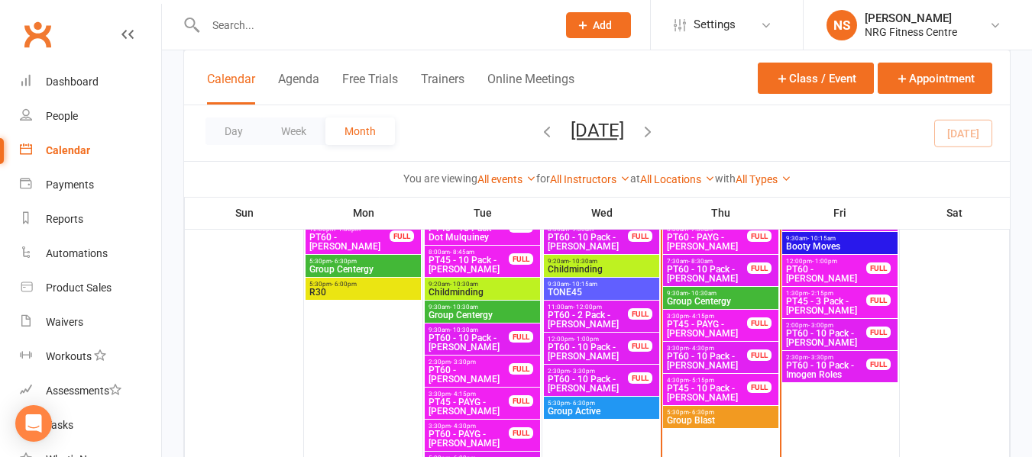
scroll to position [993, 0]
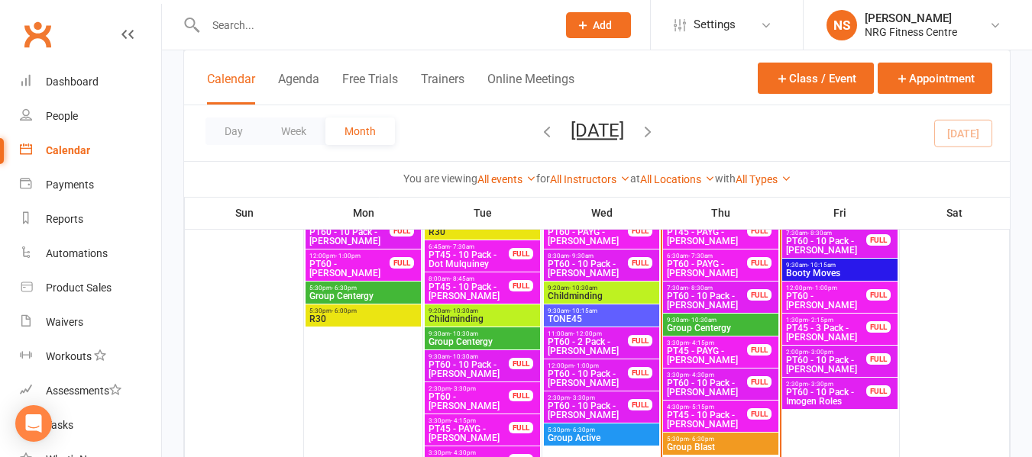
click at [719, 325] on span "Group Centergy" at bounding box center [720, 328] width 109 height 9
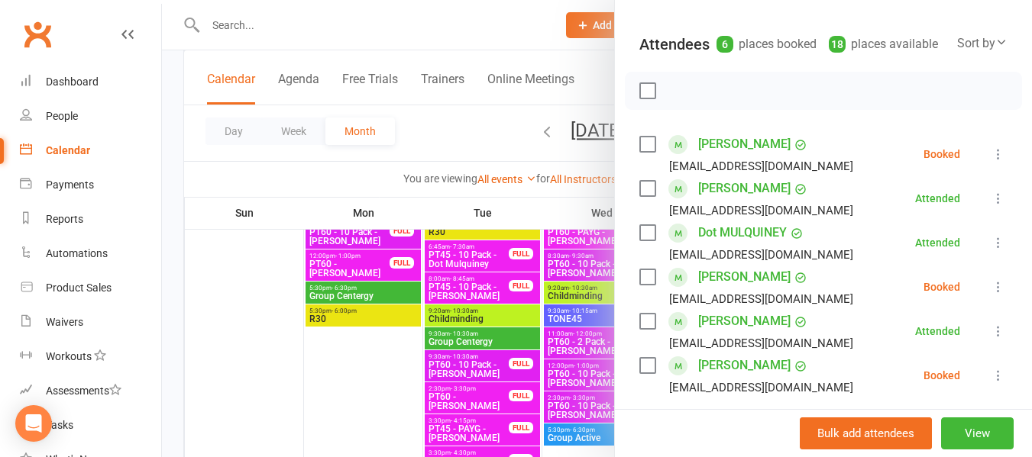
scroll to position [153, 0]
click at [639, 151] on label at bounding box center [646, 143] width 15 height 15
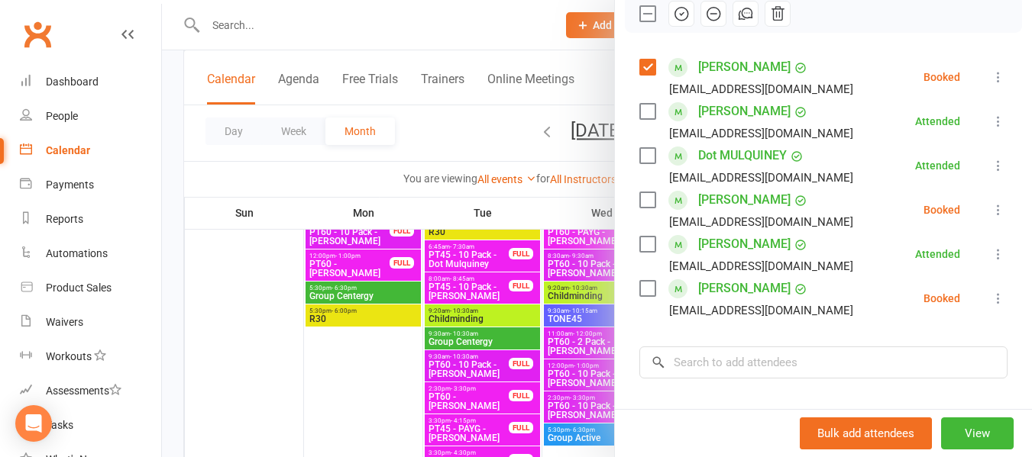
click at [643, 208] on label at bounding box center [646, 199] width 15 height 15
click at [644, 296] on label at bounding box center [646, 288] width 15 height 15
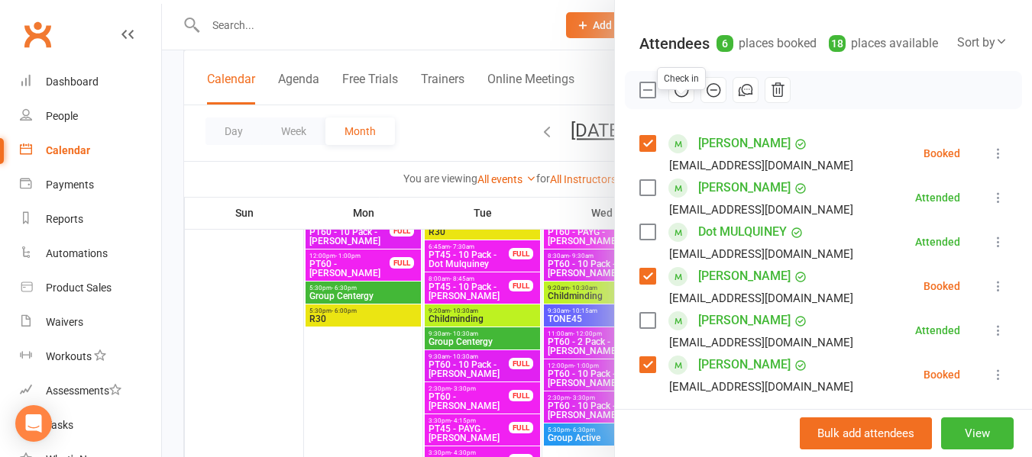
click at [677, 98] on icon "button" at bounding box center [681, 90] width 17 height 17
click at [421, 149] on div at bounding box center [597, 228] width 870 height 457
